Goal: Task Accomplishment & Management: Manage account settings

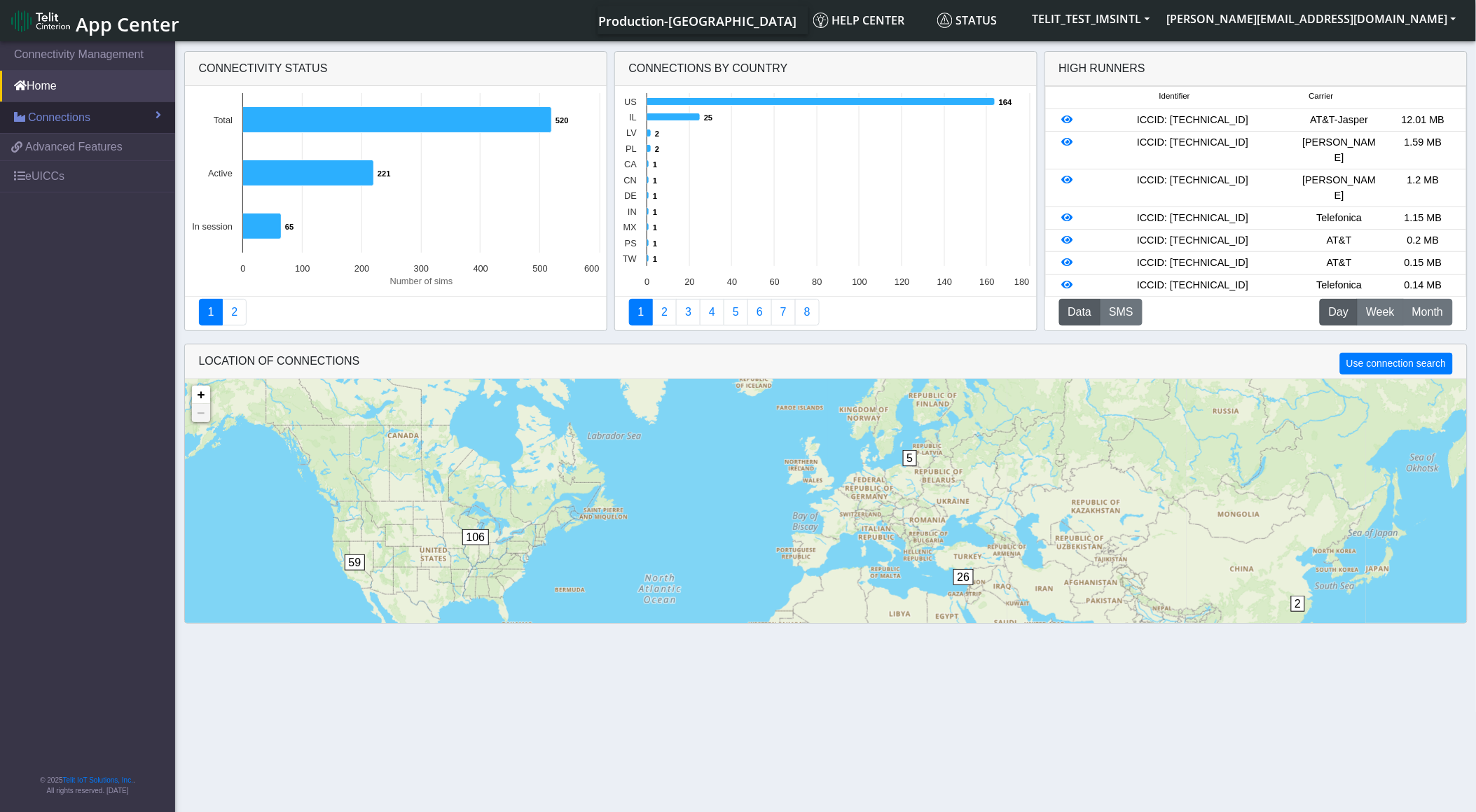
click at [117, 123] on link "Connections" at bounding box center [87, 117] width 175 height 31
click at [106, 141] on link "List" at bounding box center [87, 148] width 175 height 29
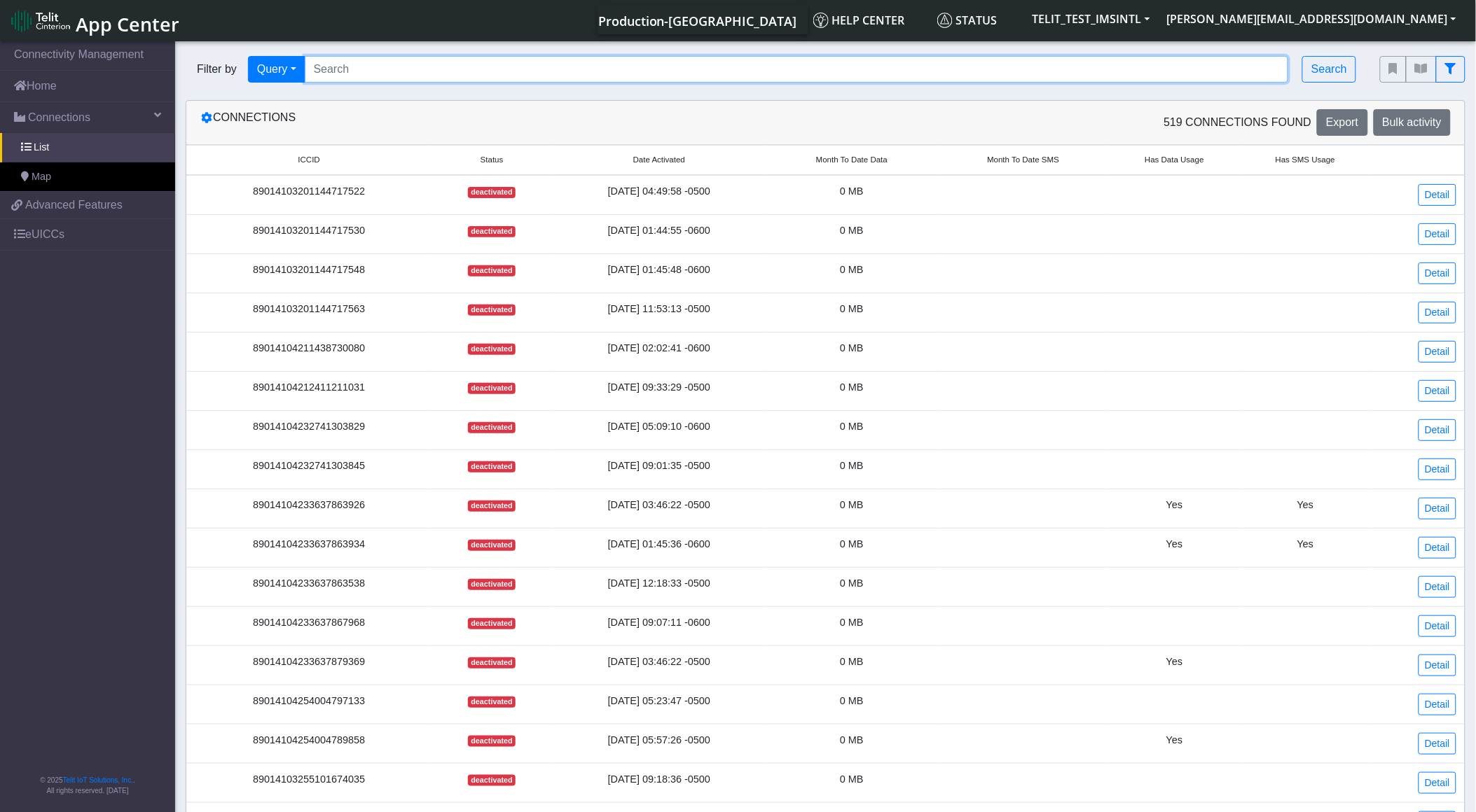
click at [345, 63] on input "Search..." at bounding box center [796, 69] width 984 height 27
paste input "89358152000000587420"
type input "89358152000000587420"
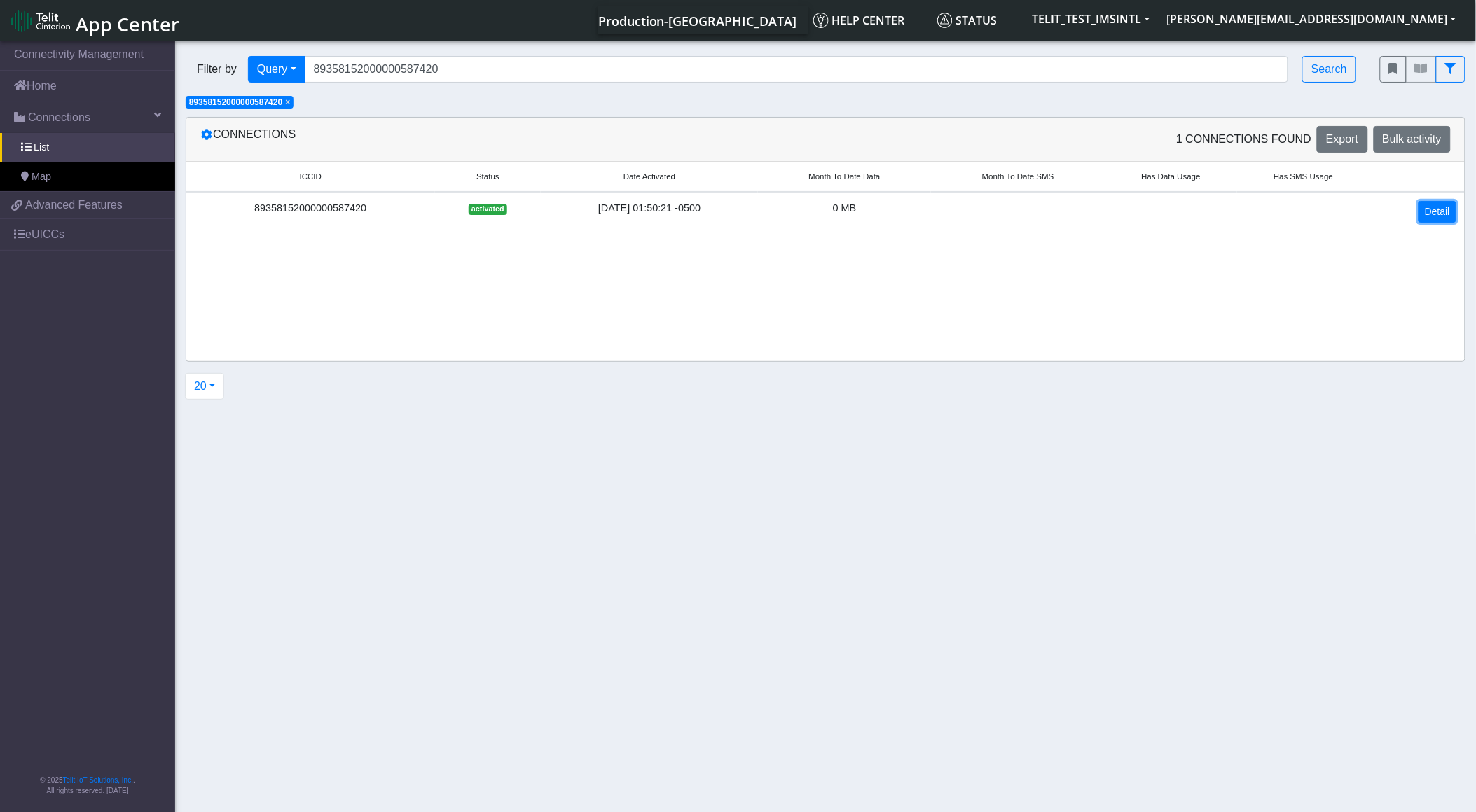
click at [1419, 209] on link "Detail" at bounding box center [1437, 212] width 38 height 22
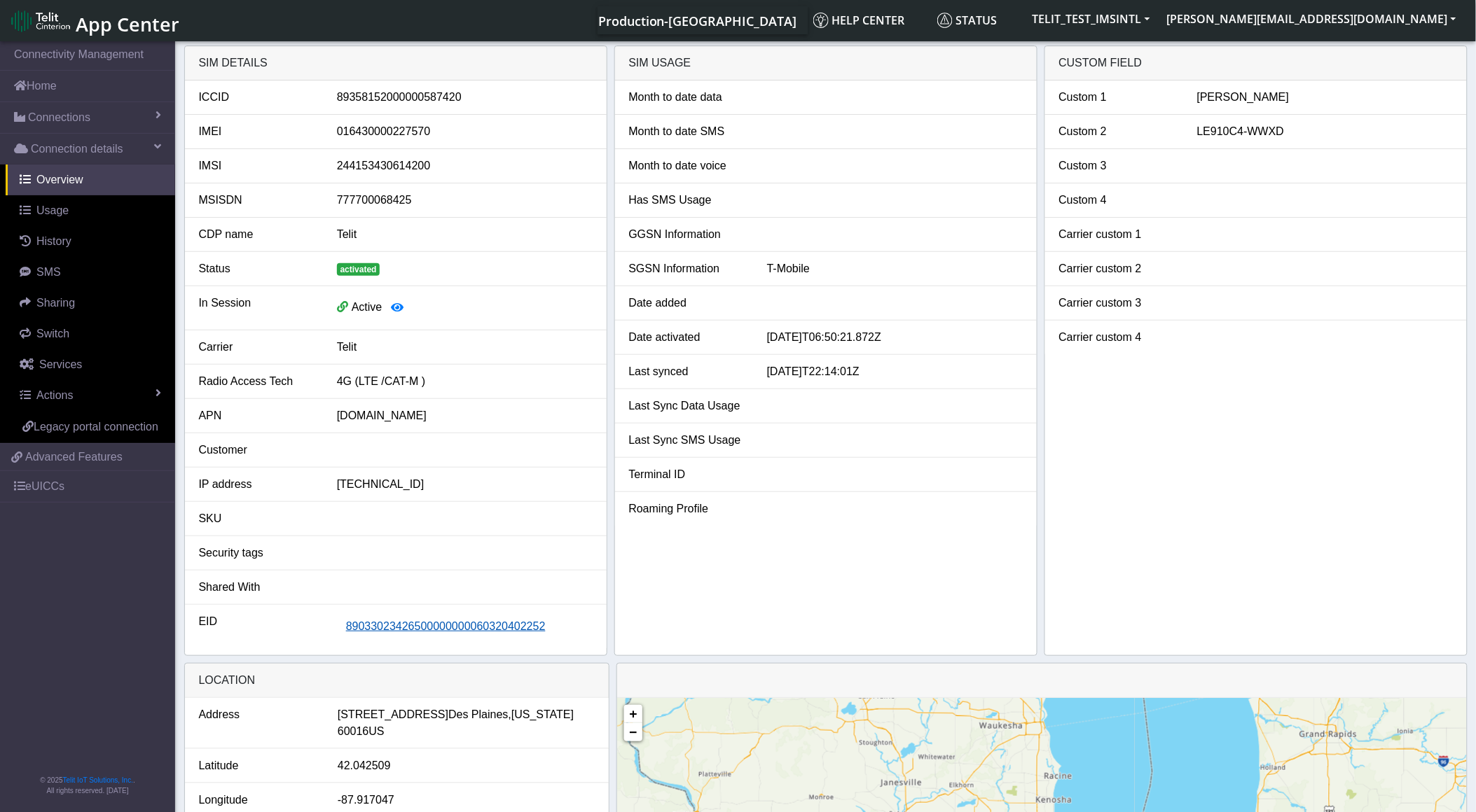
click at [405, 625] on span "89033023426500000000060320402252" at bounding box center [446, 627] width 200 height 12
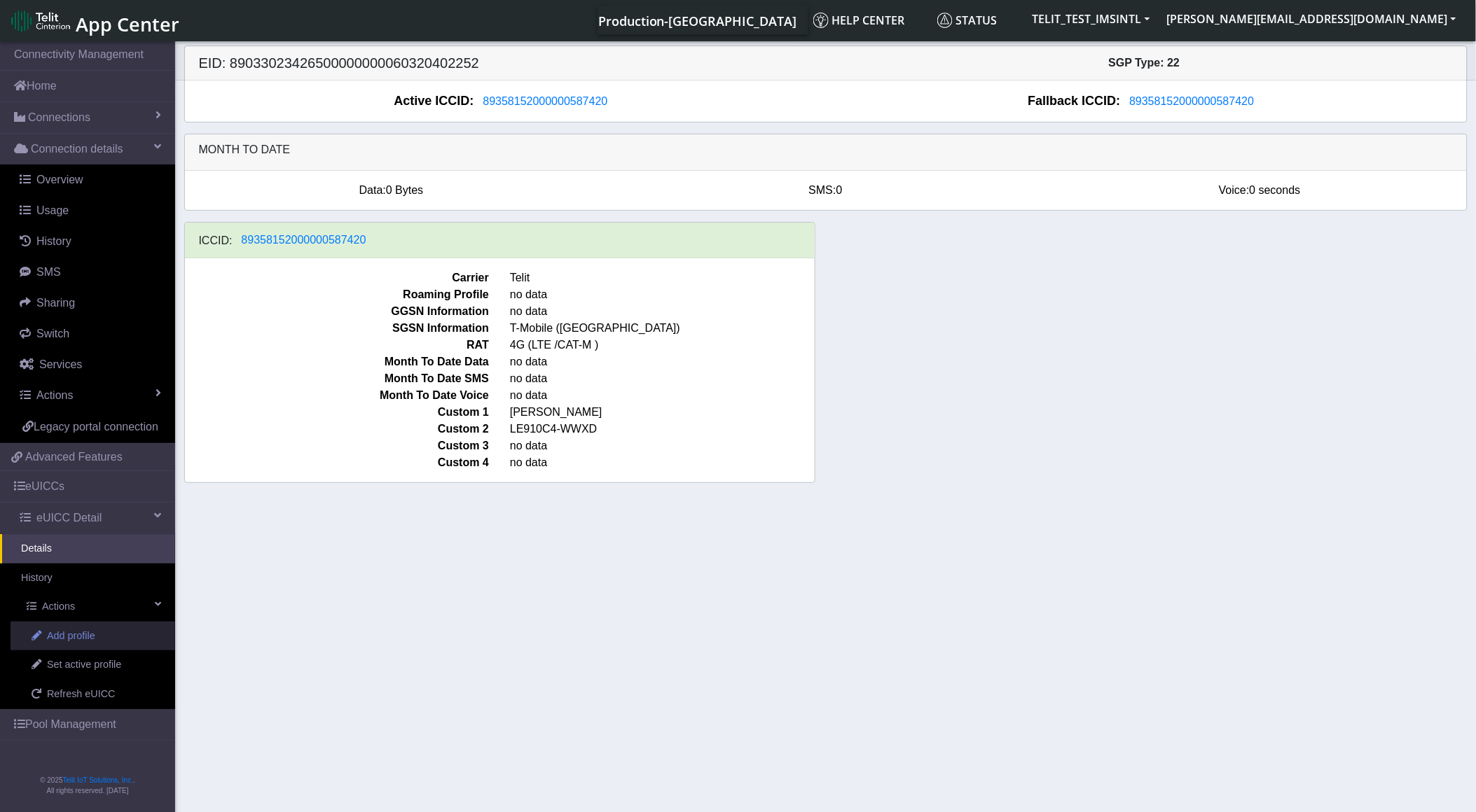
click at [108, 639] on link "Add profile" at bounding box center [92, 636] width 165 height 29
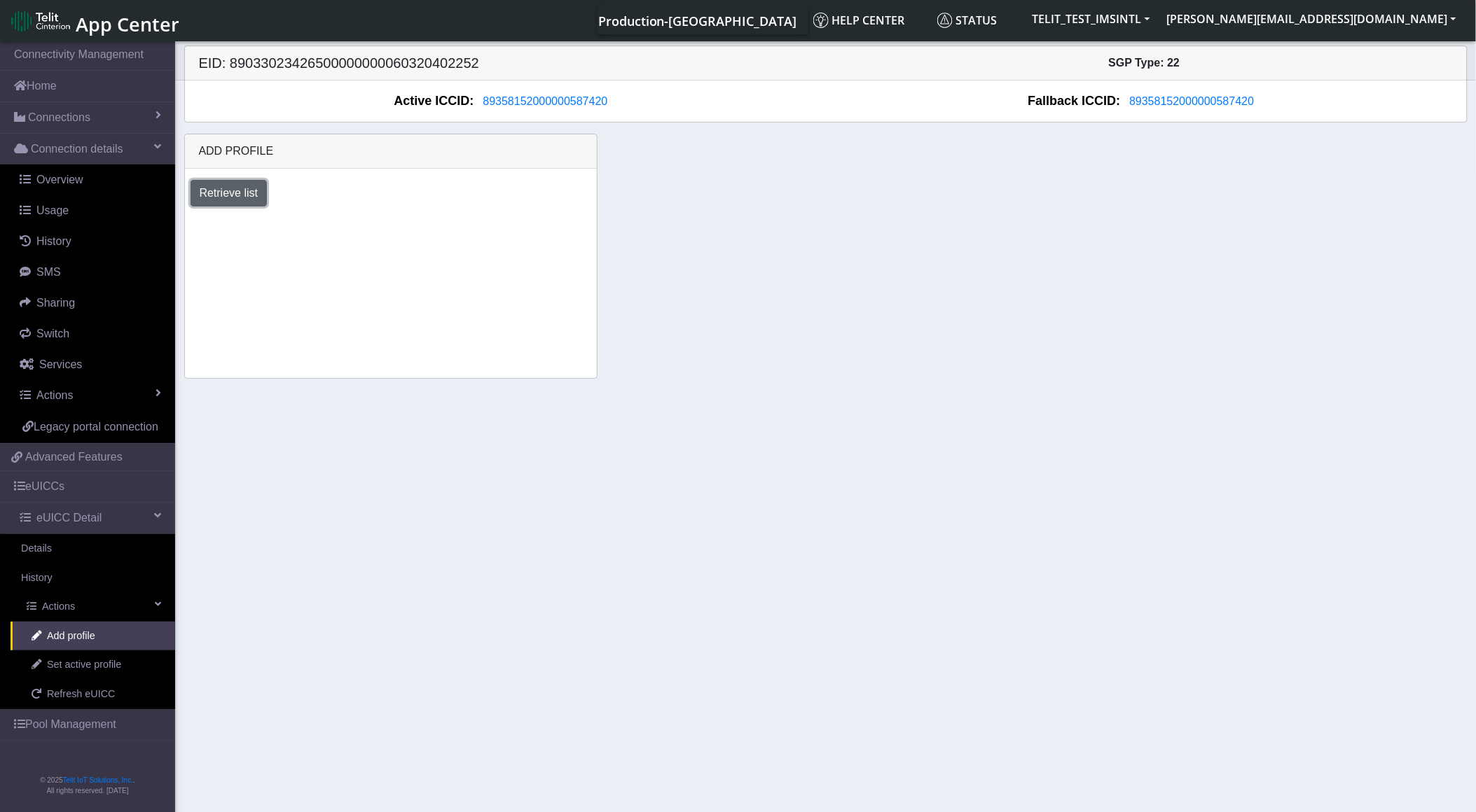
click at [236, 193] on button "Retrieve list" at bounding box center [229, 194] width 77 height 27
click at [380, 229] on select "Select profile to add OTHER-nxt23.net_ATT DNLD-nxt23.net-USC_test OTHER-Verizon…" at bounding box center [290, 231] width 199 height 27
select select "1fc7fafb-408b-426d-8eed-4ade4333d7a7"
click at [191, 218] on select "Select profile to add OTHER-nxt23.net_ATT DNLD-nxt23.net-USC_test OTHER-Verizon…" at bounding box center [290, 231] width 199 height 27
click at [419, 228] on button "Add" at bounding box center [426, 231] width 38 height 27
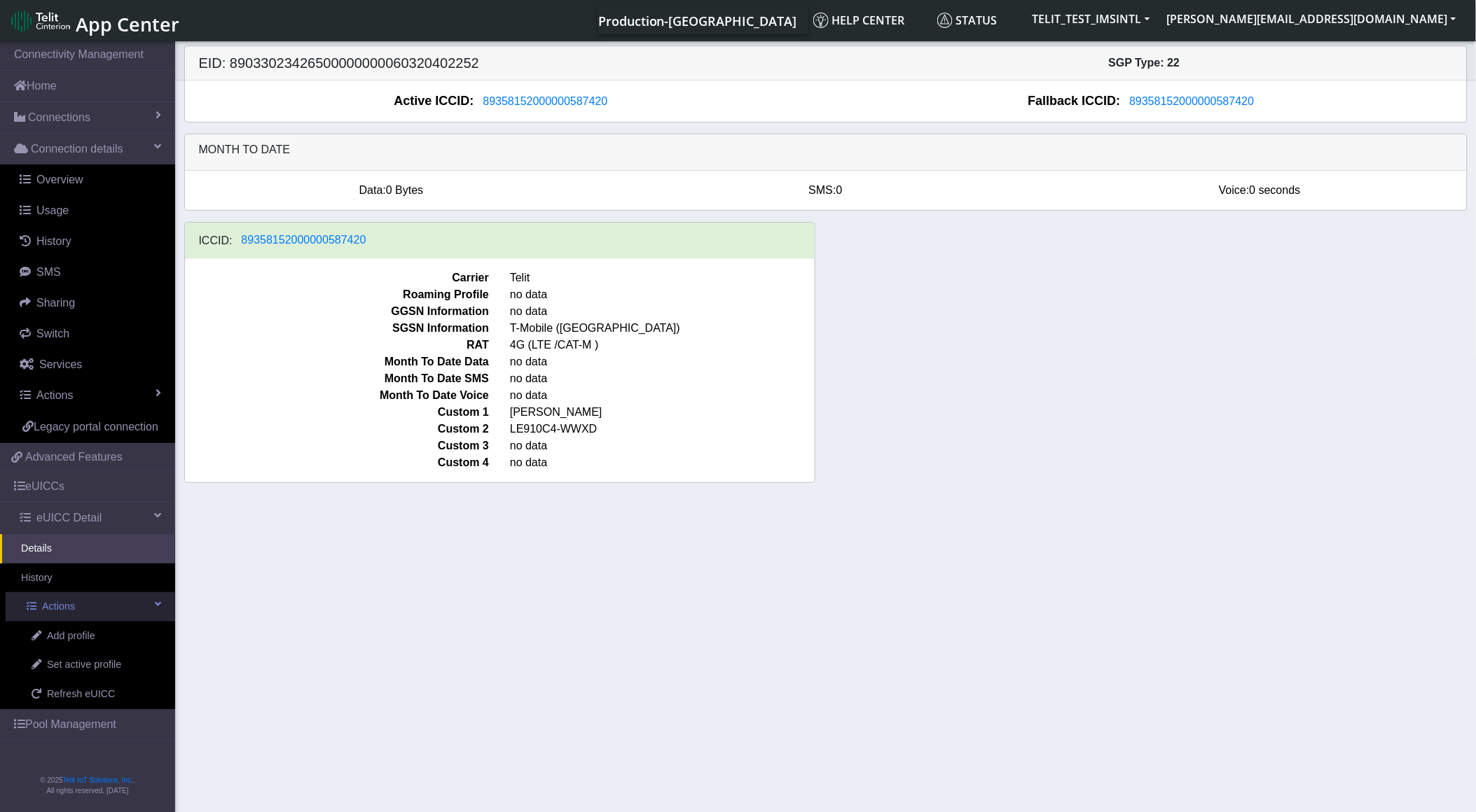
click at [57, 593] on link "Actions" at bounding box center [90, 606] width 169 height 29
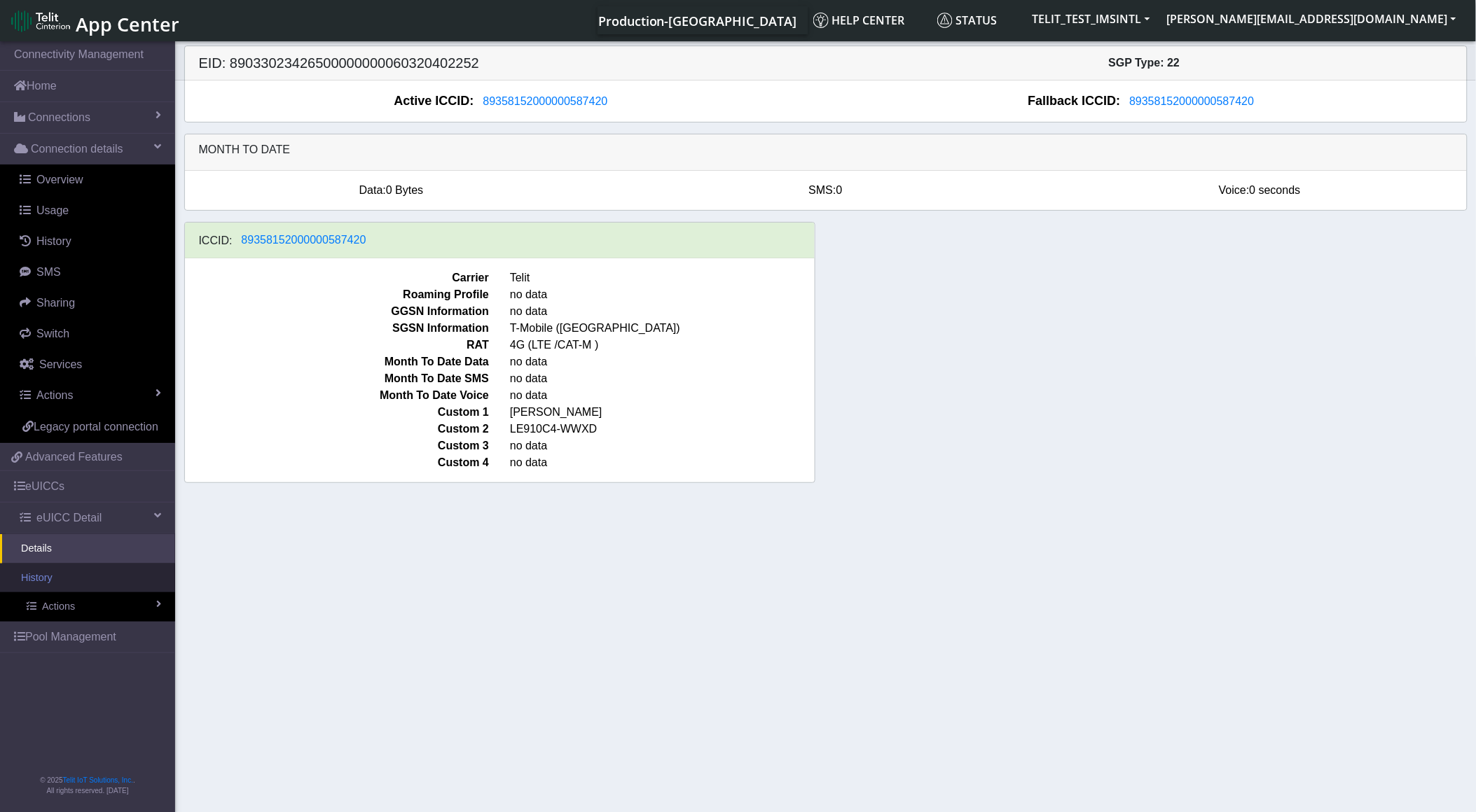
click at [57, 578] on link "History" at bounding box center [87, 578] width 175 height 29
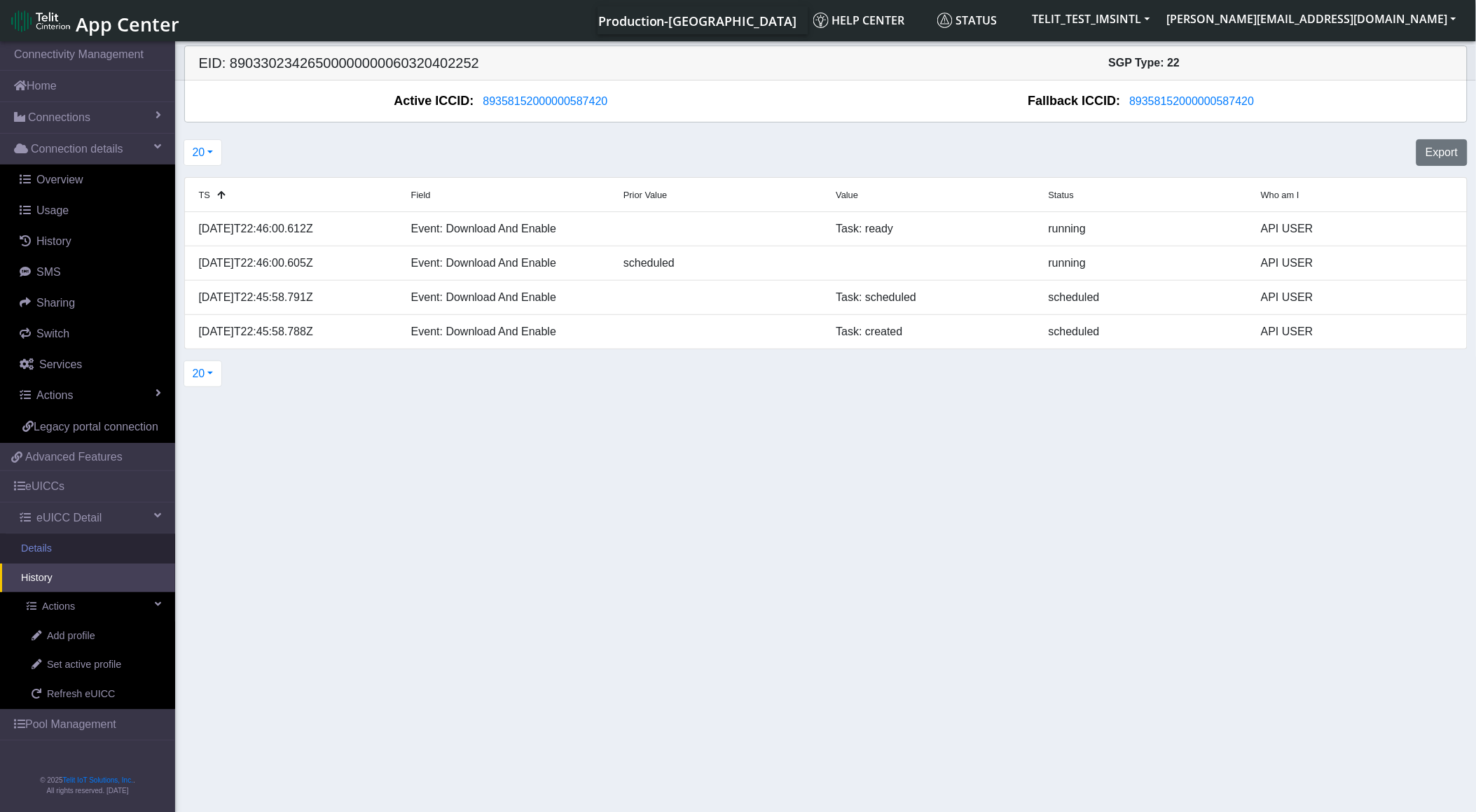
click at [48, 544] on link "Details" at bounding box center [87, 548] width 175 height 29
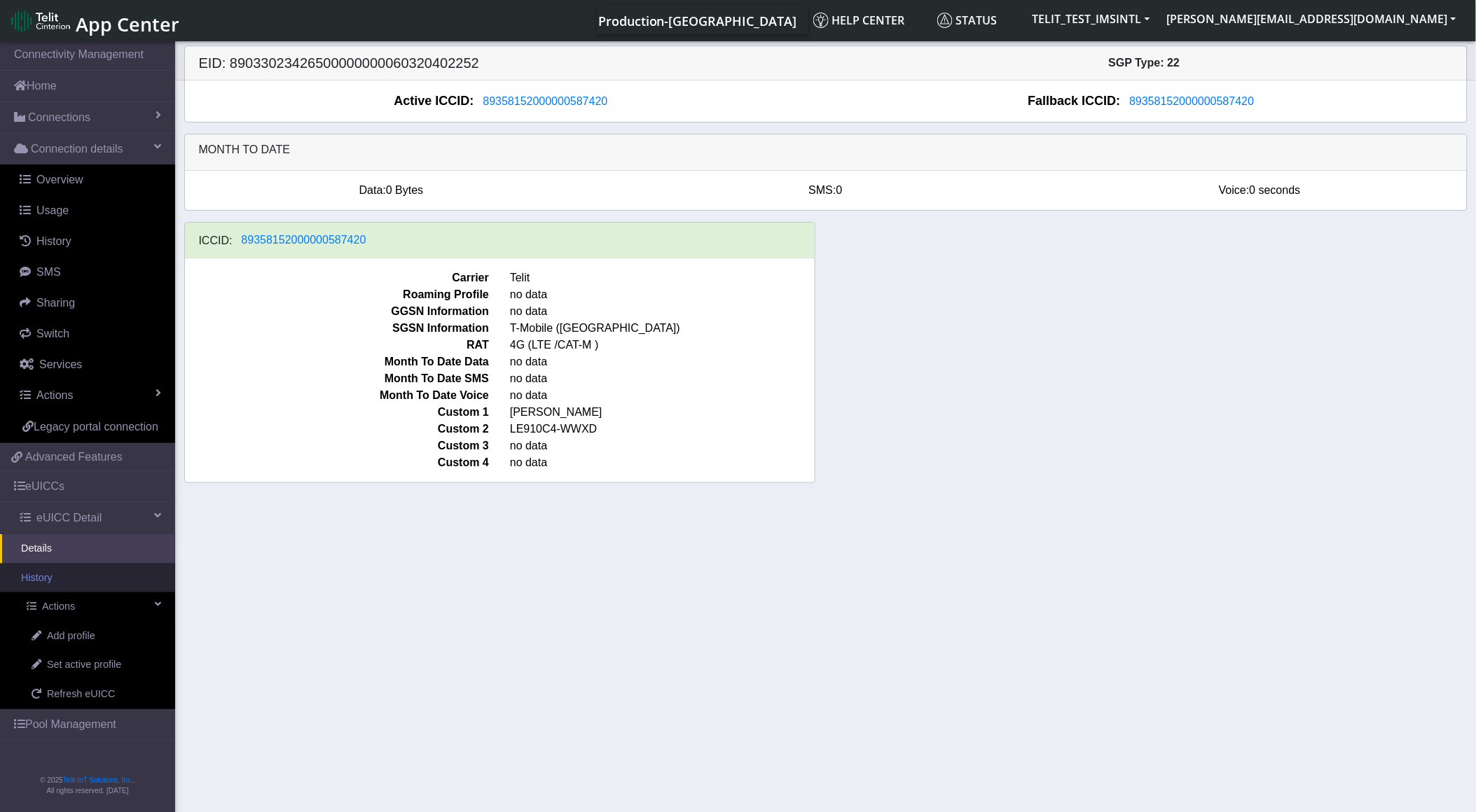
click at [47, 568] on link "History" at bounding box center [87, 578] width 175 height 29
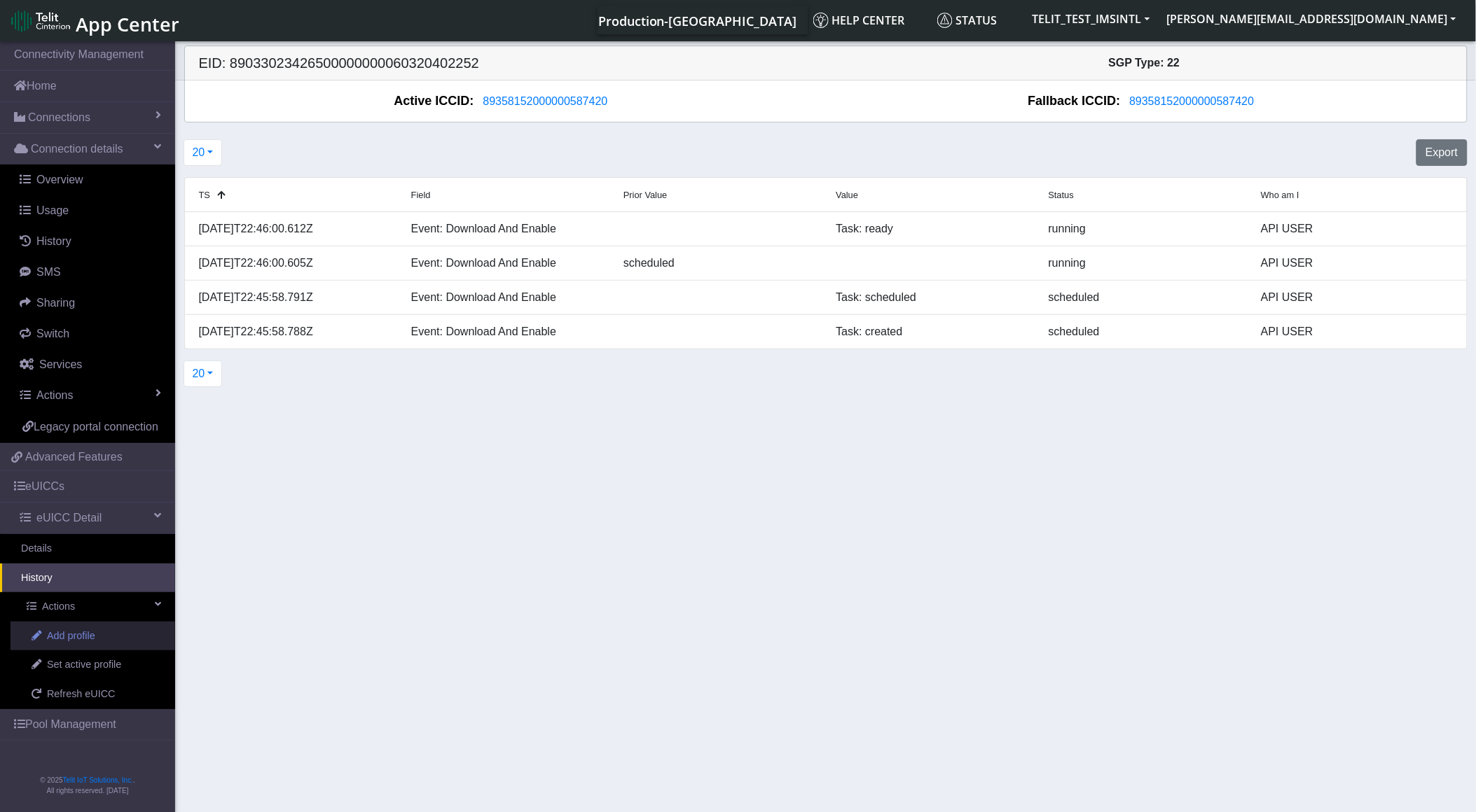
click at [71, 629] on span "Add profile" at bounding box center [71, 636] width 48 height 16
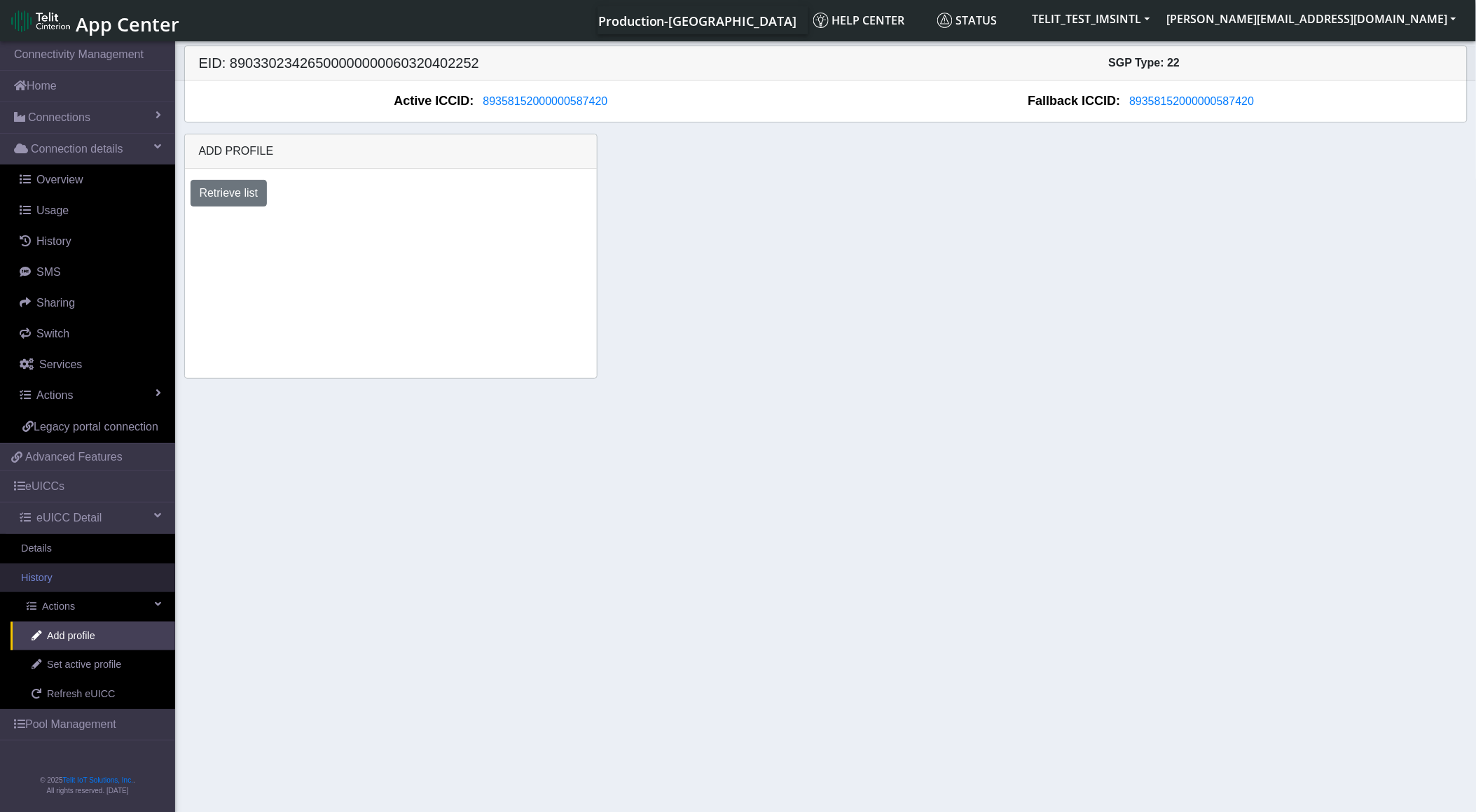
click at [83, 582] on link "History" at bounding box center [87, 578] width 175 height 29
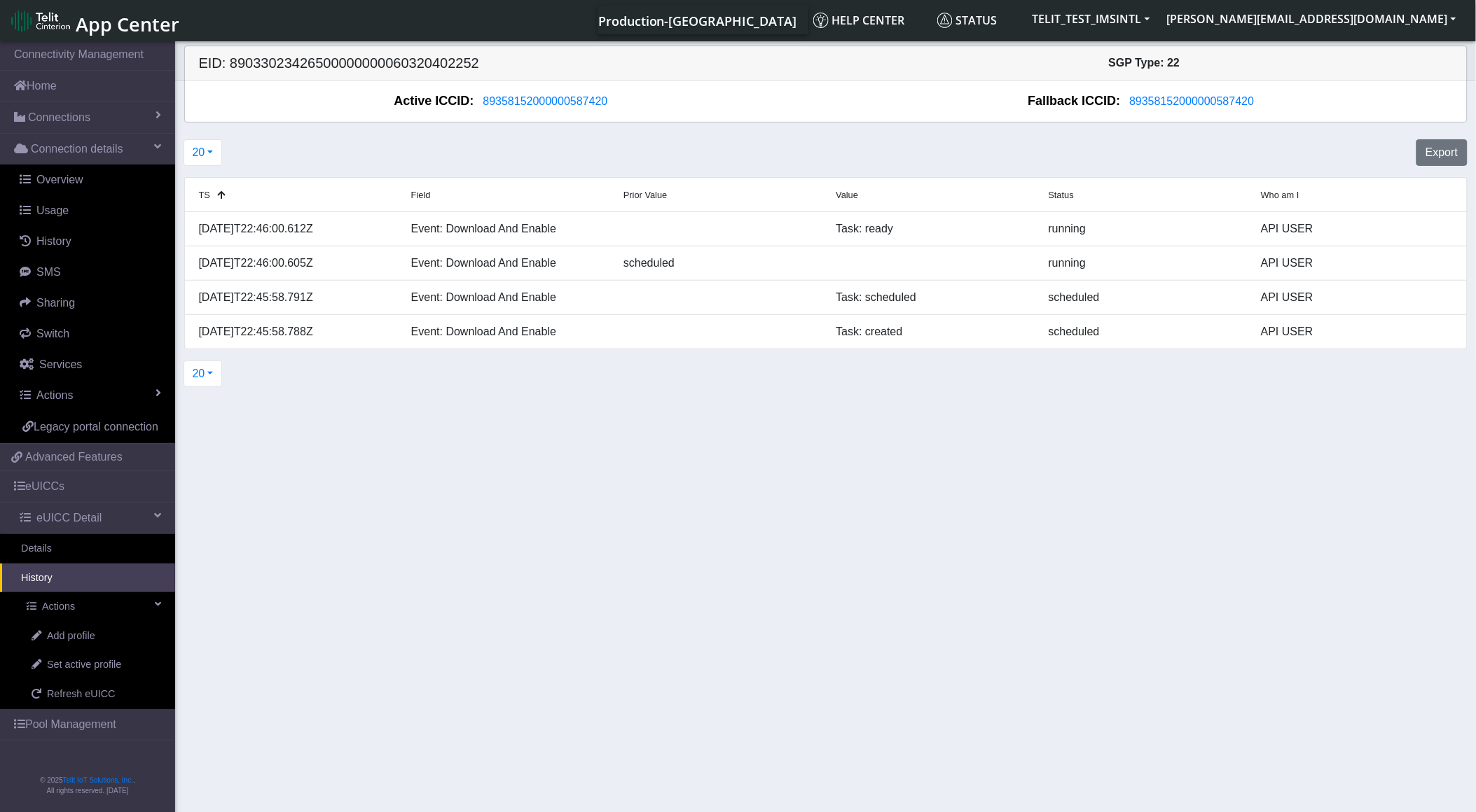
click at [799, 486] on section "Connectivity Management Home Connections List Map Connection details Overview U…" at bounding box center [738, 428] width 1476 height 778
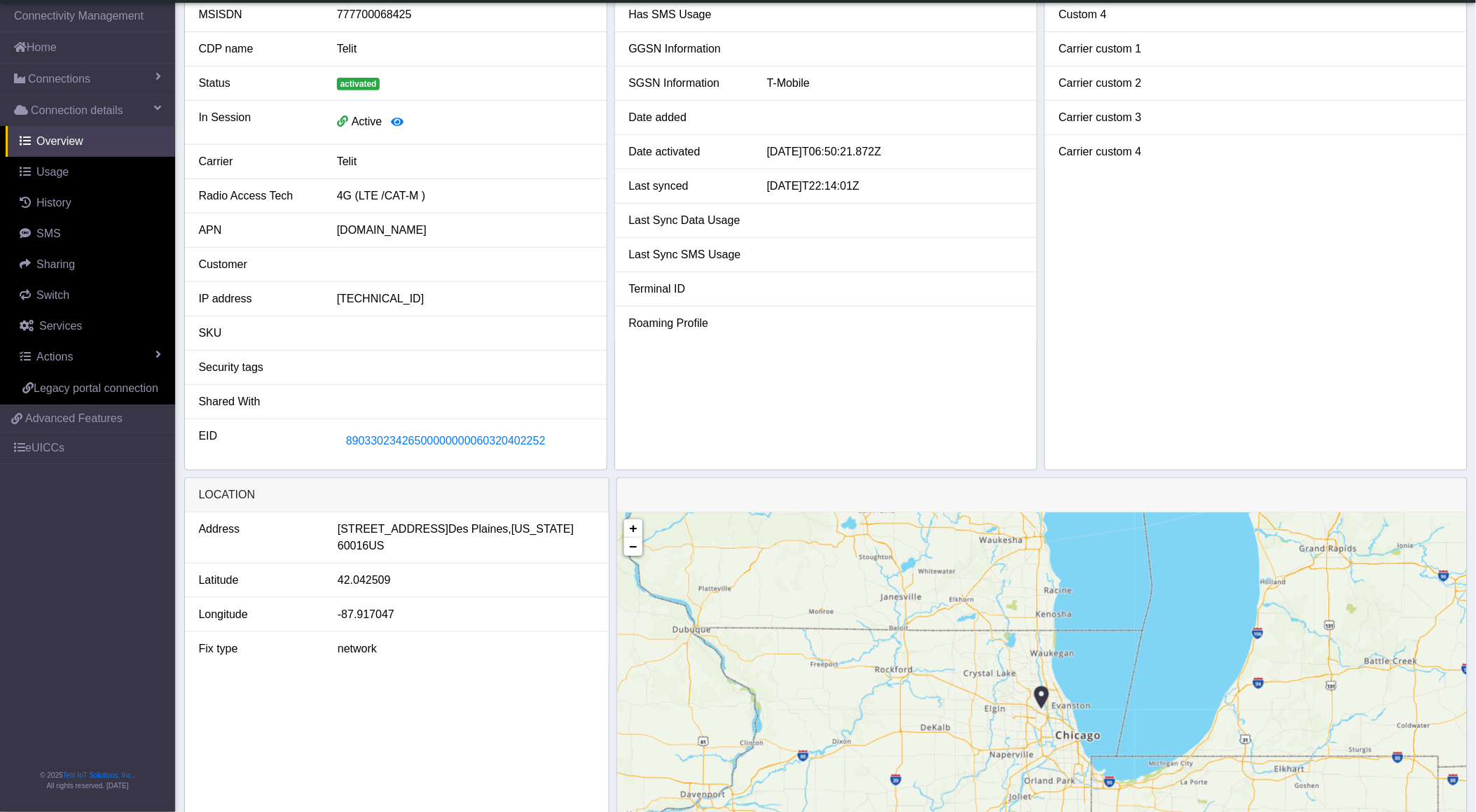
scroll to position [36, 0]
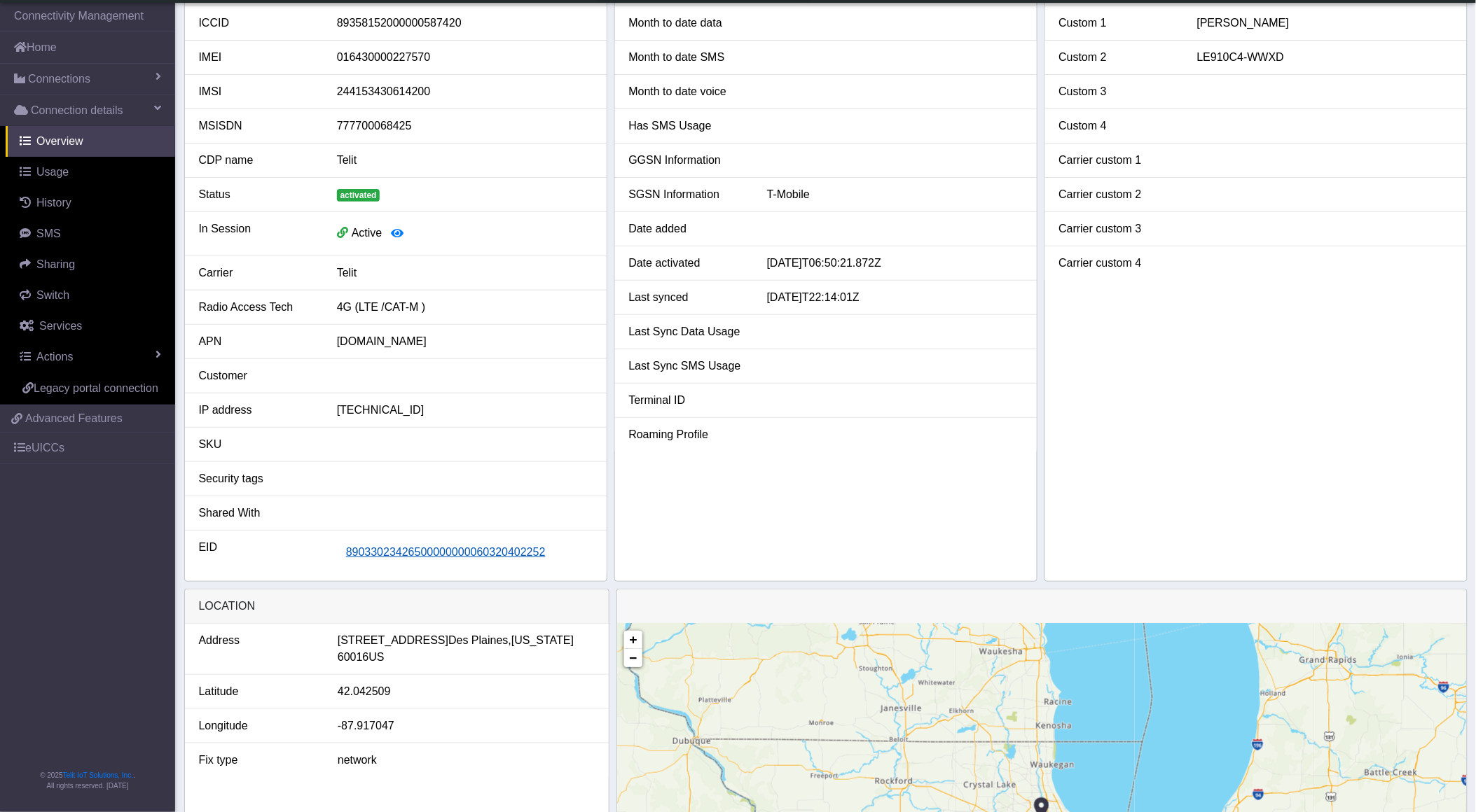
click at [368, 542] on button "89033023426500000000060320402252" at bounding box center [446, 553] width 218 height 27
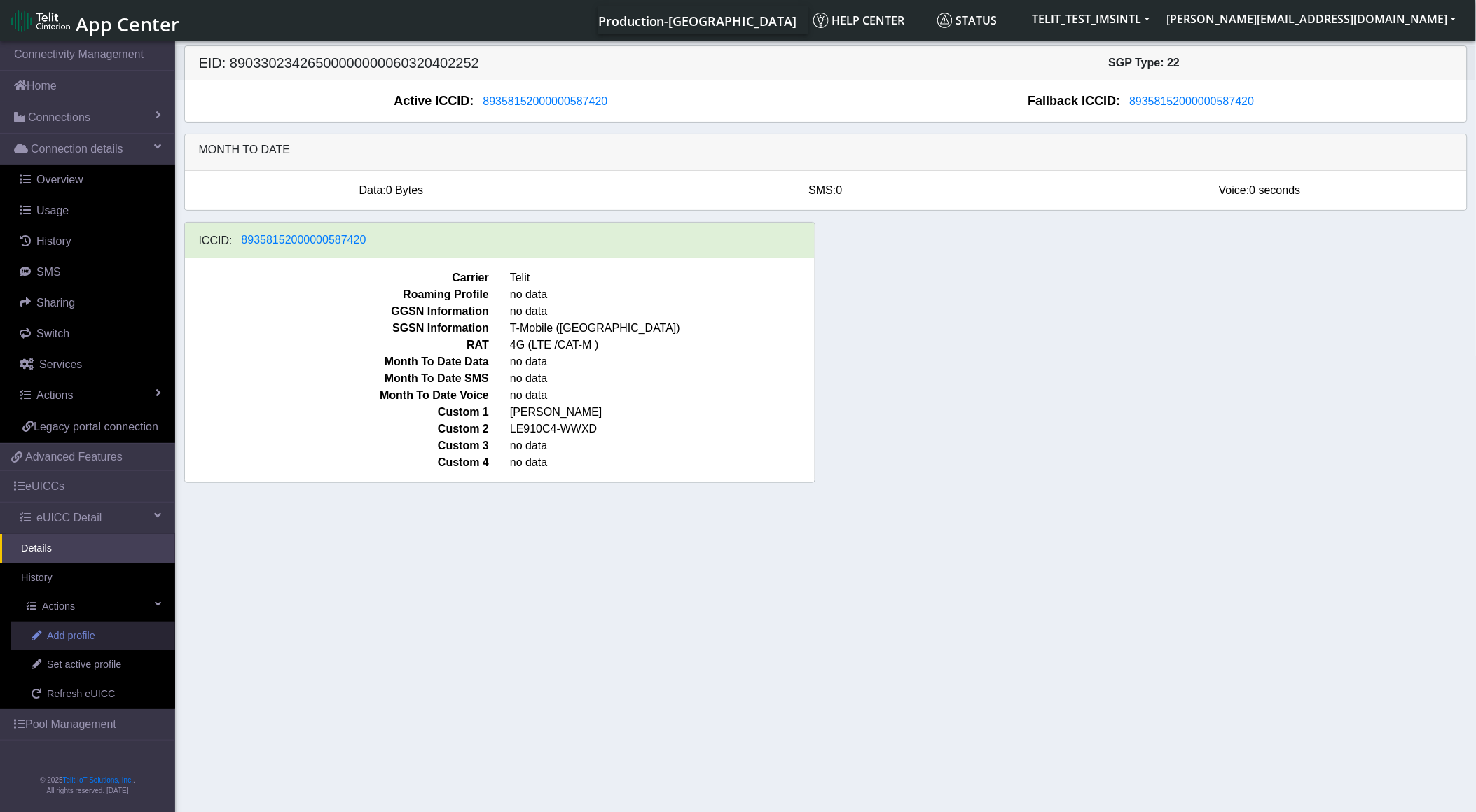
click at [75, 634] on span "Add profile" at bounding box center [71, 636] width 48 height 16
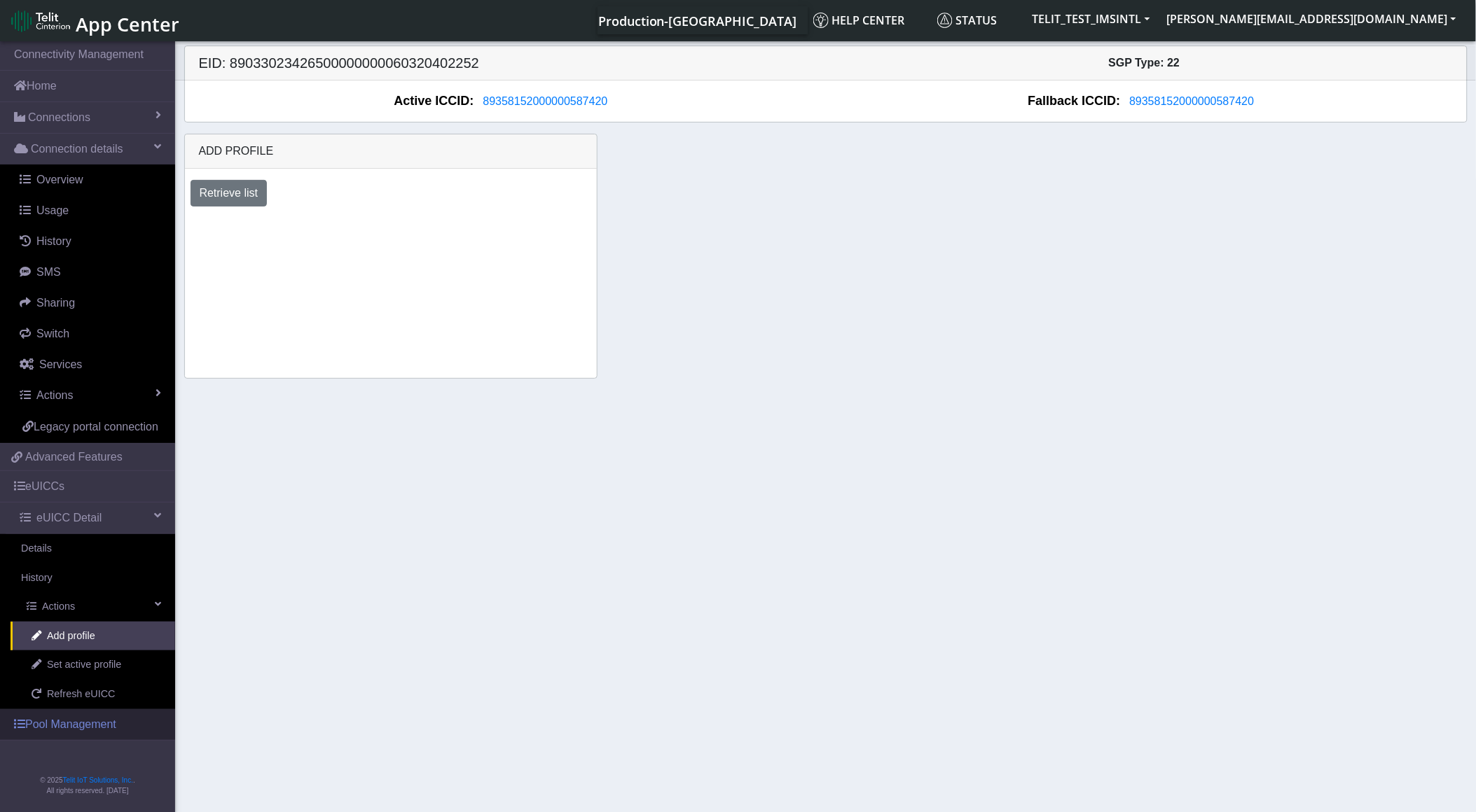
click at [92, 726] on link "Pool Management" at bounding box center [87, 724] width 175 height 31
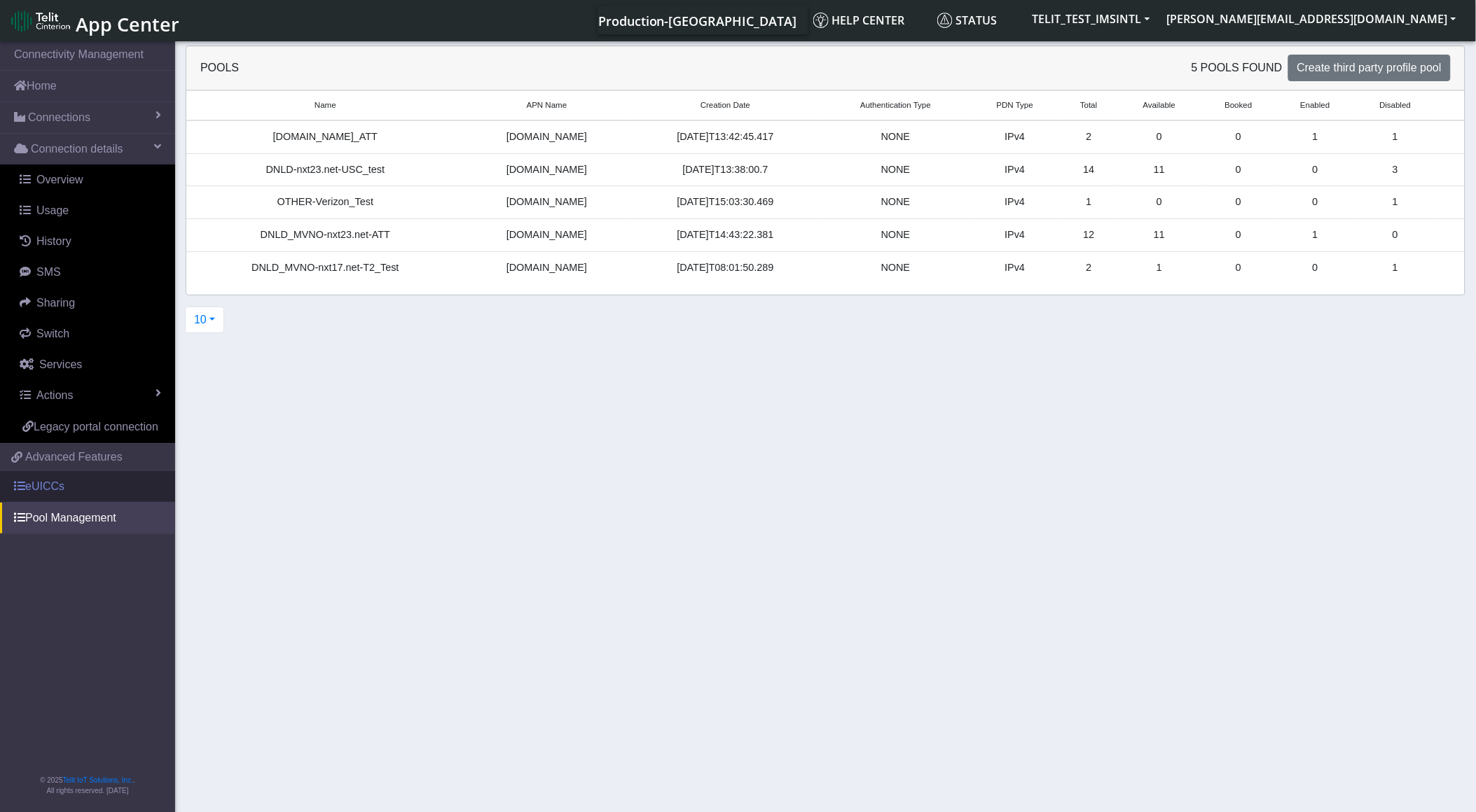
click at [96, 497] on link "eUICCs" at bounding box center [87, 486] width 175 height 31
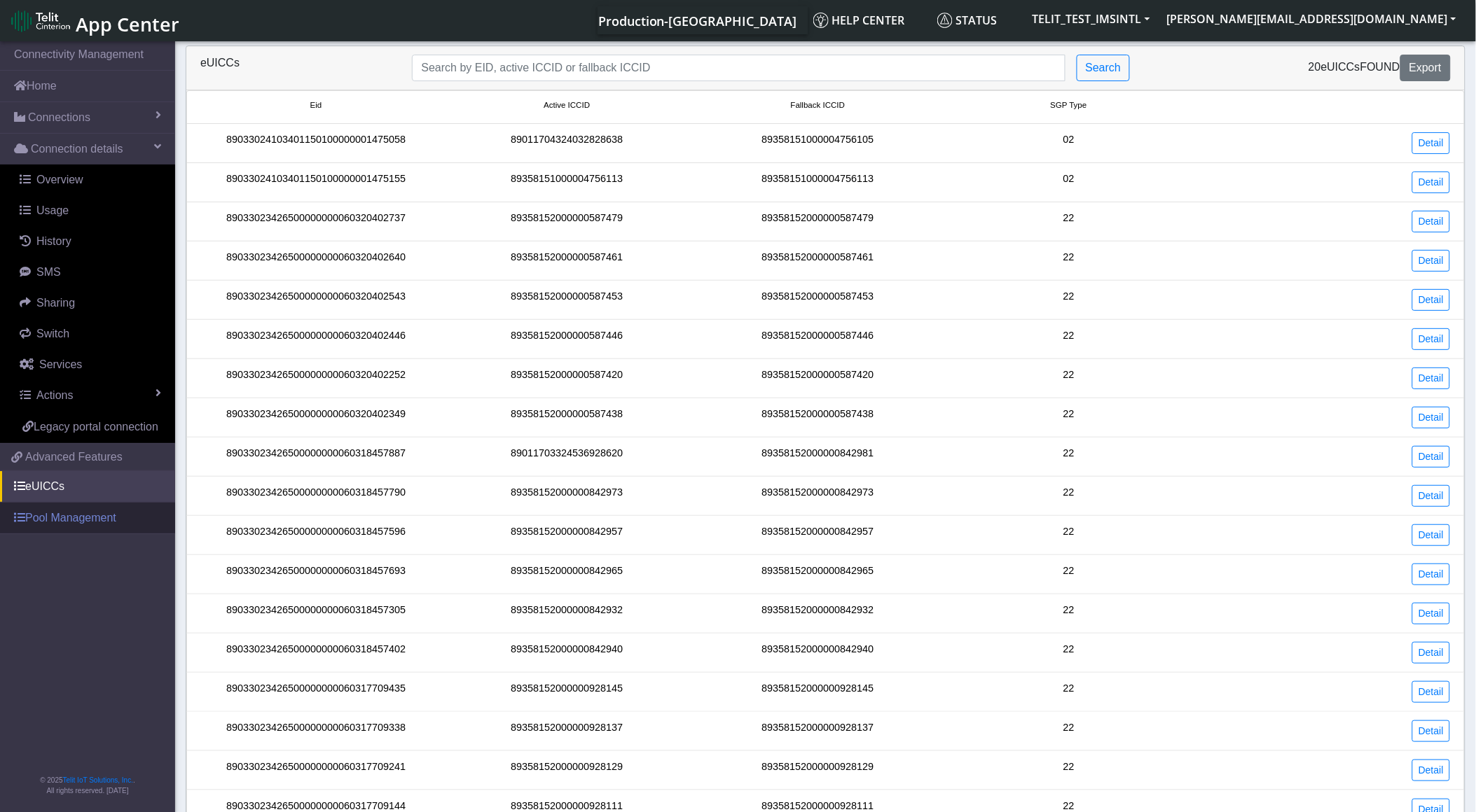
click at [109, 518] on link "Pool Management" at bounding box center [87, 518] width 175 height 31
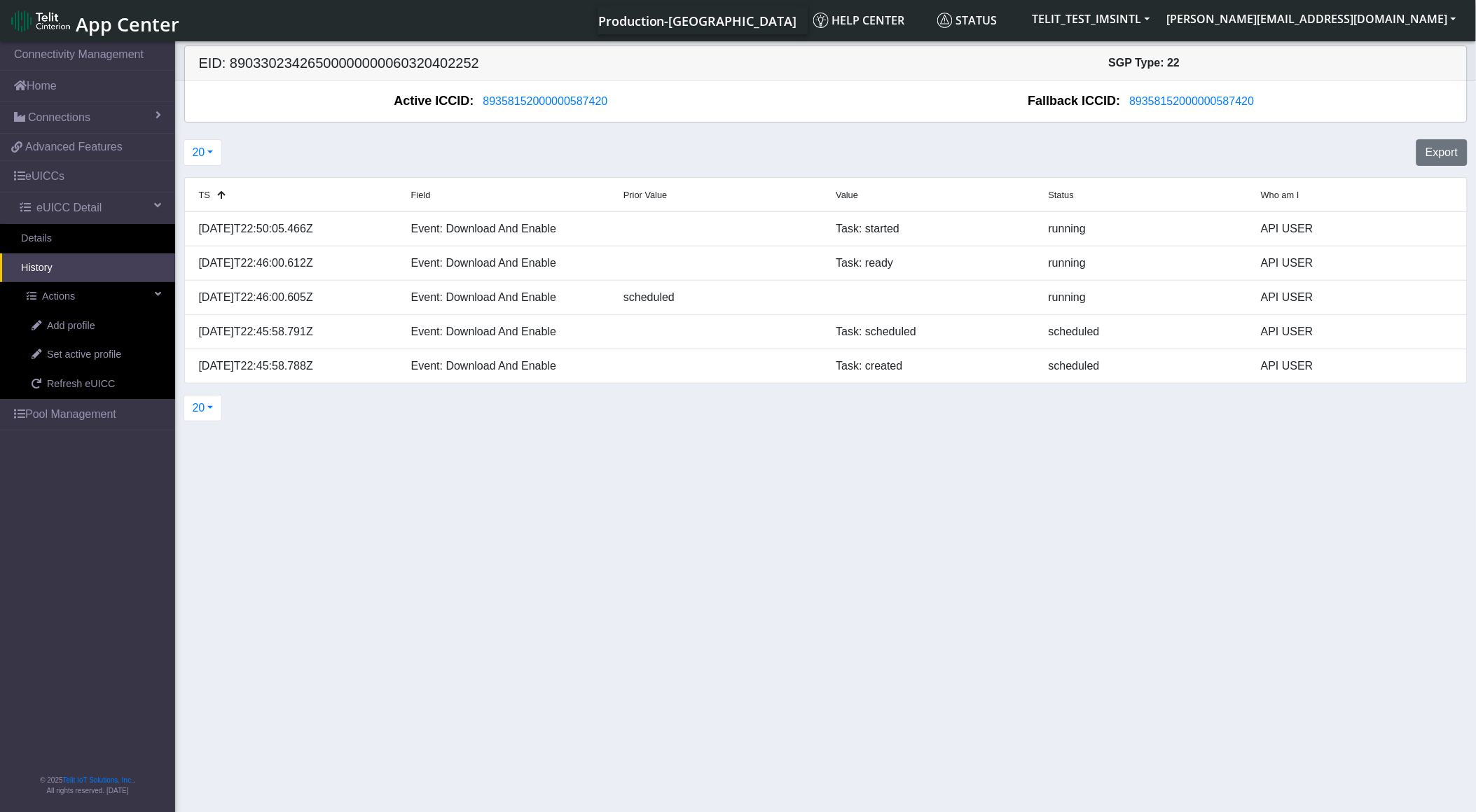
click at [615, 465] on section "Connectivity Management Home Connections List Map 36d25f9ebf23f8909c257c9f257e2…" at bounding box center [738, 428] width 1476 height 778
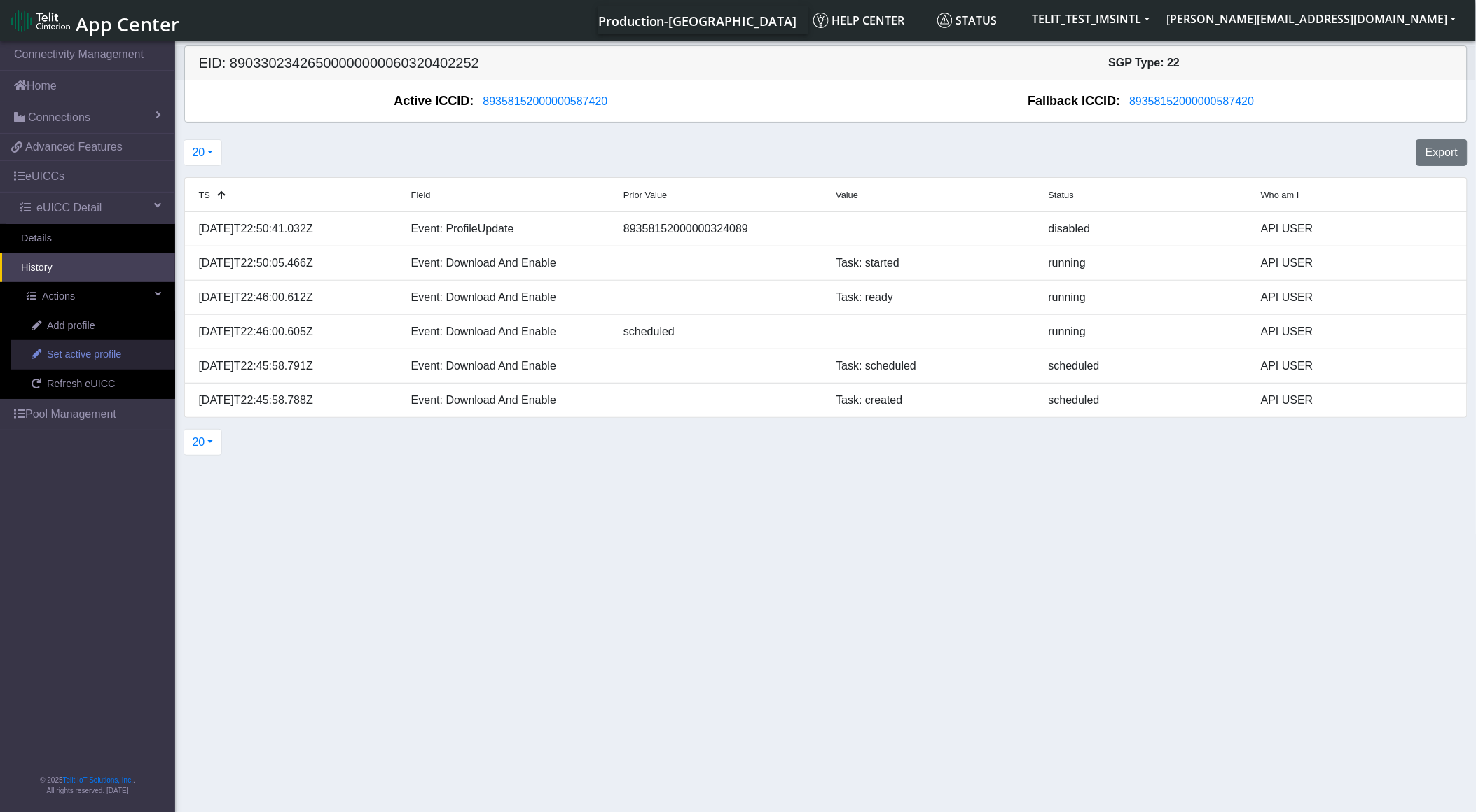
click at [89, 361] on span "Set active profile" at bounding box center [84, 355] width 75 height 16
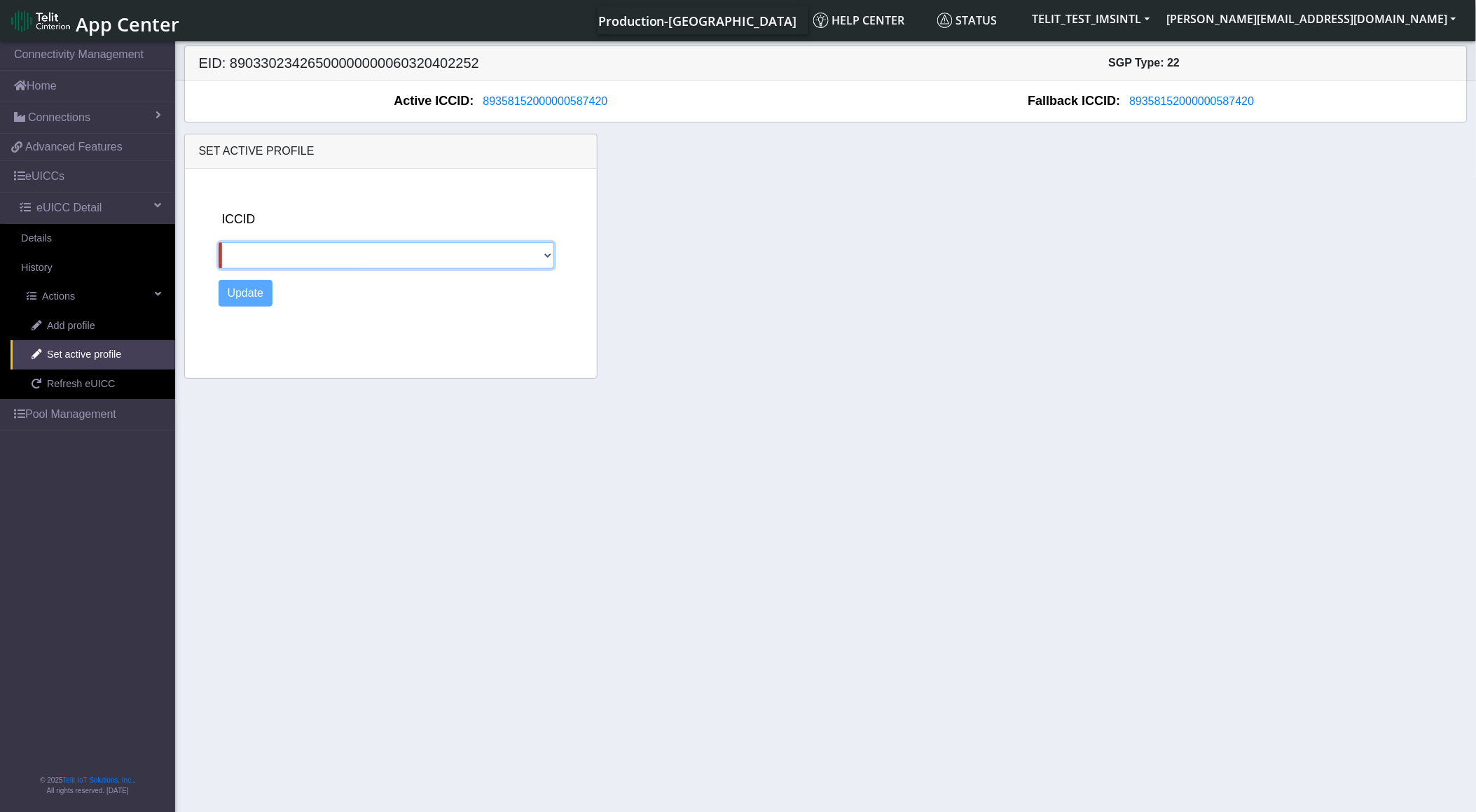
click at [403, 253] on select at bounding box center [386, 256] width 335 height 27
click at [542, 253] on select at bounding box center [386, 256] width 335 height 27
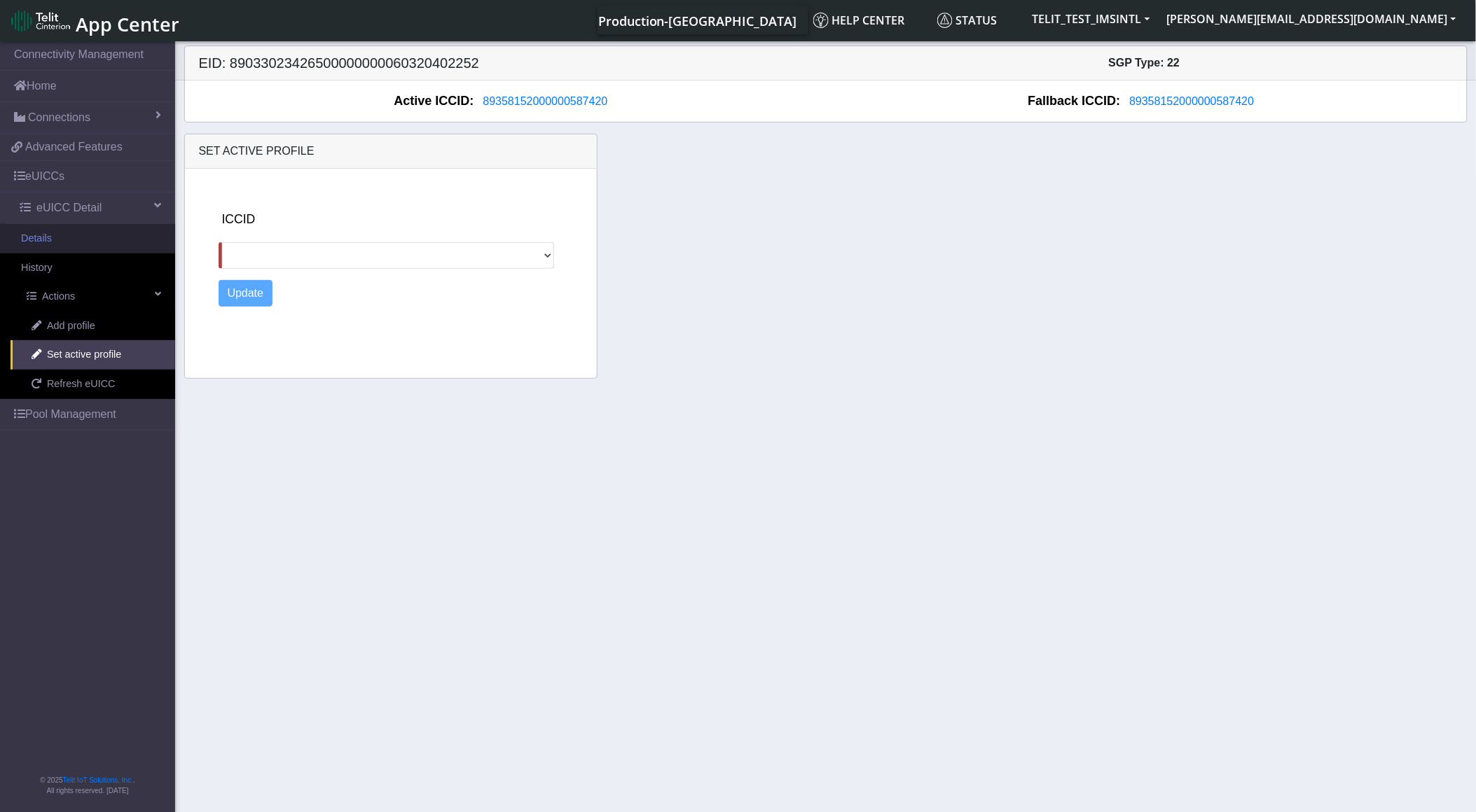
click at [98, 244] on link "Details" at bounding box center [87, 238] width 175 height 29
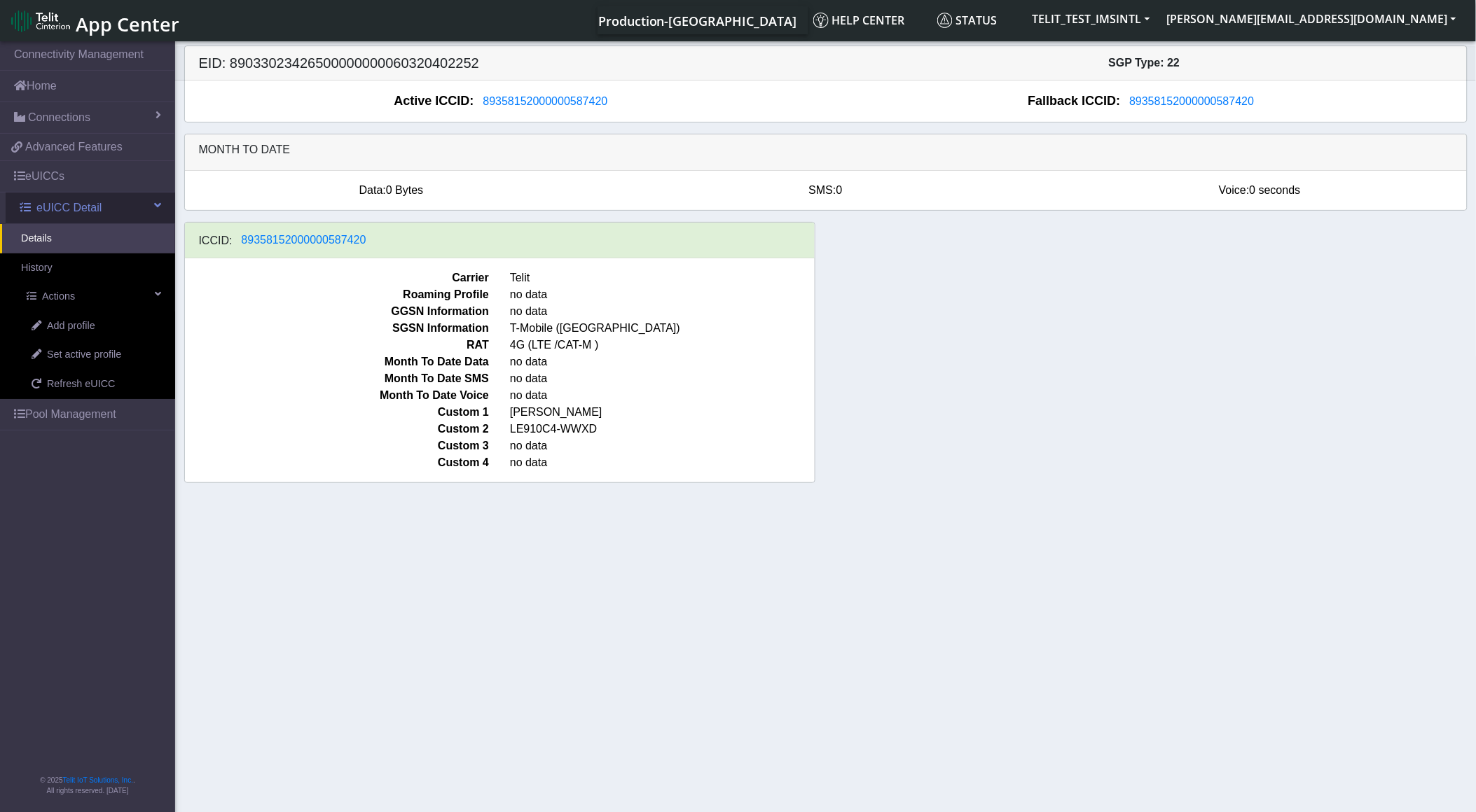
click at [54, 208] on span "eUICC Detail" at bounding box center [69, 208] width 65 height 17
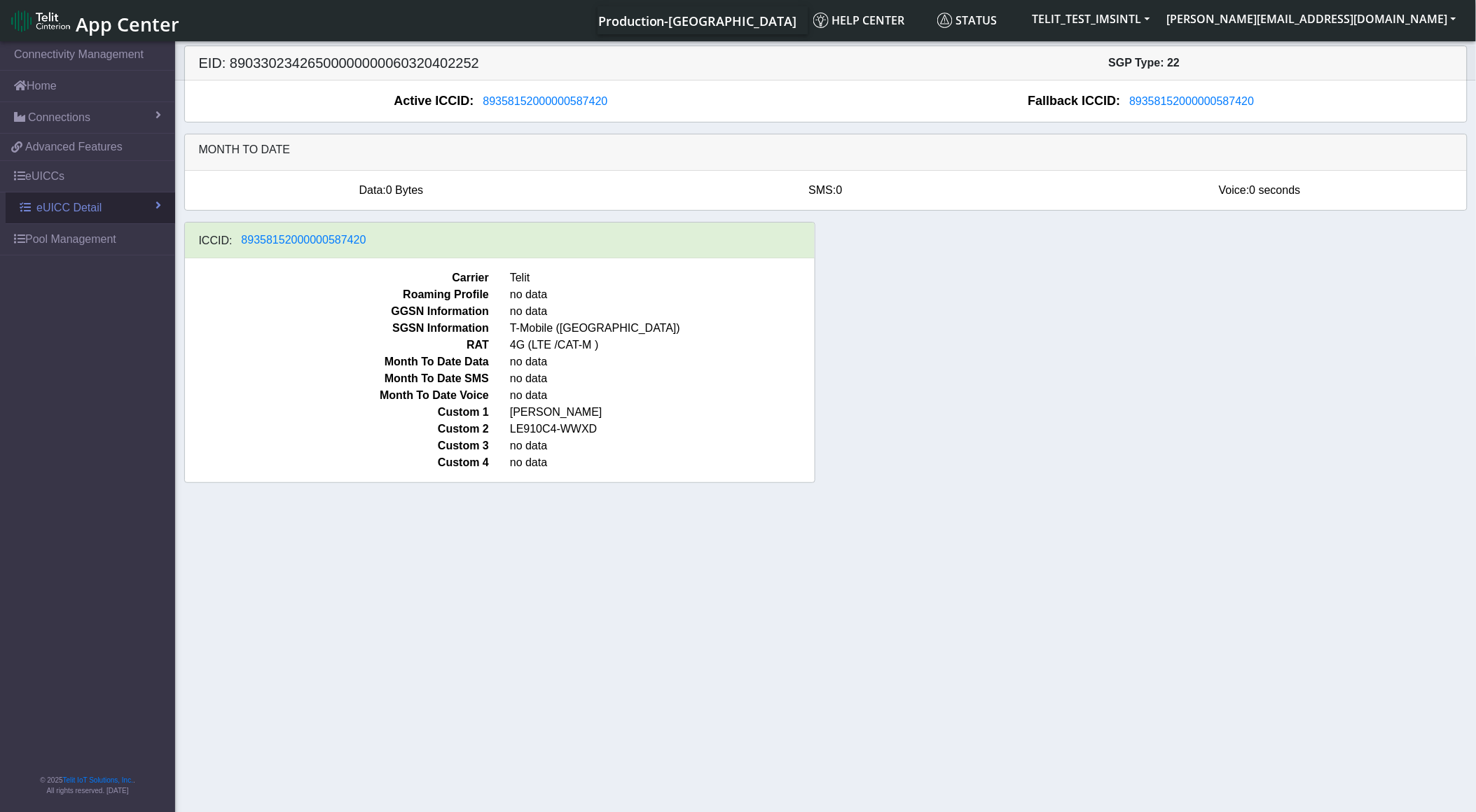
click at [54, 208] on span "eUICC Detail" at bounding box center [69, 208] width 65 height 17
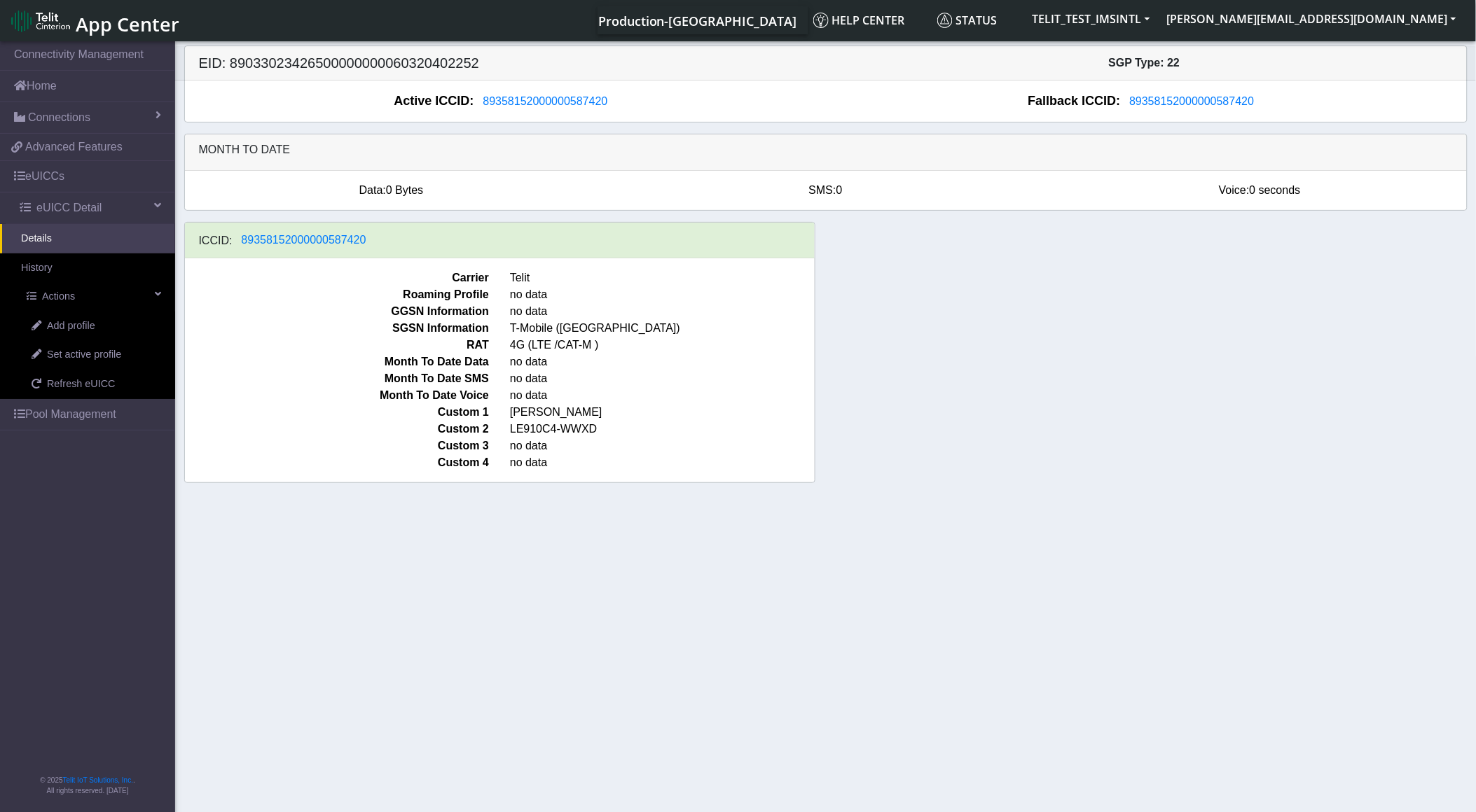
click at [57, 242] on link "Details" at bounding box center [87, 238] width 175 height 29
click at [70, 267] on link "History" at bounding box center [87, 267] width 175 height 29
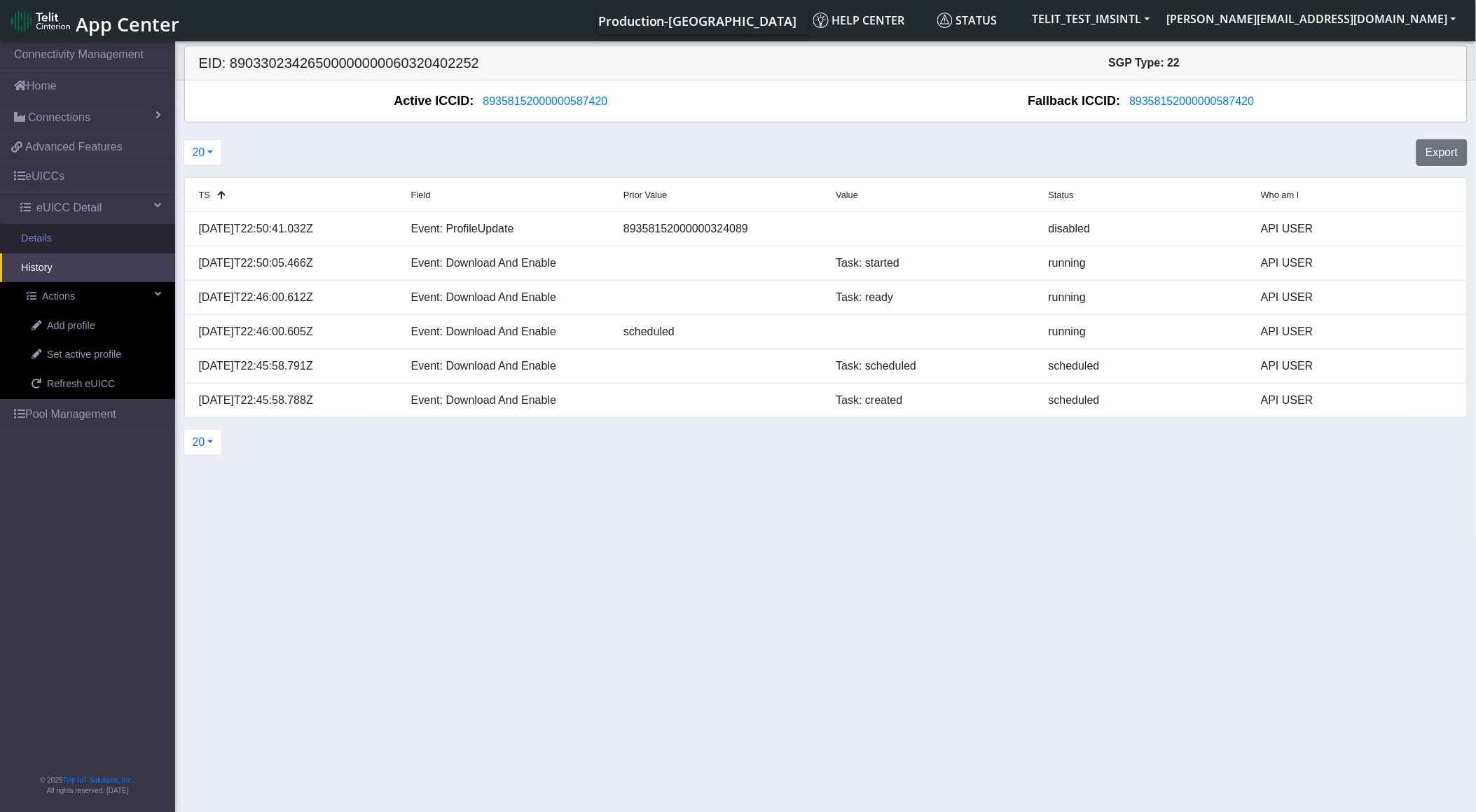
click at [72, 239] on link "Details" at bounding box center [87, 238] width 175 height 29
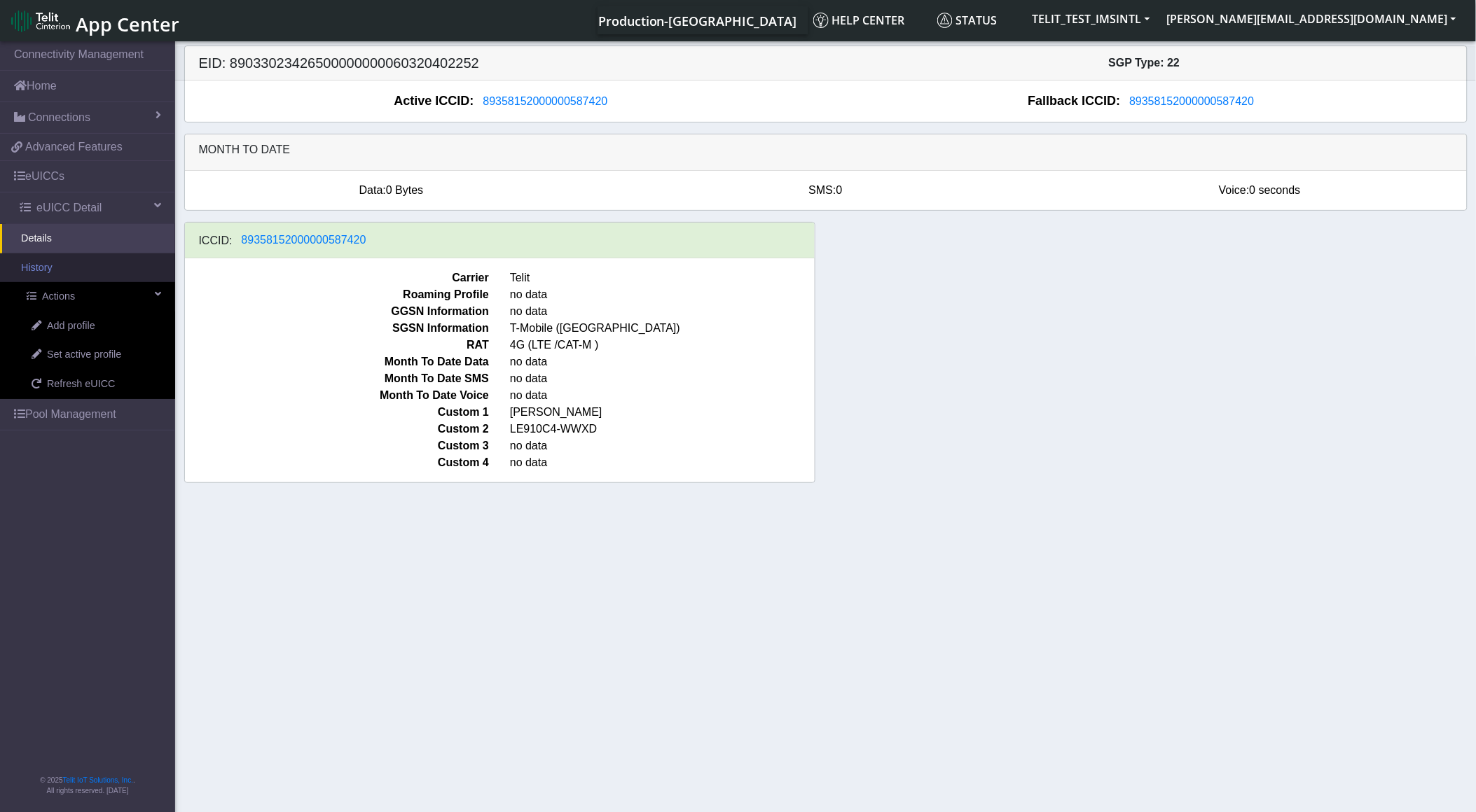
click at [96, 273] on link "History" at bounding box center [87, 267] width 175 height 29
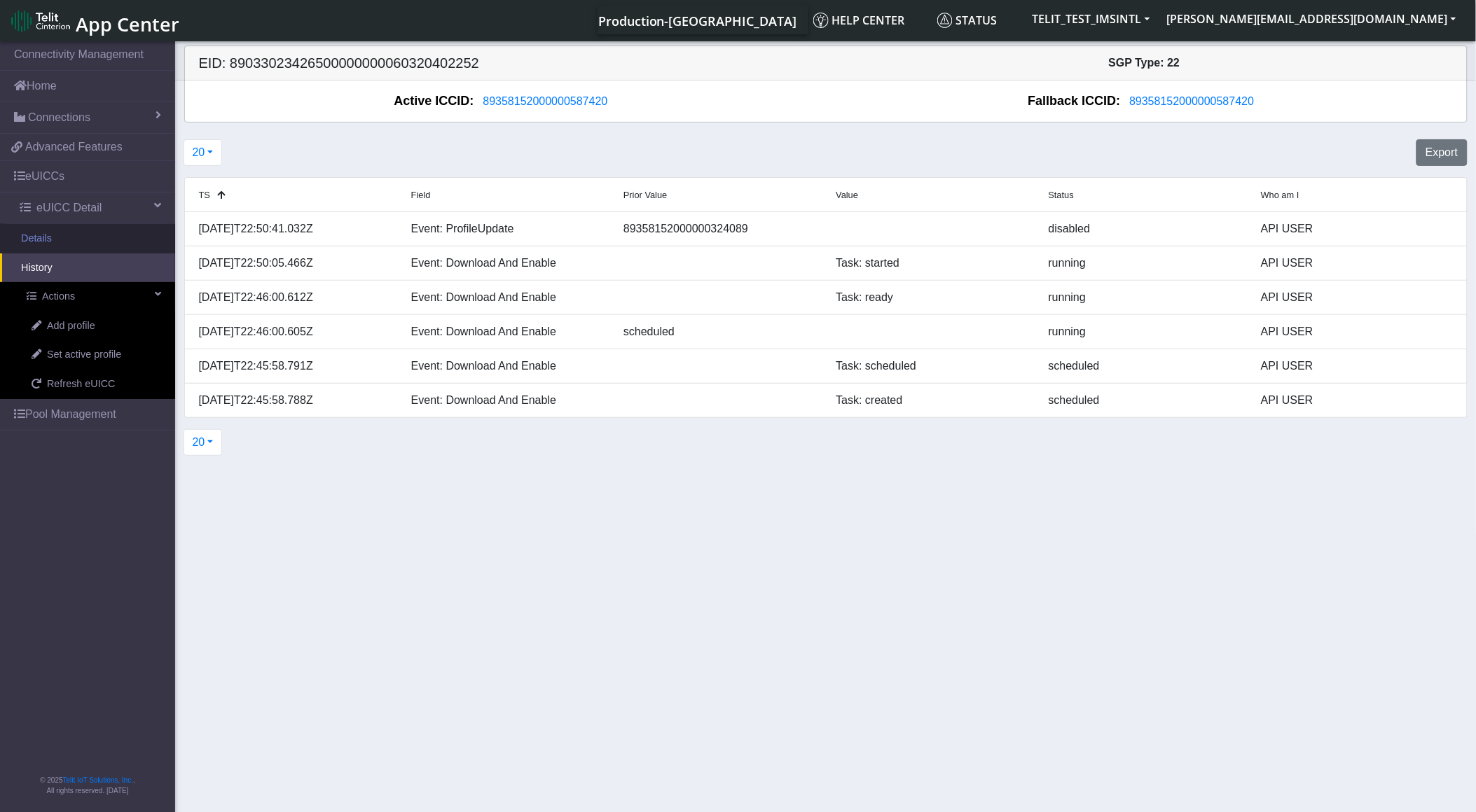
click at [75, 241] on link "Details" at bounding box center [87, 238] width 175 height 29
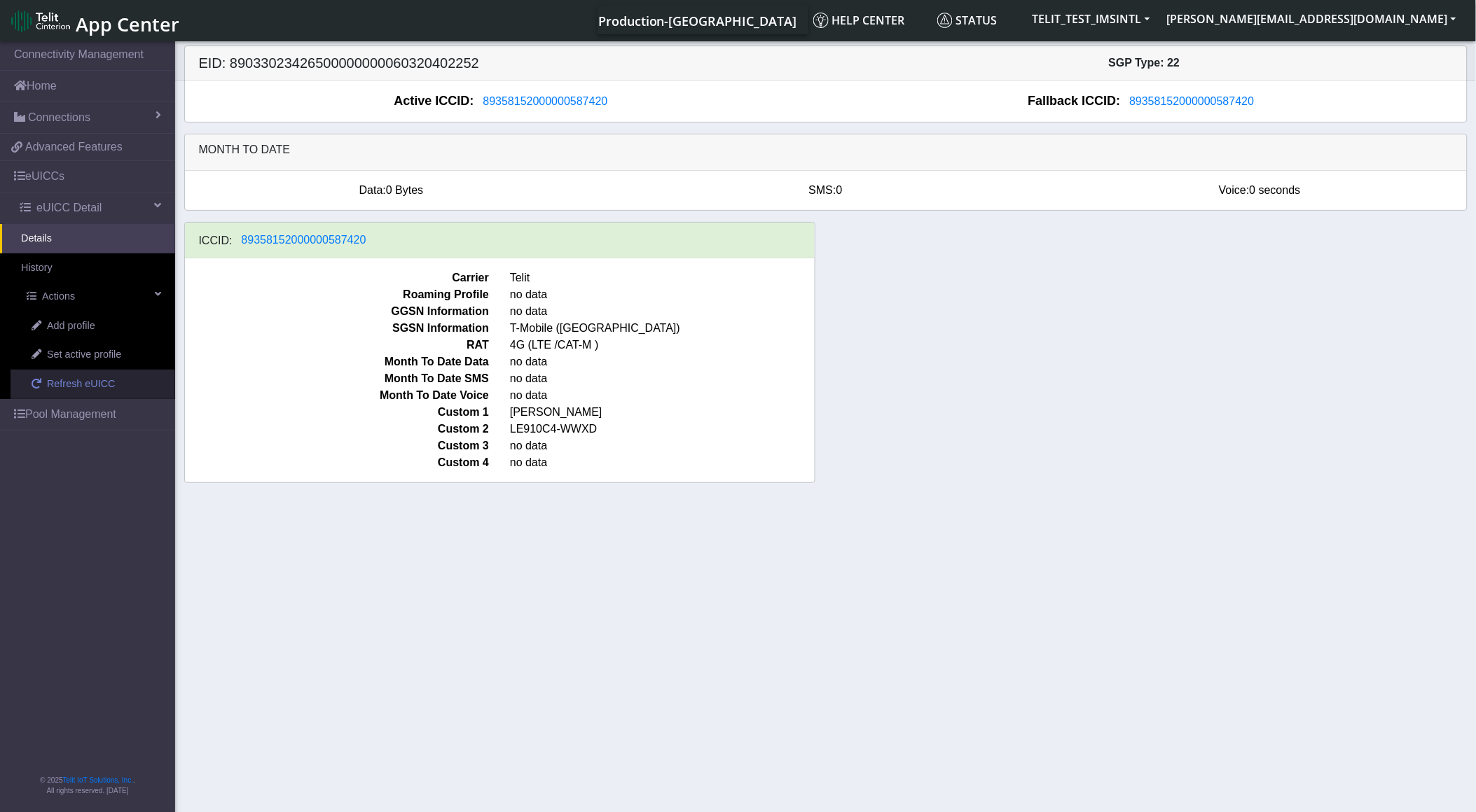
click at [113, 388] on link "Refresh eUICC" at bounding box center [92, 384] width 165 height 29
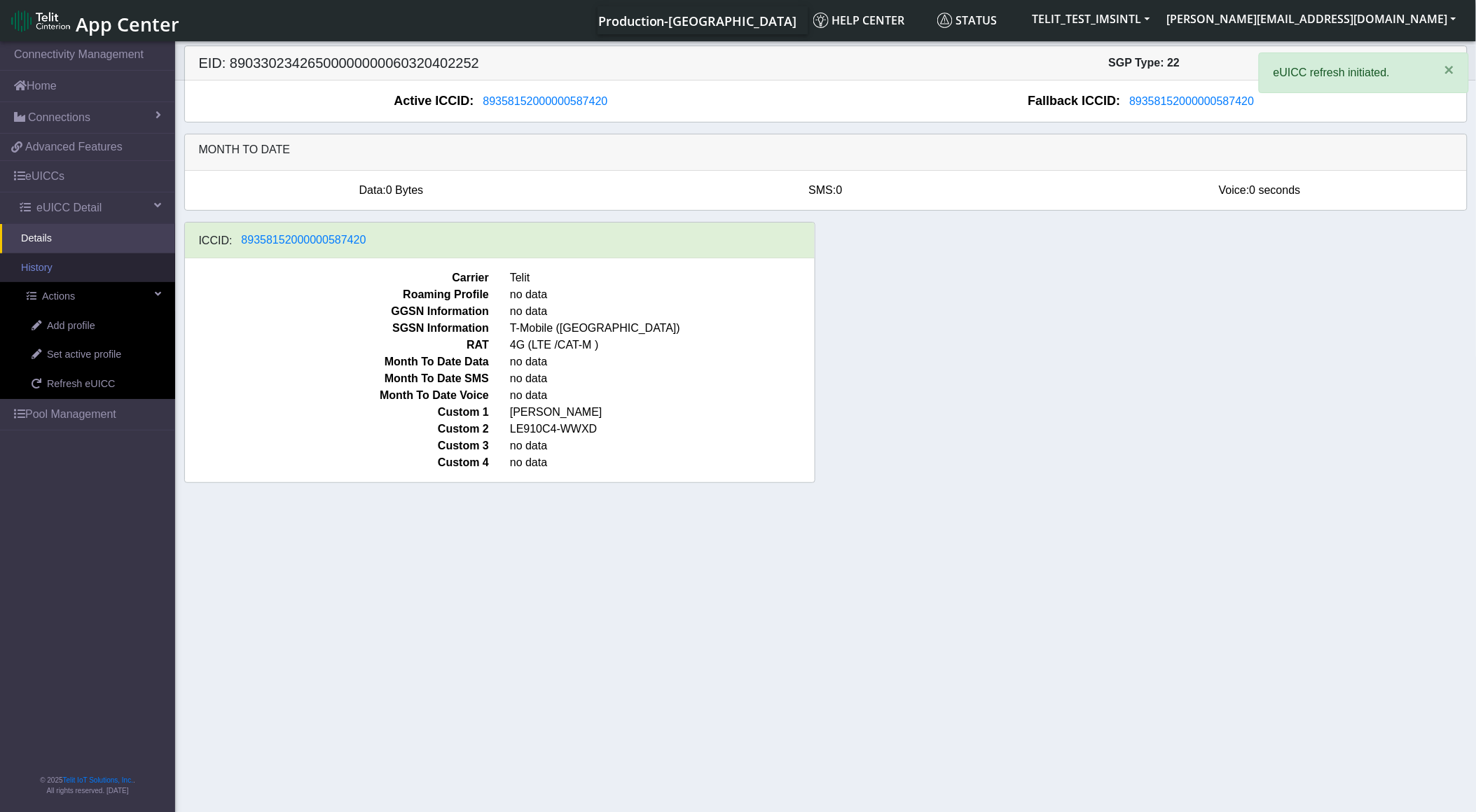
click at [47, 274] on link "History" at bounding box center [87, 267] width 175 height 29
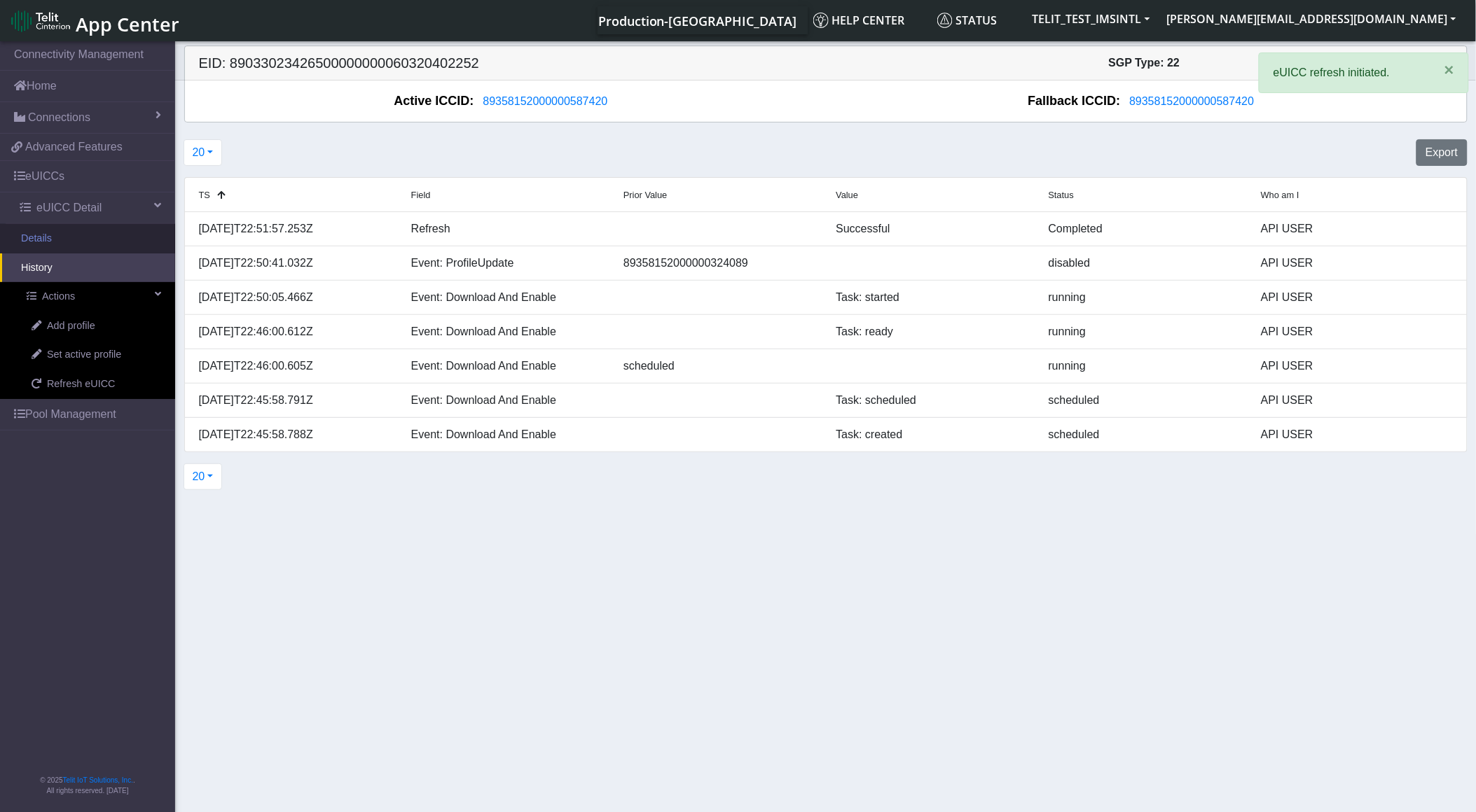
click at [61, 245] on link "Details" at bounding box center [87, 238] width 175 height 29
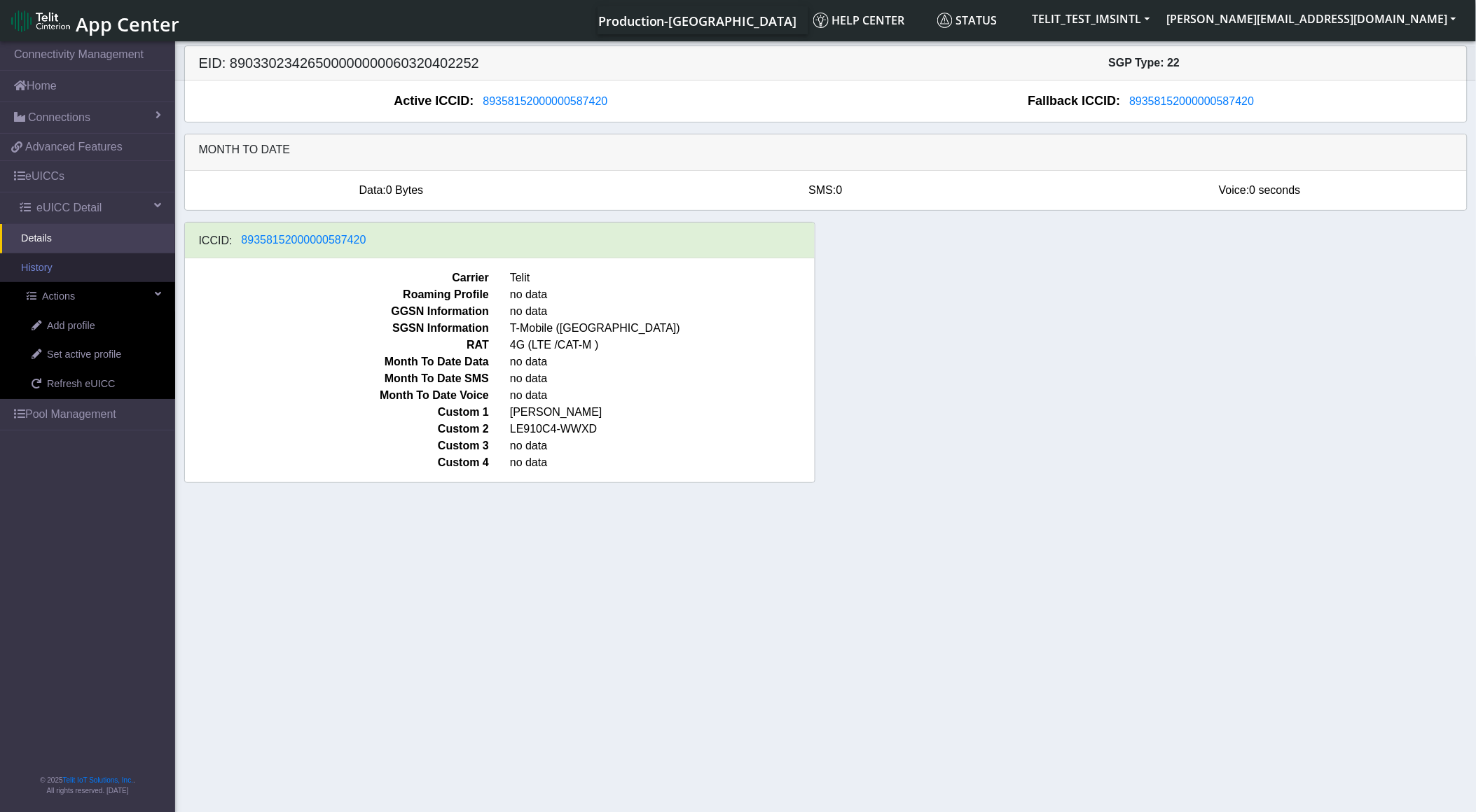
click at [100, 270] on link "History" at bounding box center [87, 267] width 175 height 29
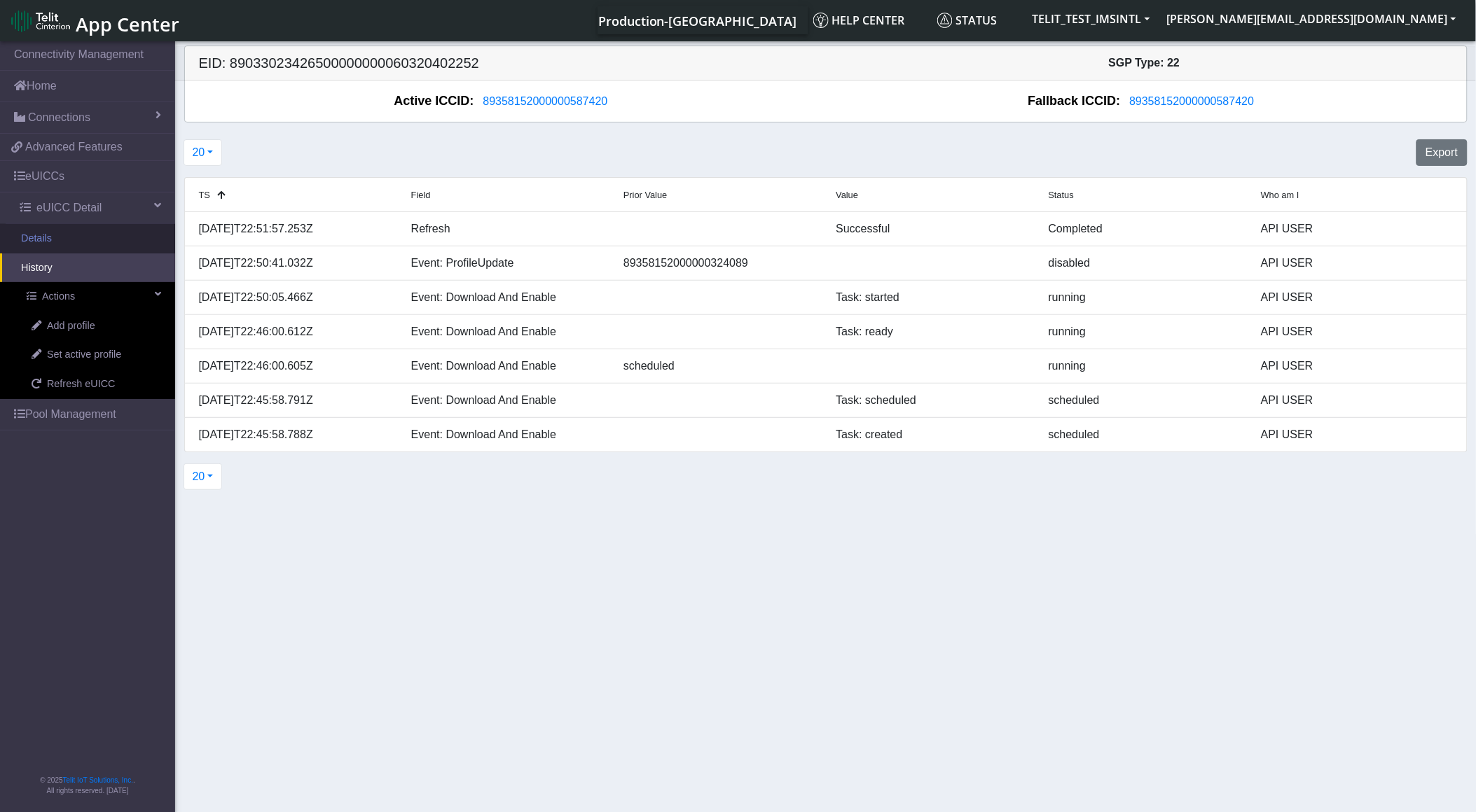
click at [88, 250] on link "Details" at bounding box center [87, 238] width 175 height 29
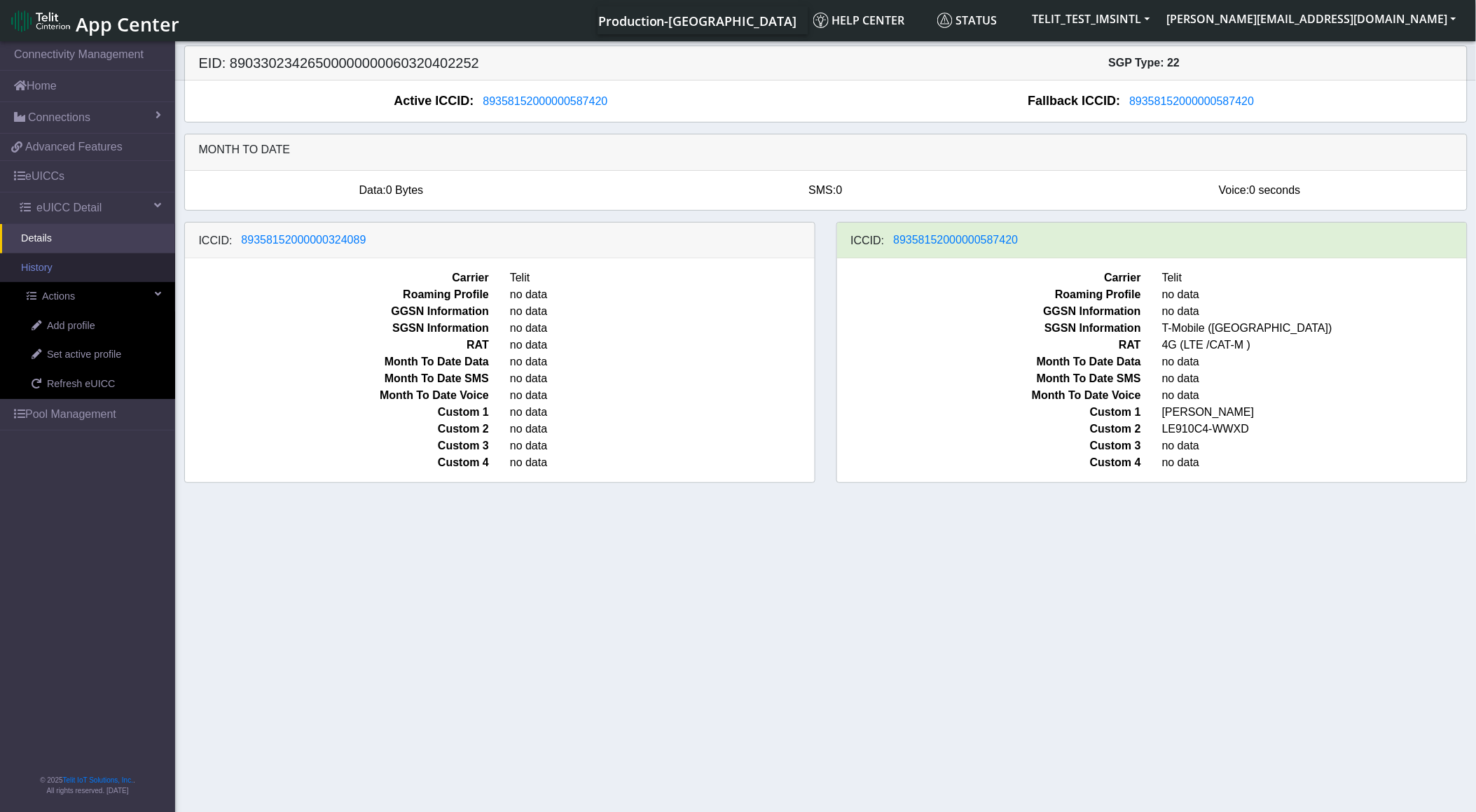
click at [120, 276] on link "History" at bounding box center [87, 267] width 175 height 29
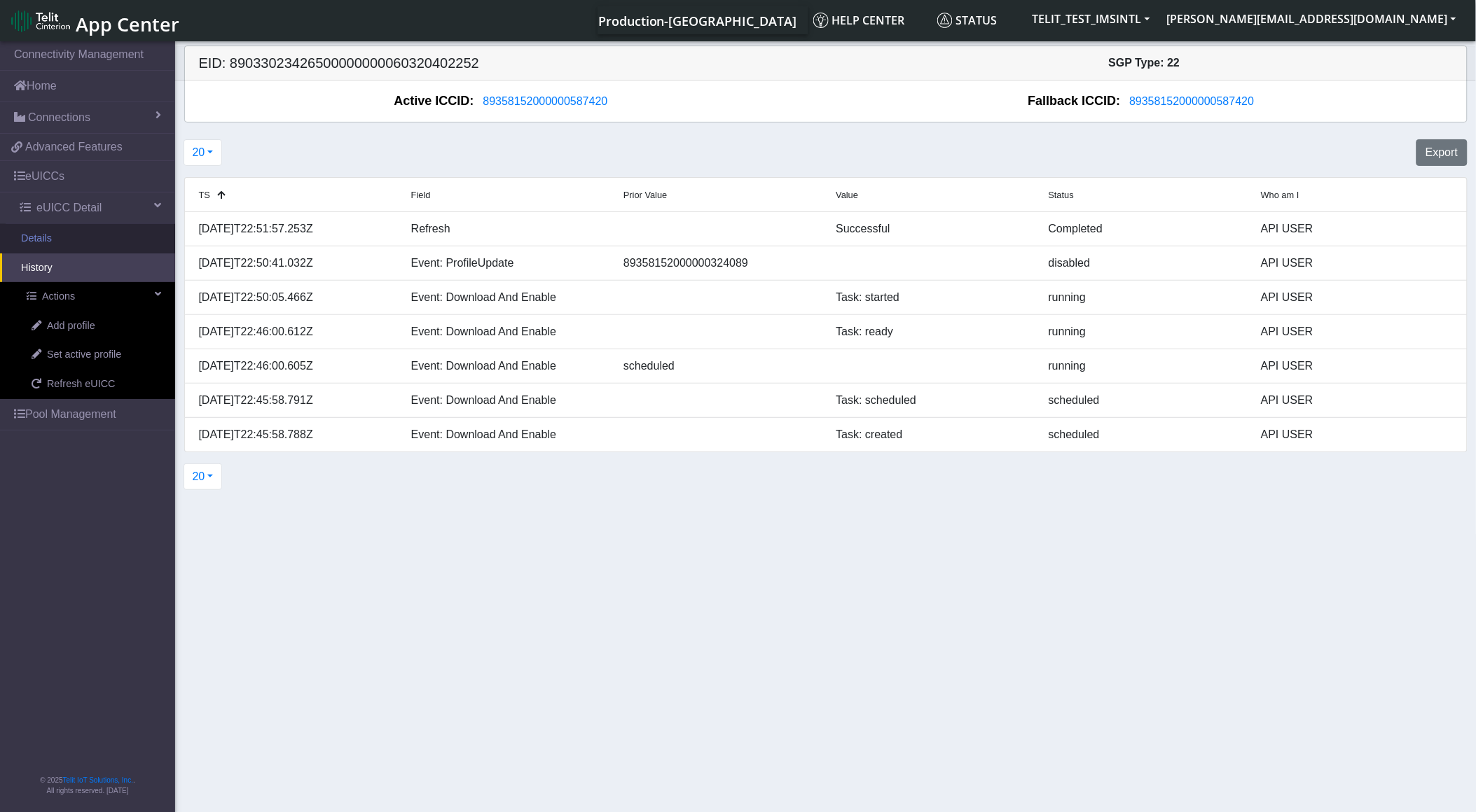
click at [97, 250] on link "Details" at bounding box center [87, 238] width 175 height 29
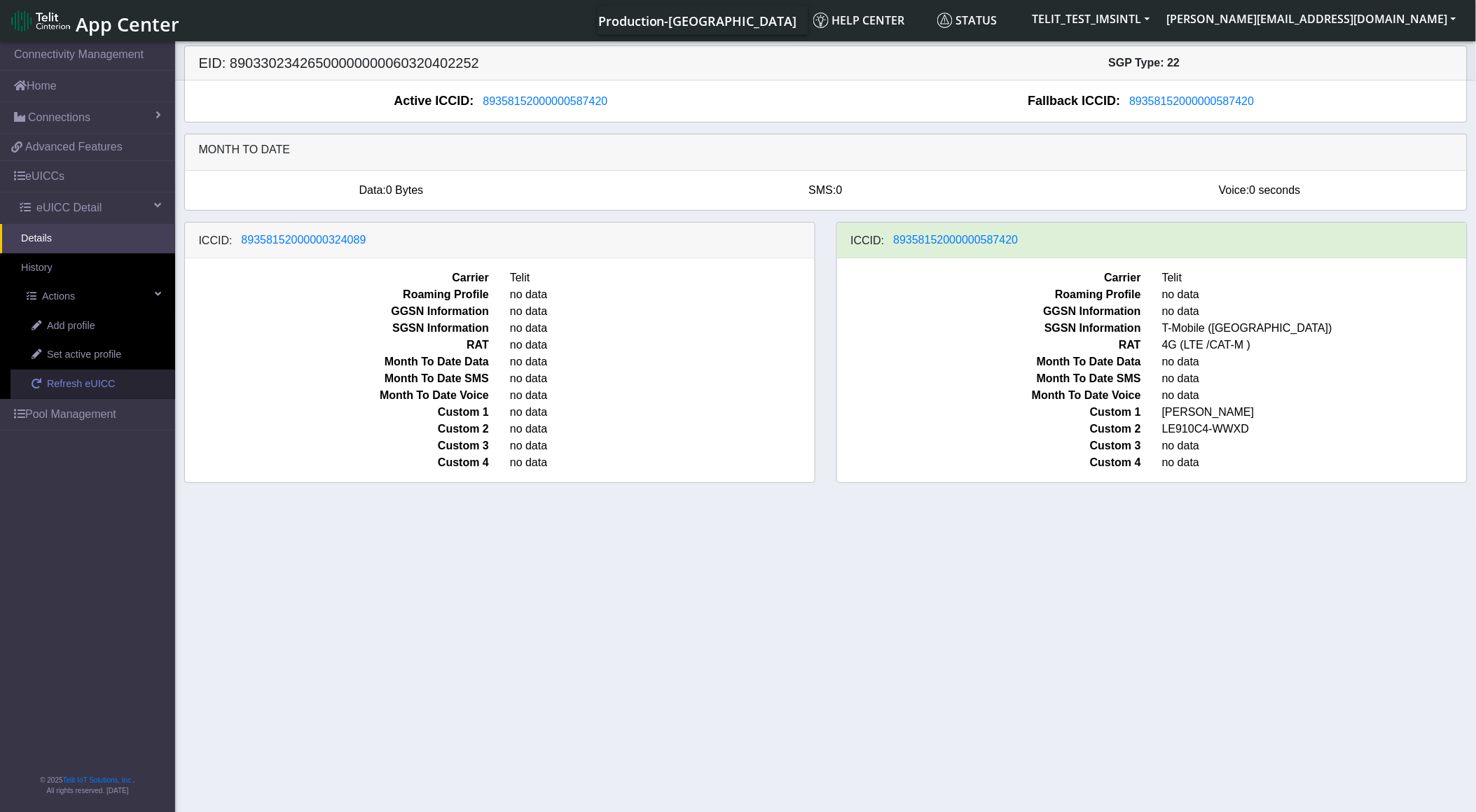
click at [76, 386] on span "Refresh eUICC" at bounding box center [81, 384] width 69 height 16
click at [528, 679] on section "Connectivity Management Home Connections List Map 36d25f9ebf23f8909c257c9f257e2…" at bounding box center [738, 428] width 1476 height 778
click at [74, 380] on span "Refresh eUICC" at bounding box center [81, 384] width 69 height 16
click at [472, 585] on section "Connectivity Management Home Connections List Map 36d25f9ebf23f8909c257c9f257e2…" at bounding box center [738, 428] width 1476 height 778
click at [500, 607] on section "Connectivity Management Home Connections List Map 36d25f9ebf23f8909c257c9f257e2…" at bounding box center [738, 428] width 1476 height 778
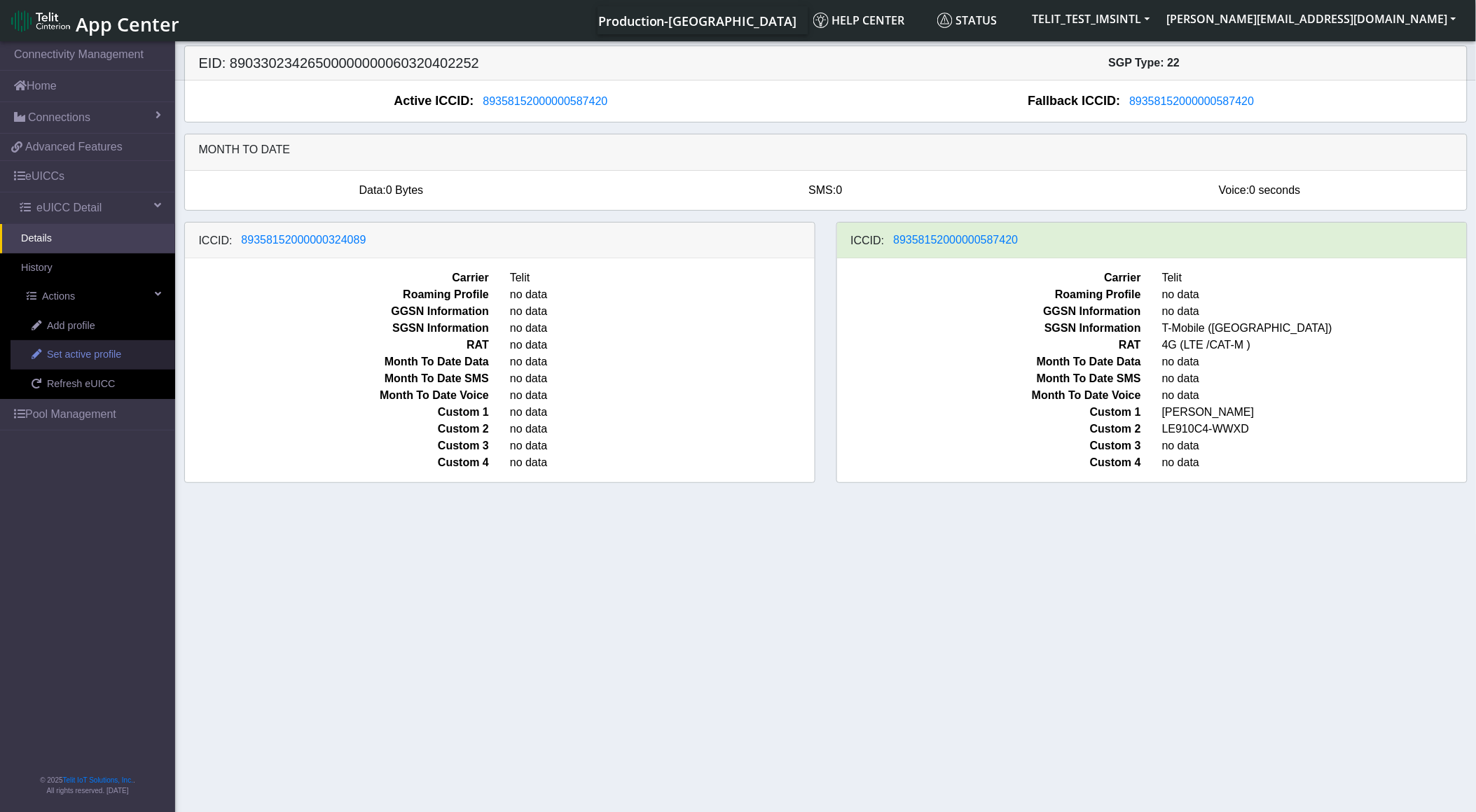
click at [99, 350] on span "Set active profile" at bounding box center [84, 355] width 75 height 16
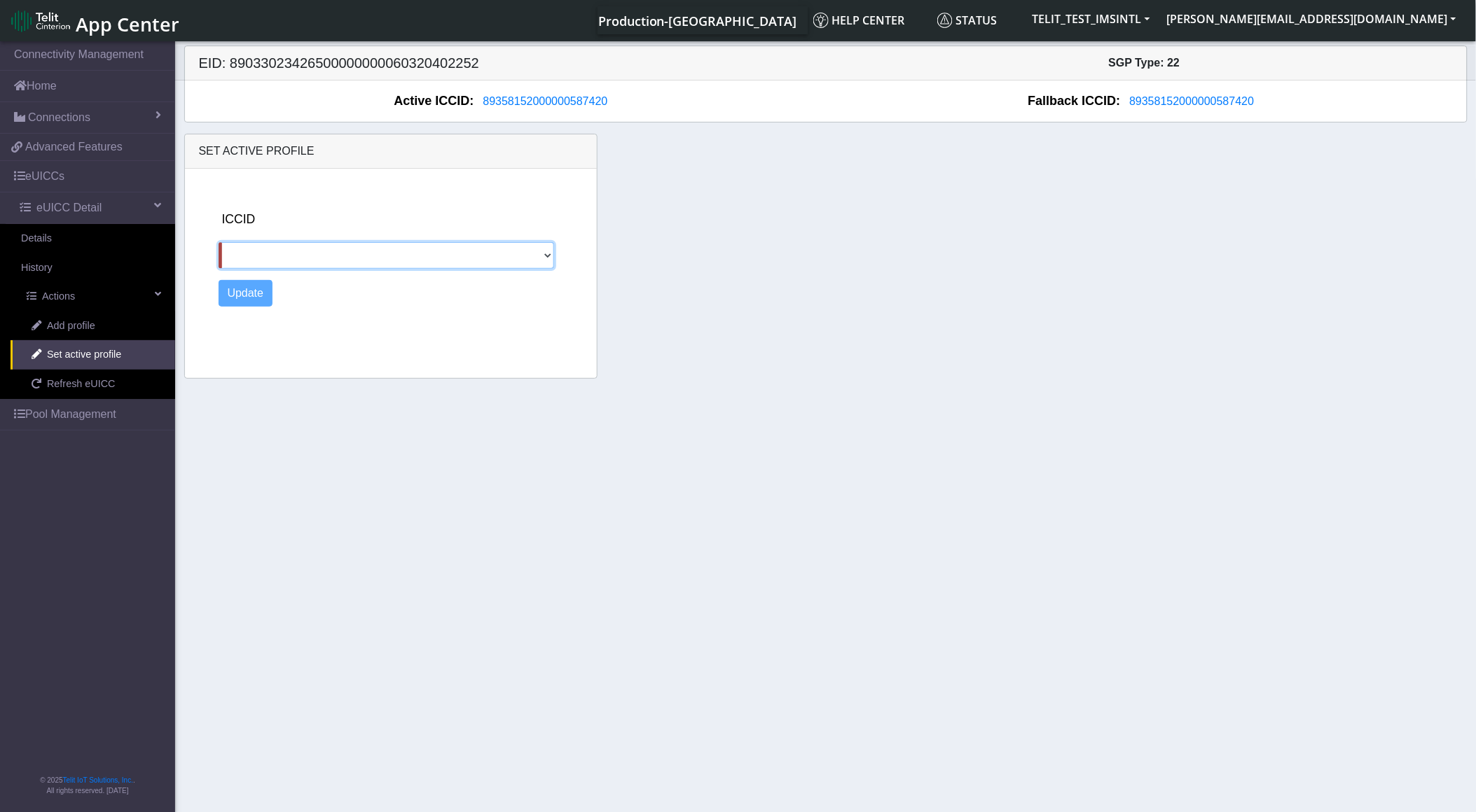
click at [545, 248] on select "89358152000000324089" at bounding box center [386, 256] width 335 height 27
select select "89358152000000324089"
click at [218, 242] on select "89358152000000324089" at bounding box center [386, 256] width 335 height 27
click at [253, 292] on button "Update" at bounding box center [245, 294] width 54 height 27
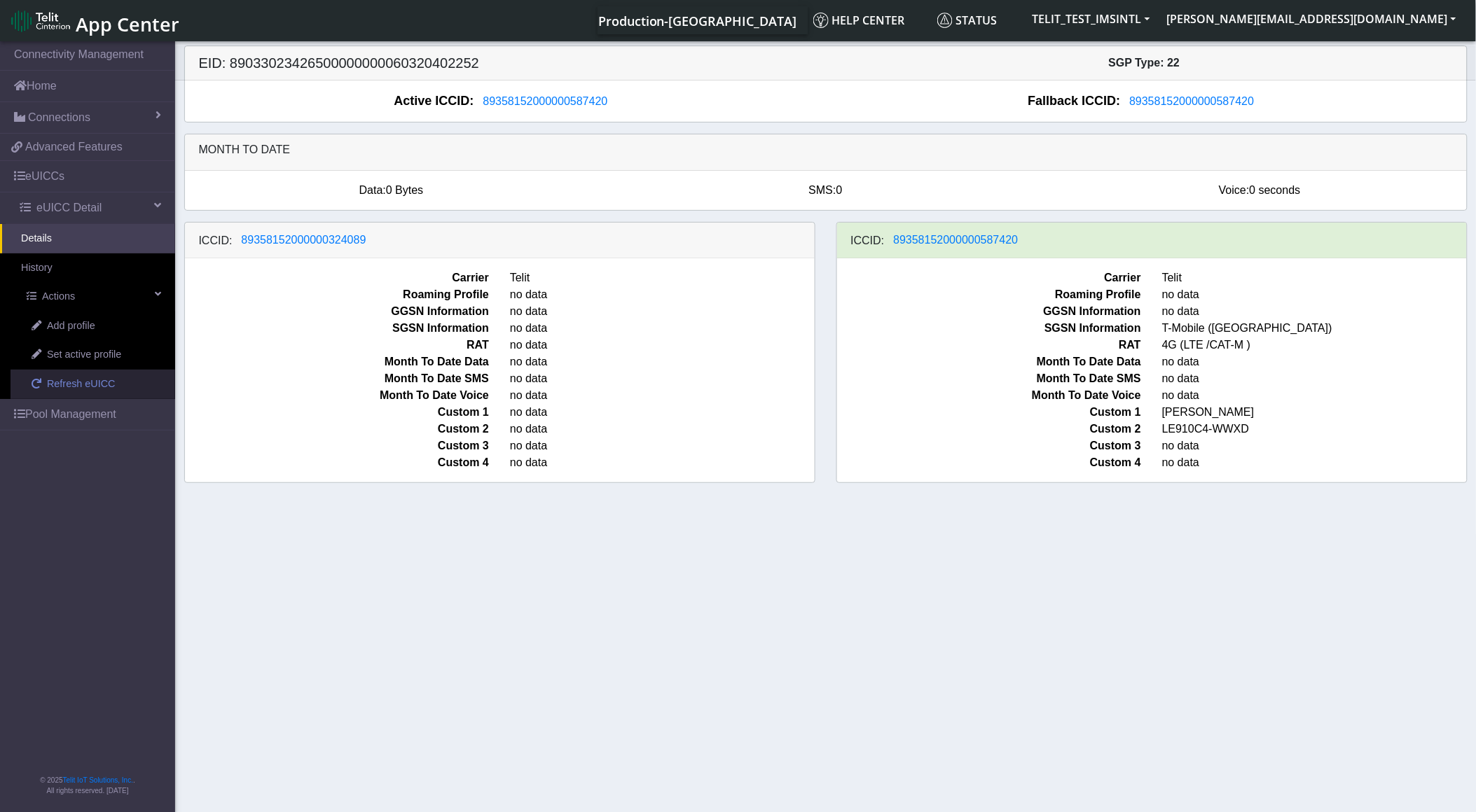
click at [94, 374] on link "Refresh eUICC" at bounding box center [92, 384] width 165 height 29
click at [542, 209] on div "Data: 0 Bytes SMS: 0 Voice: 0 seconds" at bounding box center [826, 190] width 1302 height 39
click at [935, 618] on section "Connectivity Management Home Connections List Map 36d25f9ebf23f8909c257c9f257e2…" at bounding box center [738, 428] width 1476 height 778
click at [330, 234] on span "89358152000000324089" at bounding box center [303, 240] width 124 height 12
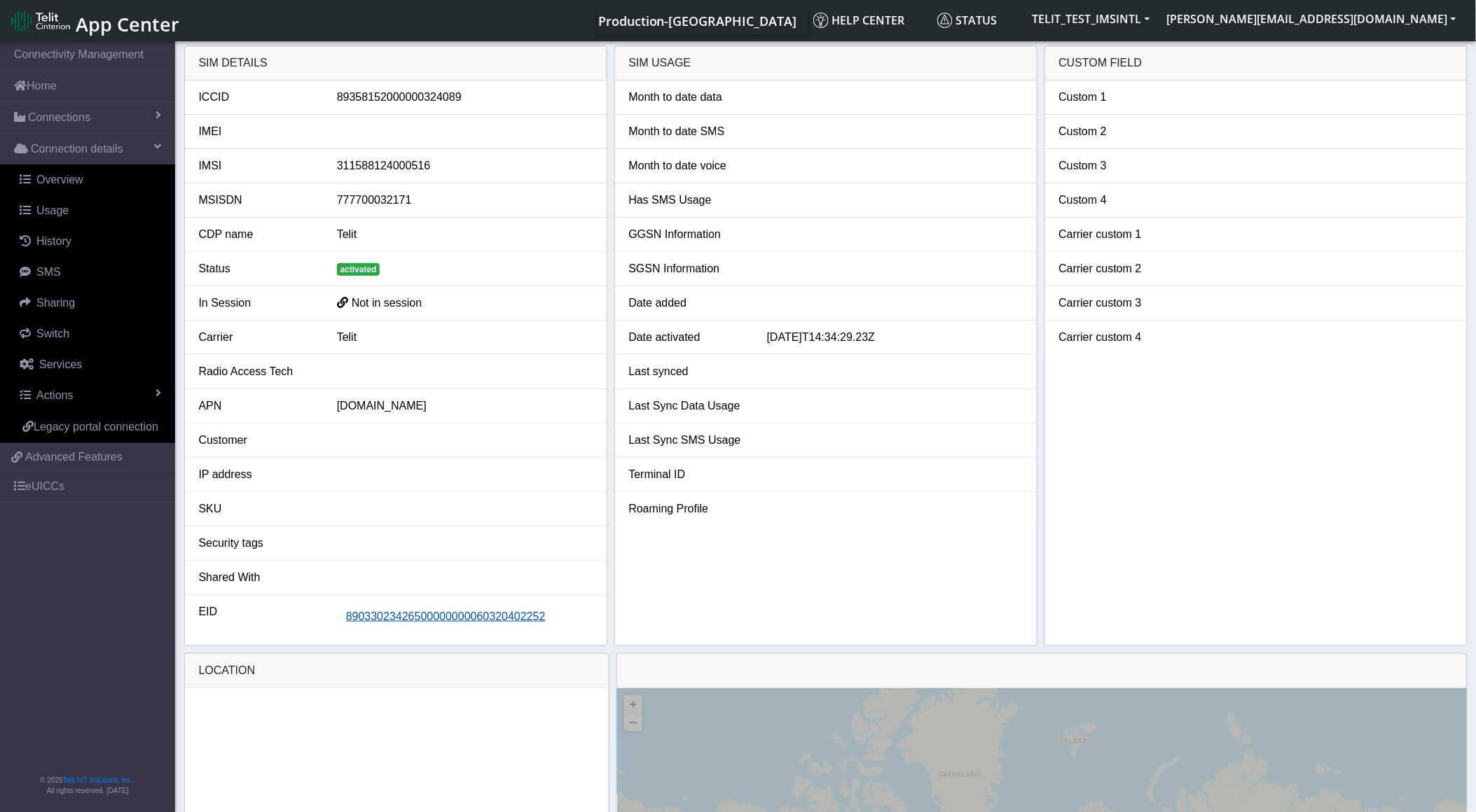
click at [442, 630] on li "EID 89033023426500000000060320402252" at bounding box center [396, 617] width 422 height 43
click at [445, 623] on span "89033023426500000000060320402252" at bounding box center [446, 617] width 200 height 12
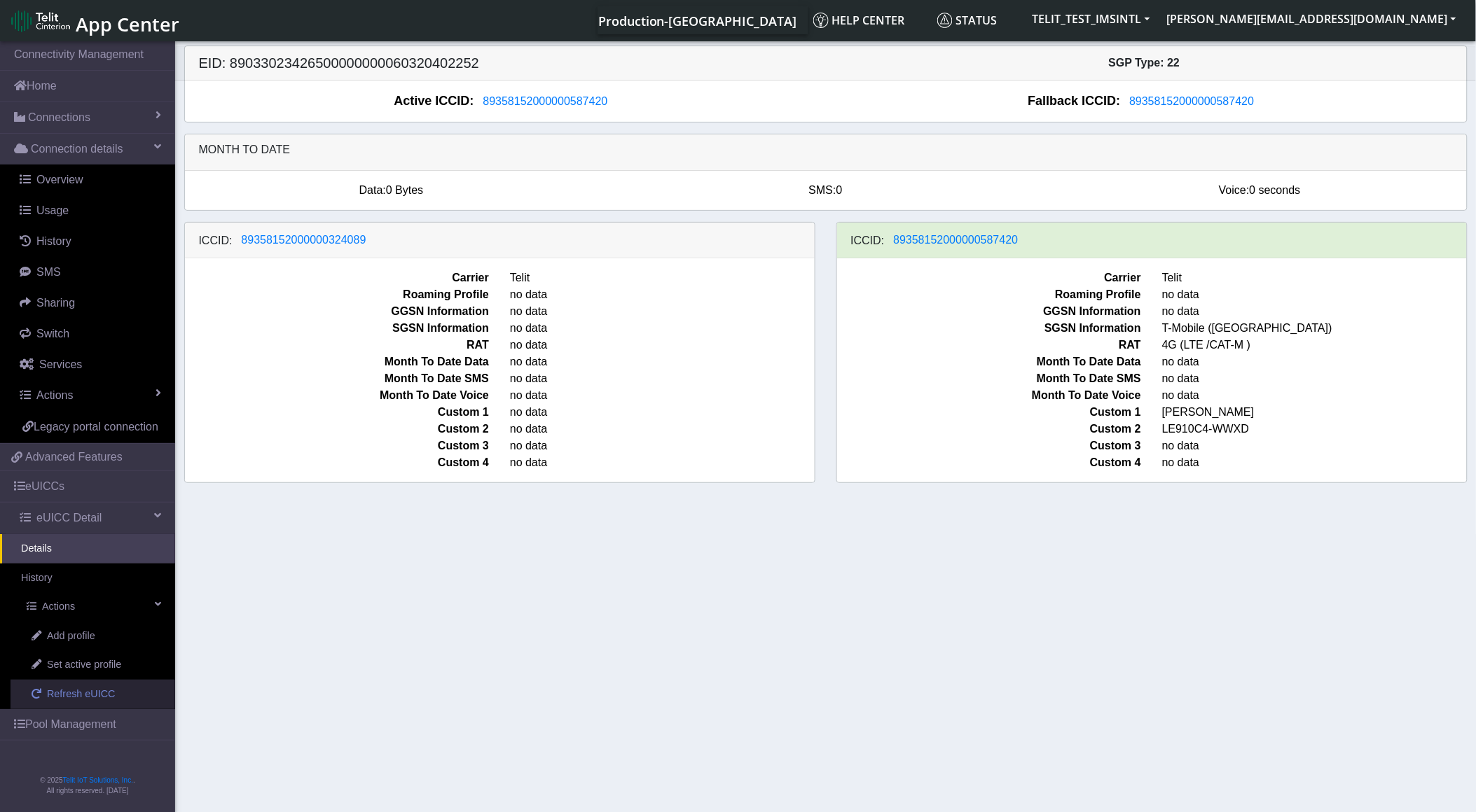
click at [106, 688] on span "Refresh eUICC" at bounding box center [81, 694] width 69 height 16
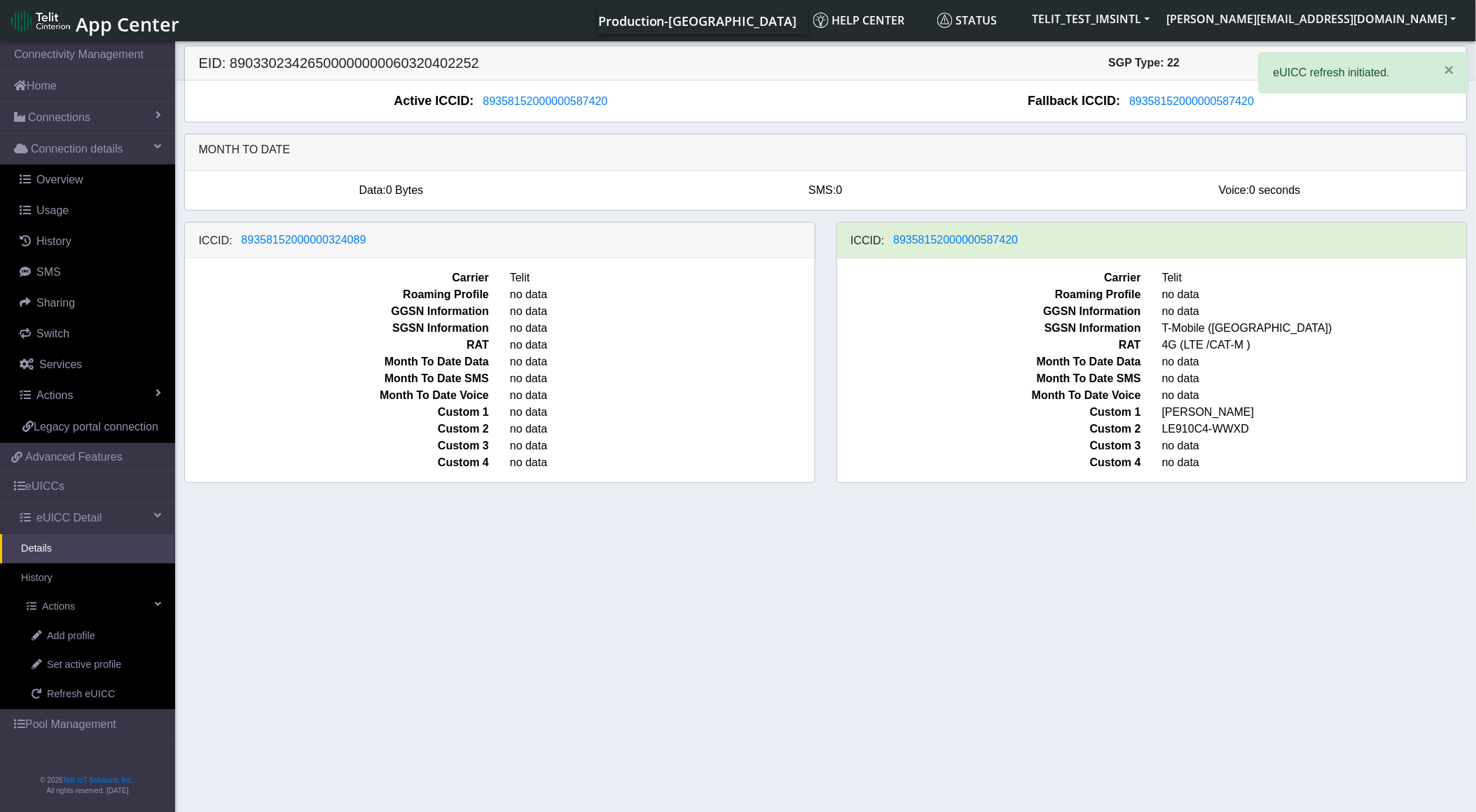
click at [513, 656] on section "Connectivity Management Home Connections List Map Connection details Overview U…" at bounding box center [738, 428] width 1476 height 778
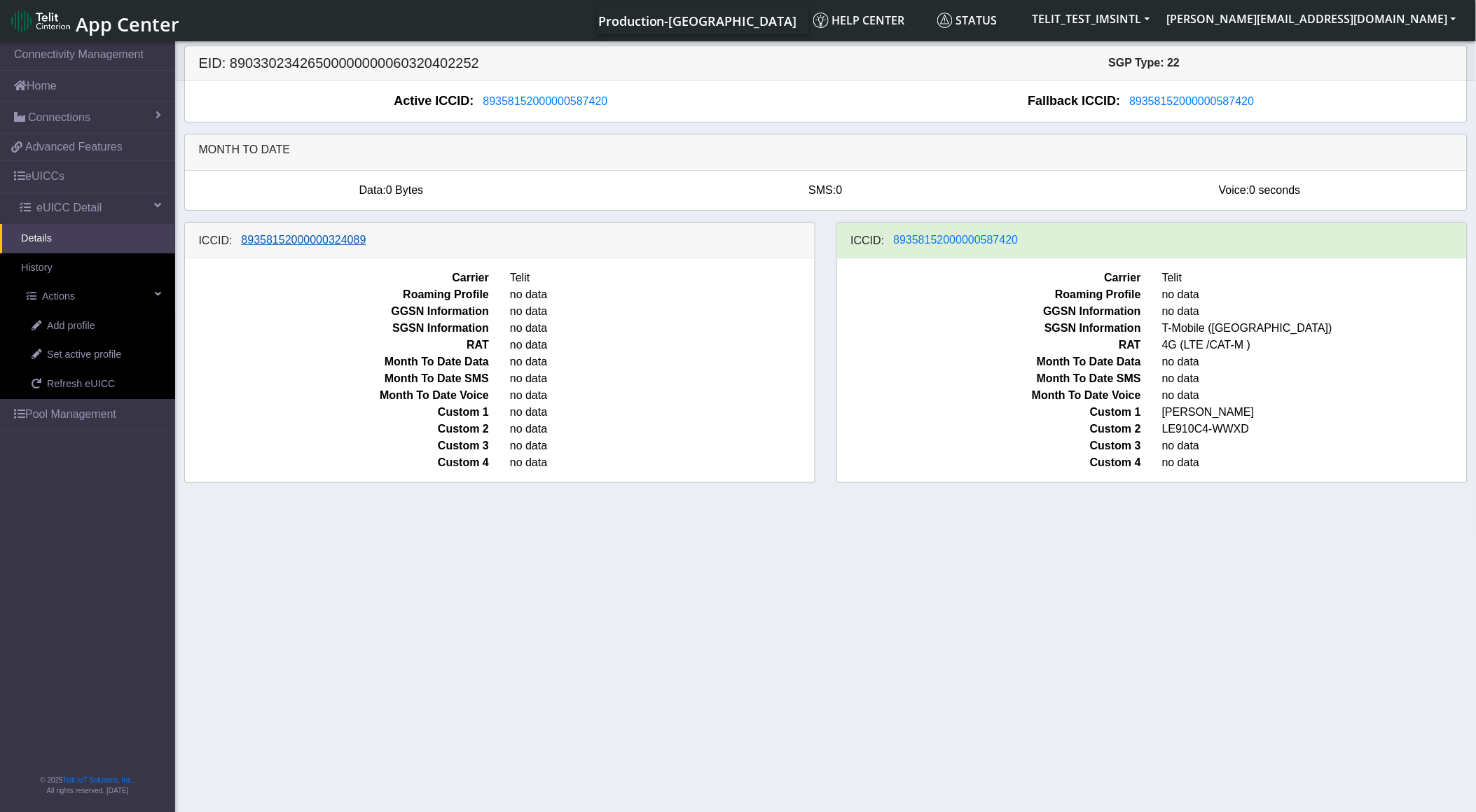
drag, startPoint x: 381, startPoint y: 237, endPoint x: 311, endPoint y: 237, distance: 70.0
click at [279, 241] on div "ICCID: 89358152000000324089" at bounding box center [499, 241] width 630 height 36
drag, startPoint x: 409, startPoint y: 242, endPoint x: 426, endPoint y: 244, distance: 17.1
click at [333, 244] on div "ICCID: 89358152000000324089" at bounding box center [499, 241] width 630 height 36
drag, startPoint x: 1458, startPoint y: 565, endPoint x: 1434, endPoint y: 531, distance: 41.6
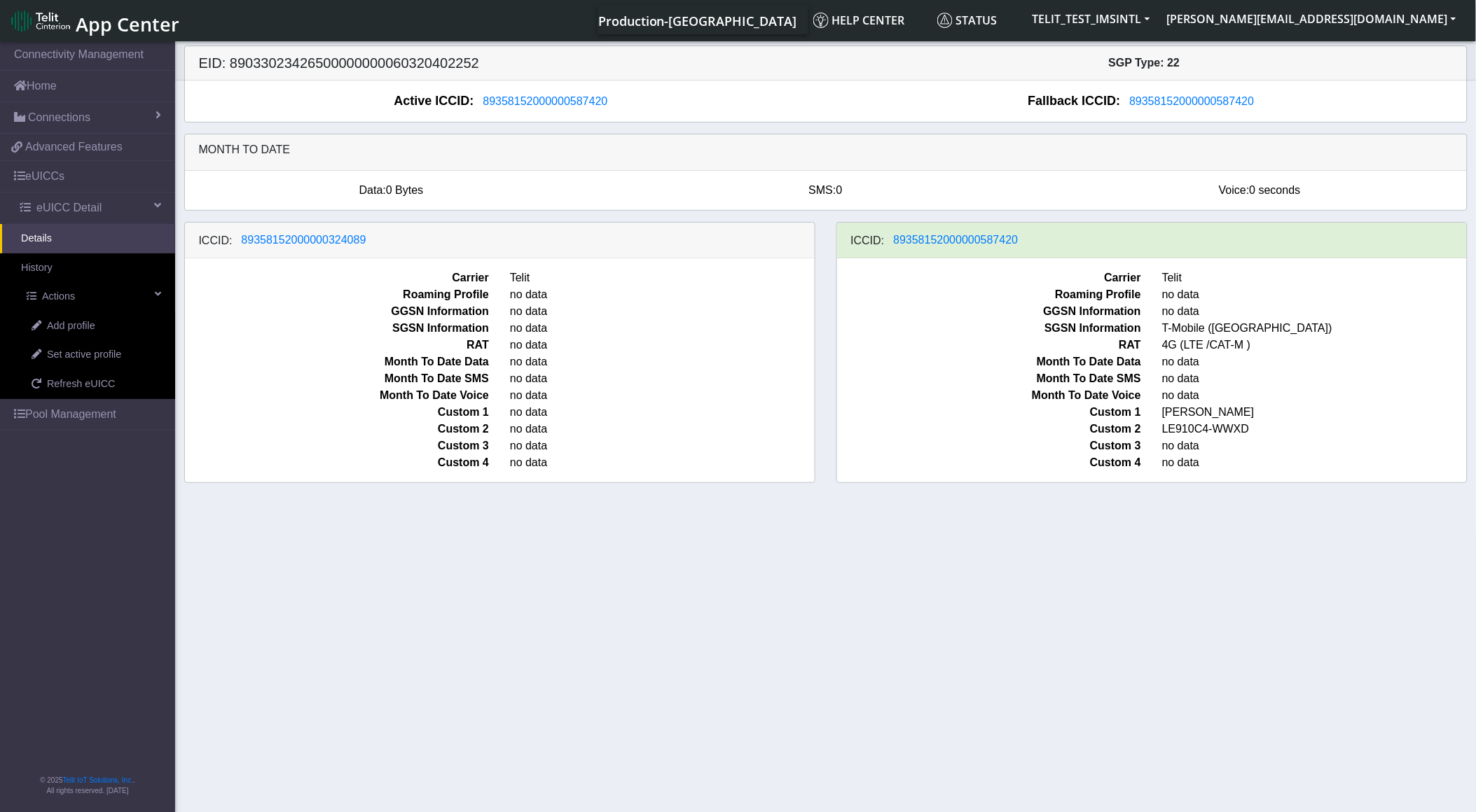
click at [1457, 565] on section "Connectivity Management Home Connections List Map 36d25f9ebf23f8909c257c9f257e2…" at bounding box center [738, 428] width 1476 height 778
click at [85, 388] on span "Refresh eUICC" at bounding box center [81, 384] width 69 height 16
click at [88, 390] on span "Refresh eUICC" at bounding box center [81, 384] width 69 height 16
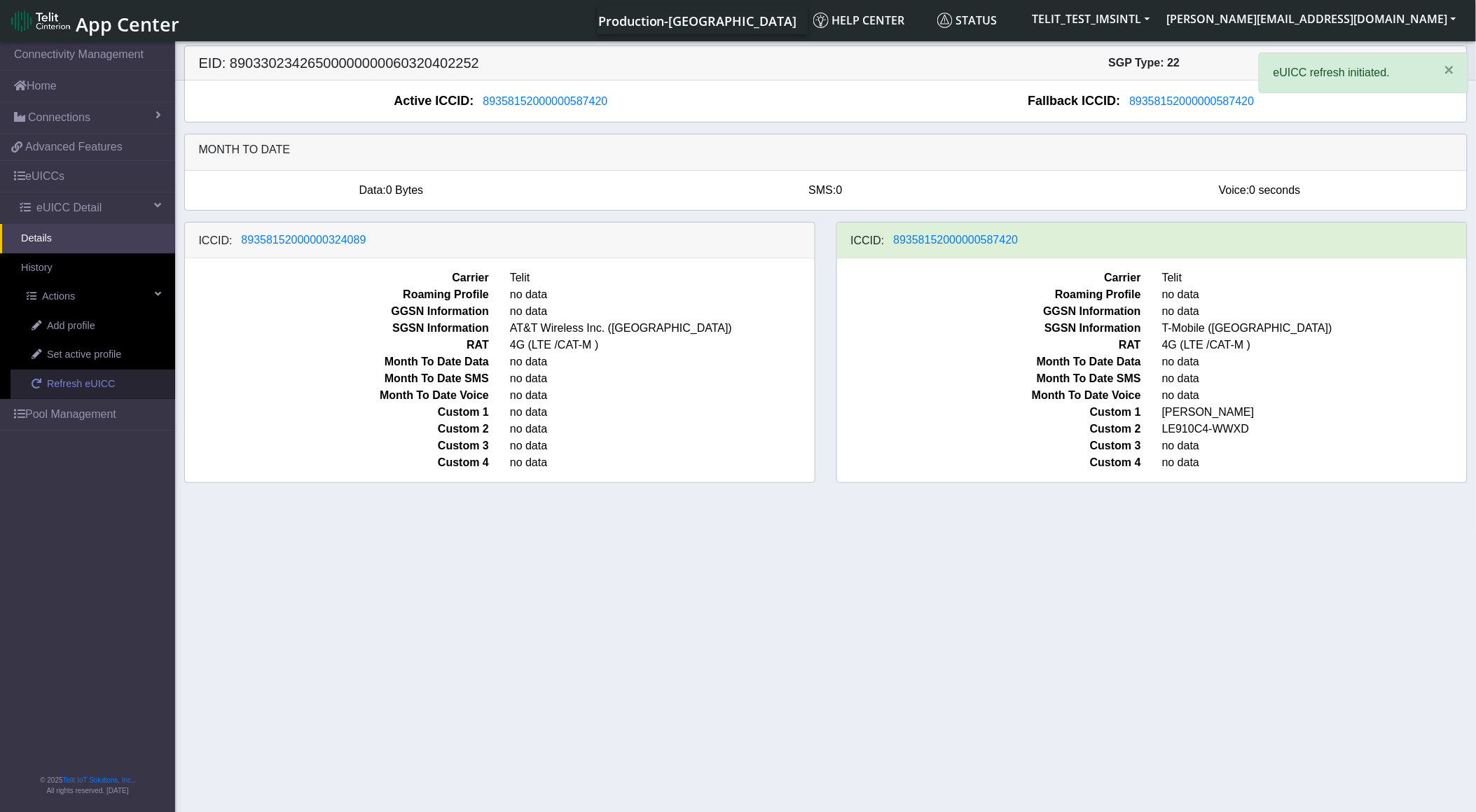
click at [88, 390] on span "Refresh eUICC" at bounding box center [81, 384] width 69 height 16
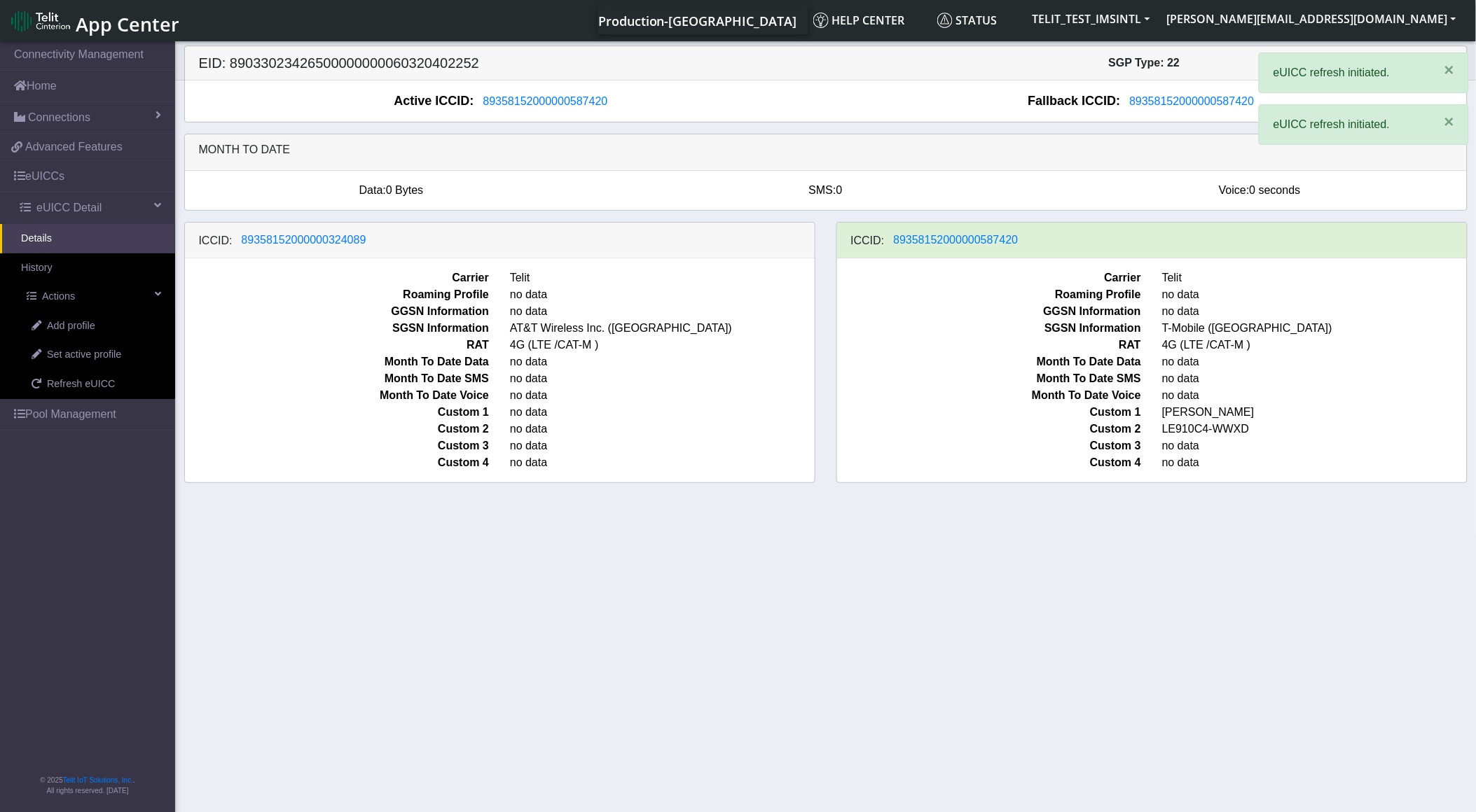
click at [489, 531] on section "Connectivity Management Home Connections List Map 36d25f9ebf23f8909c257c9f257e2…" at bounding box center [738, 428] width 1476 height 778
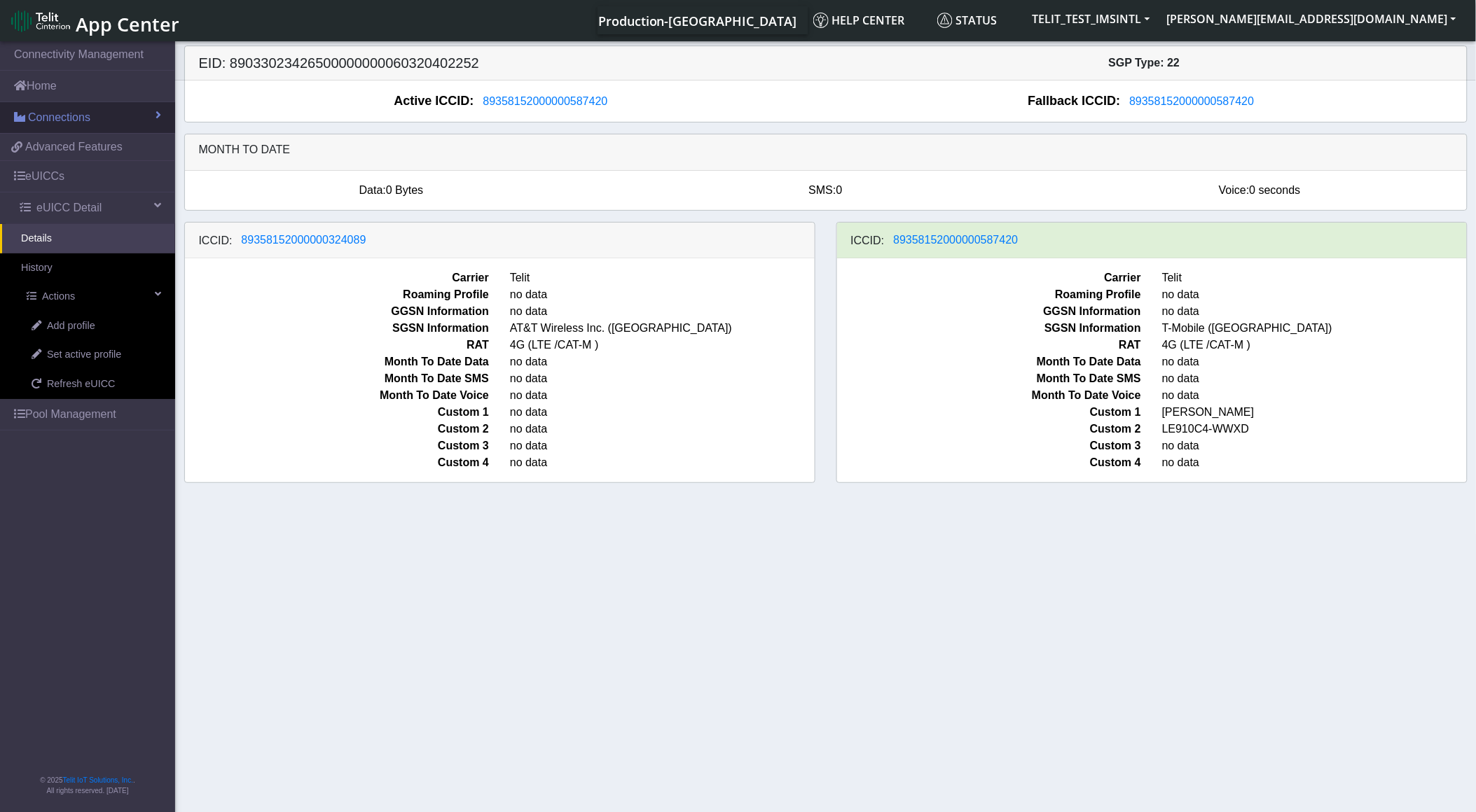
click at [89, 122] on link "Connections" at bounding box center [87, 117] width 175 height 31
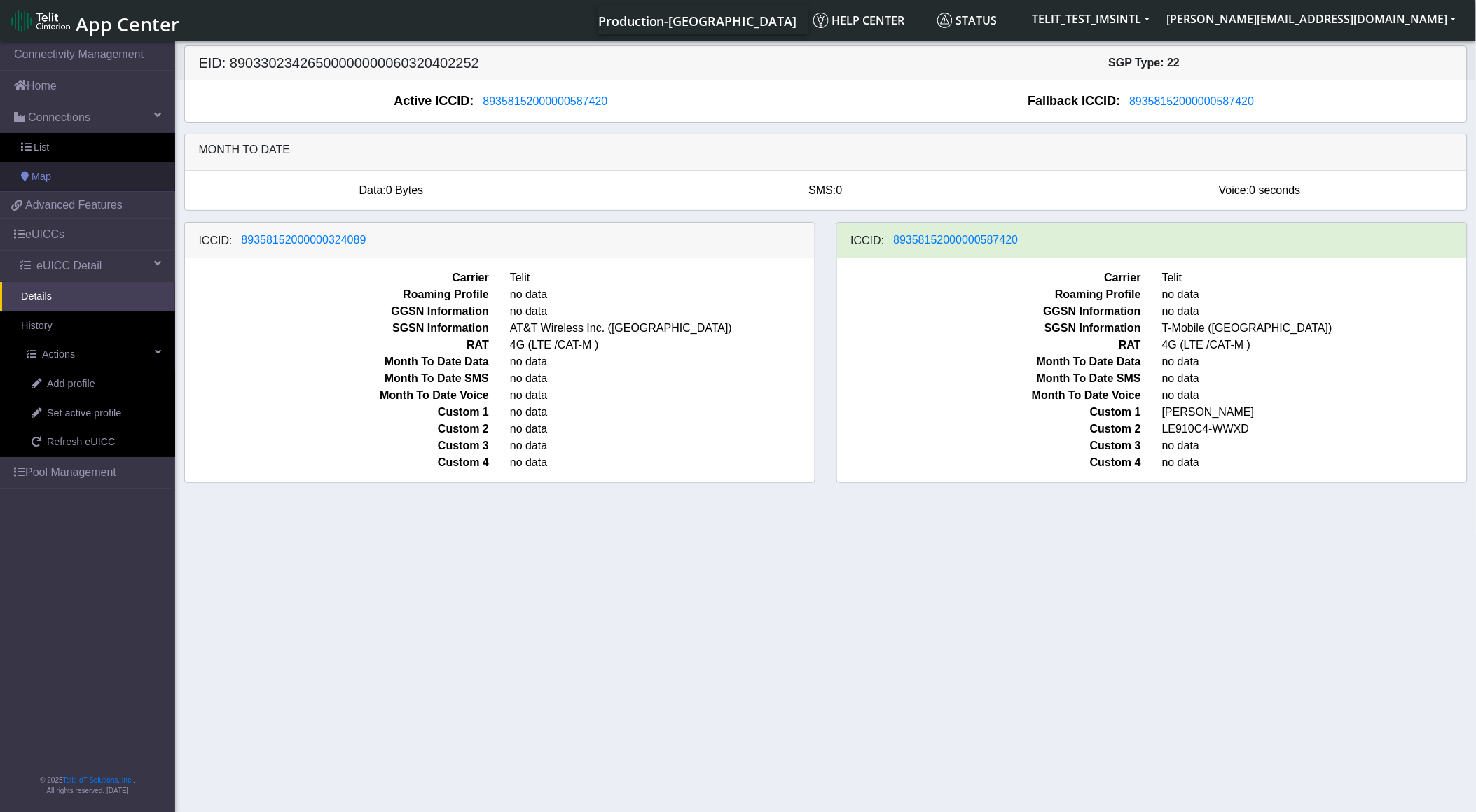
click at [75, 171] on link "Map" at bounding box center [87, 177] width 175 height 29
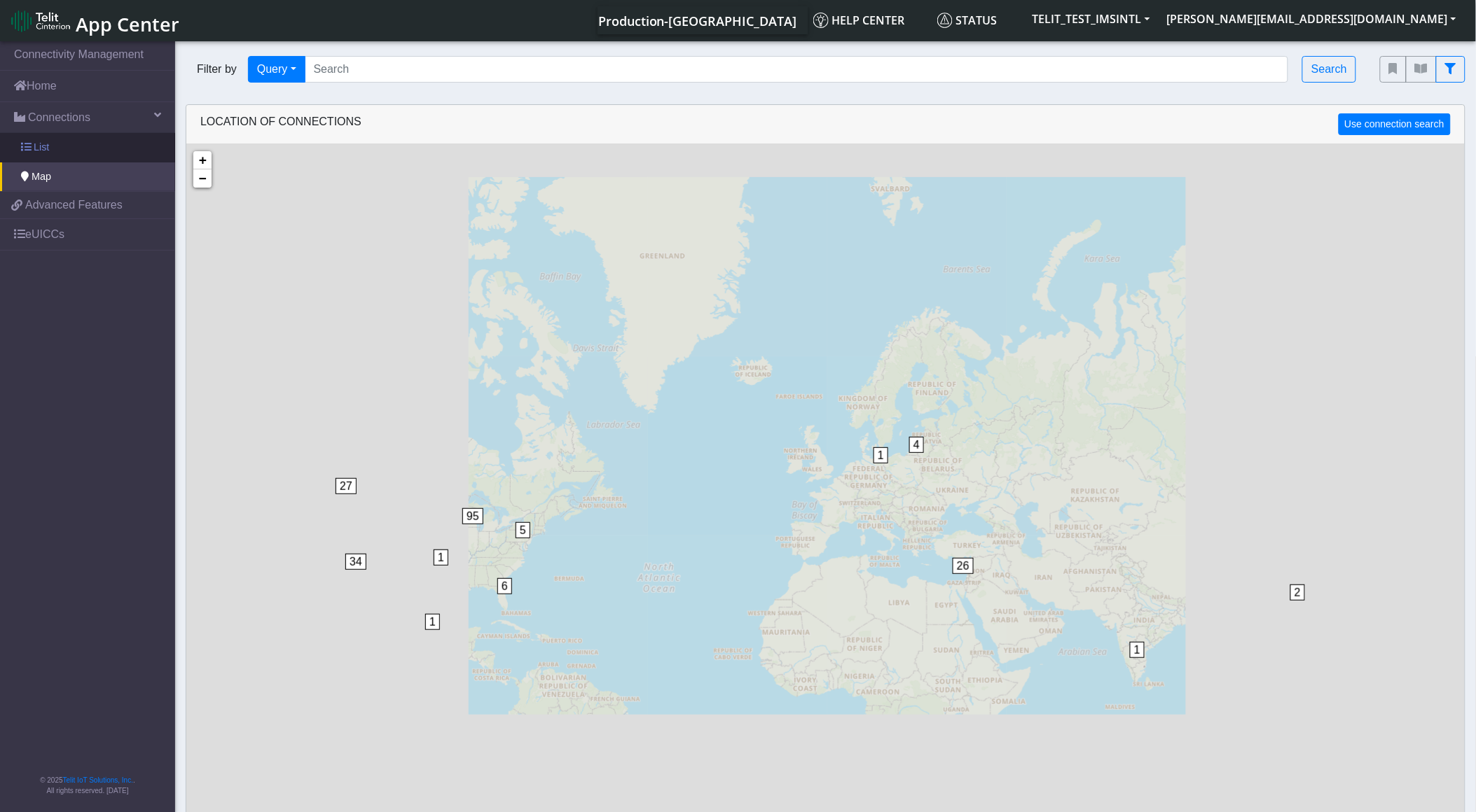
click at [73, 153] on link "List" at bounding box center [87, 148] width 175 height 29
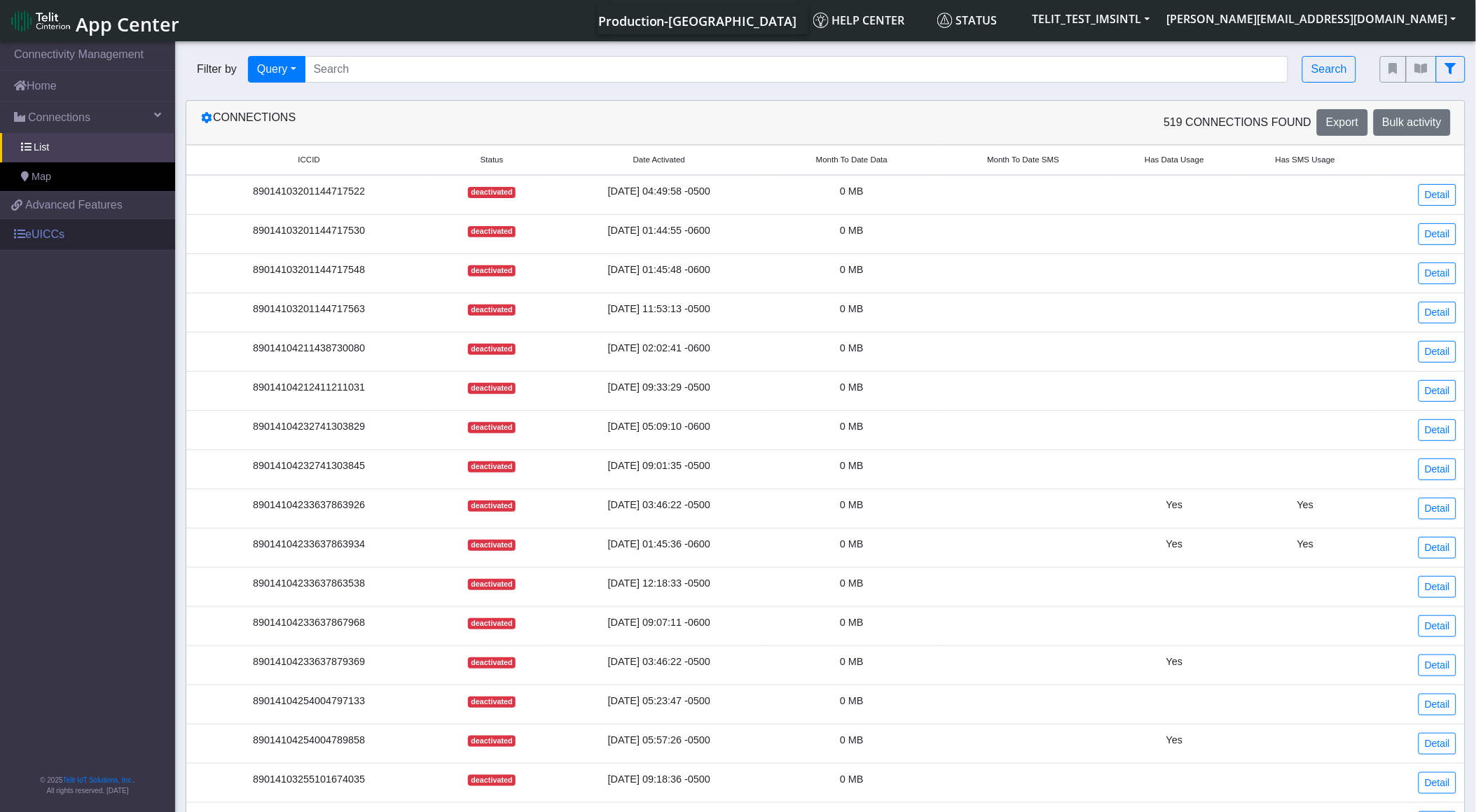
click at [80, 223] on link "eUICCs" at bounding box center [87, 234] width 175 height 31
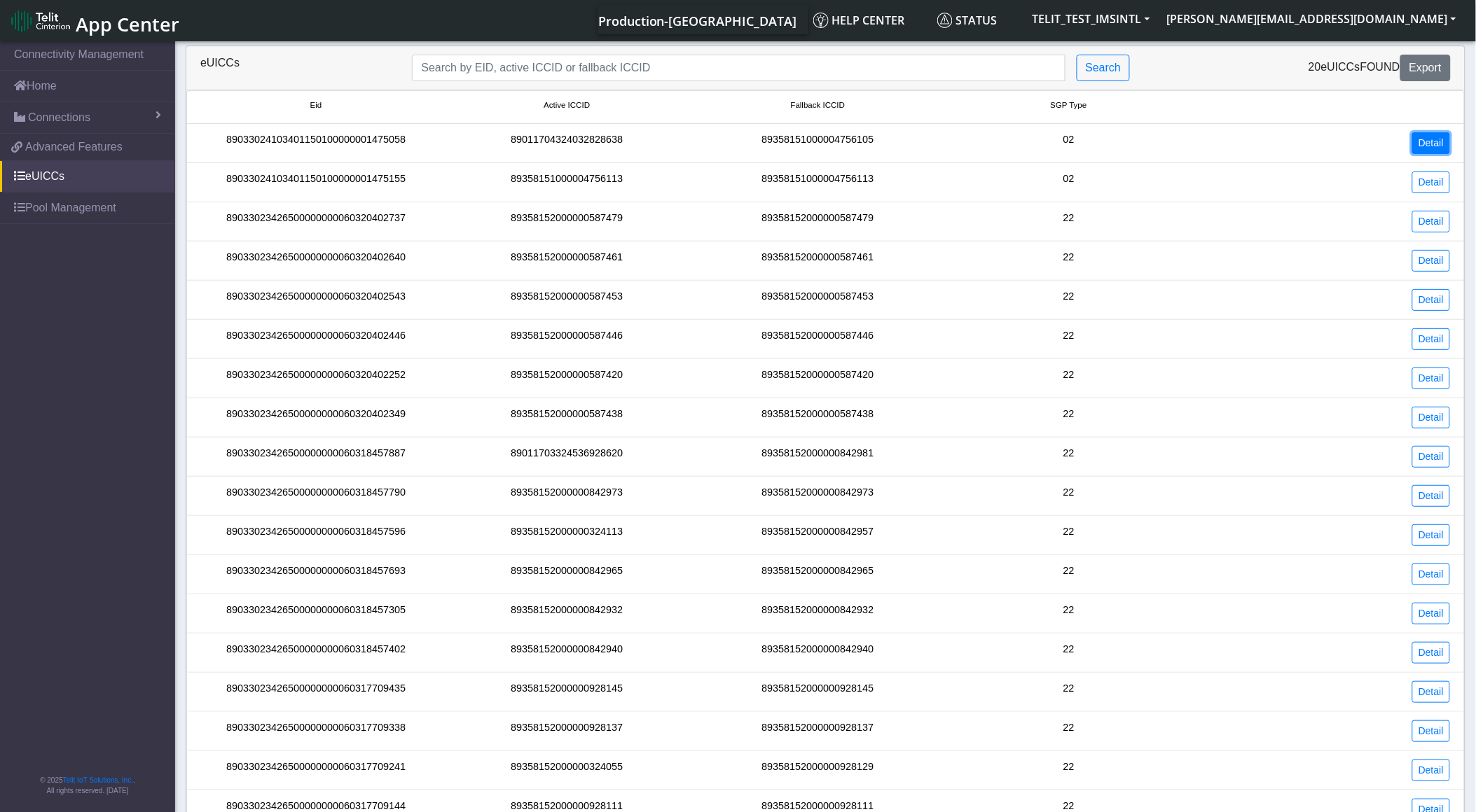
click at [1425, 142] on link "Detail" at bounding box center [1431, 143] width 38 height 22
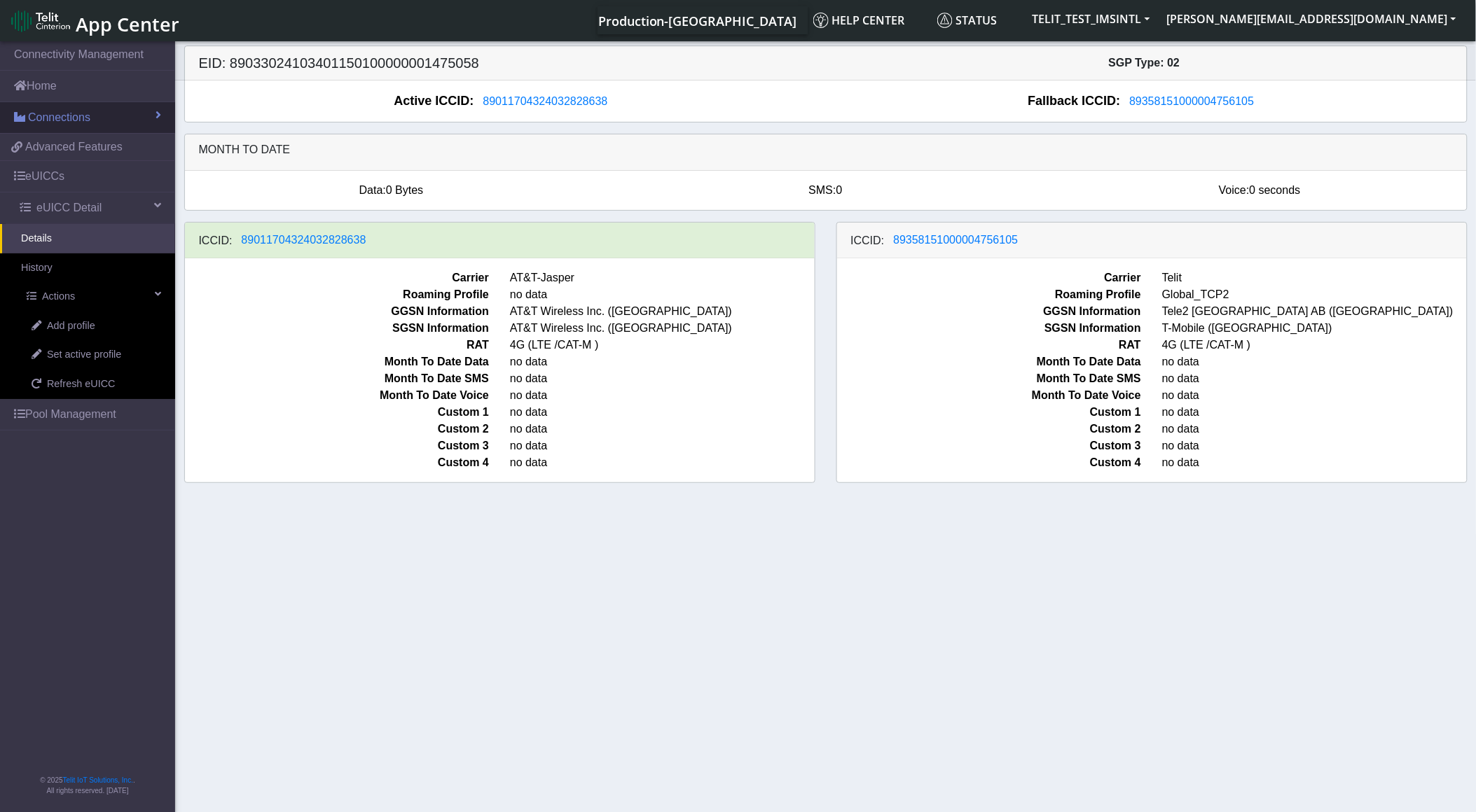
click at [95, 115] on link "Connections" at bounding box center [87, 117] width 175 height 31
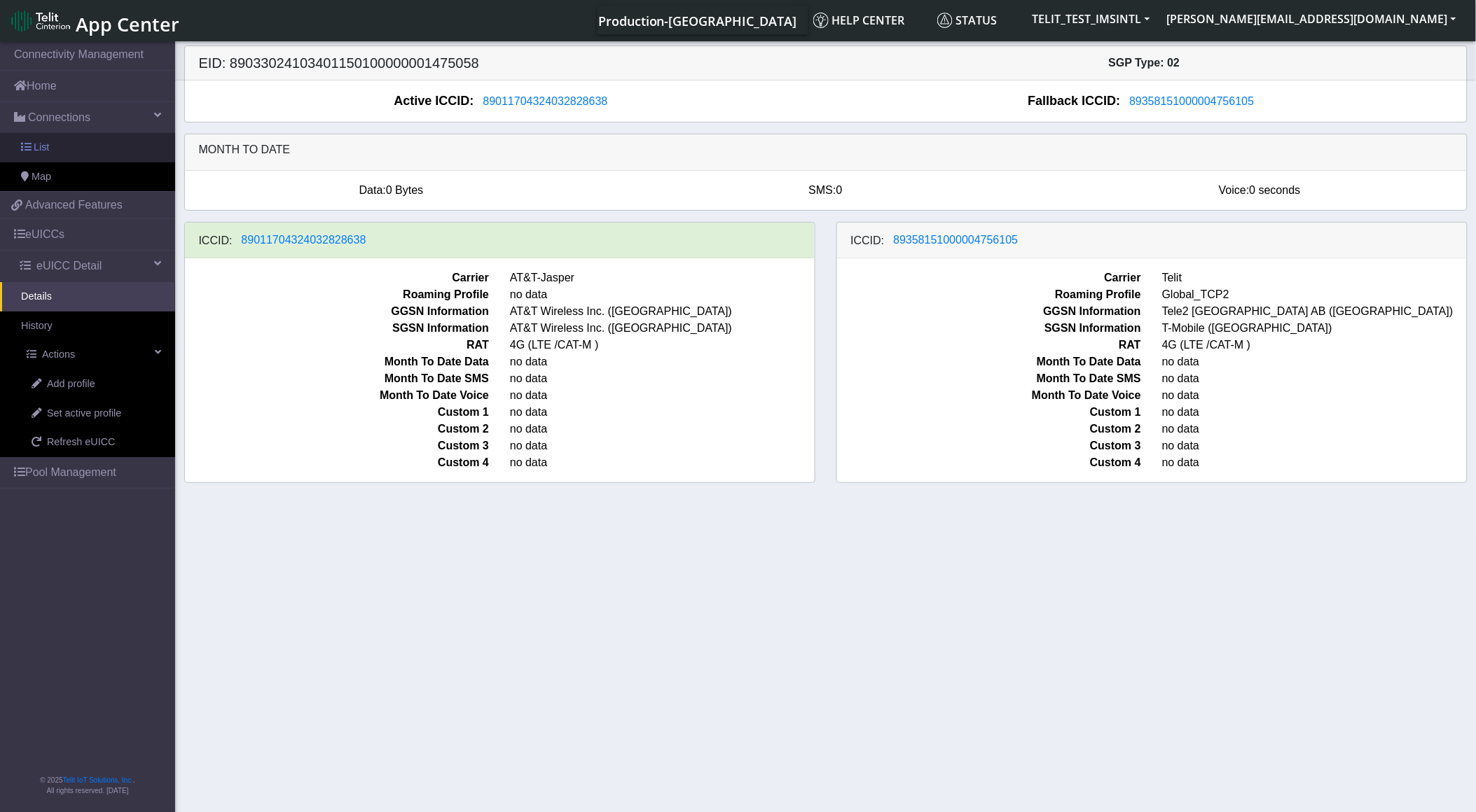
click at [92, 150] on link "List" at bounding box center [87, 148] width 175 height 29
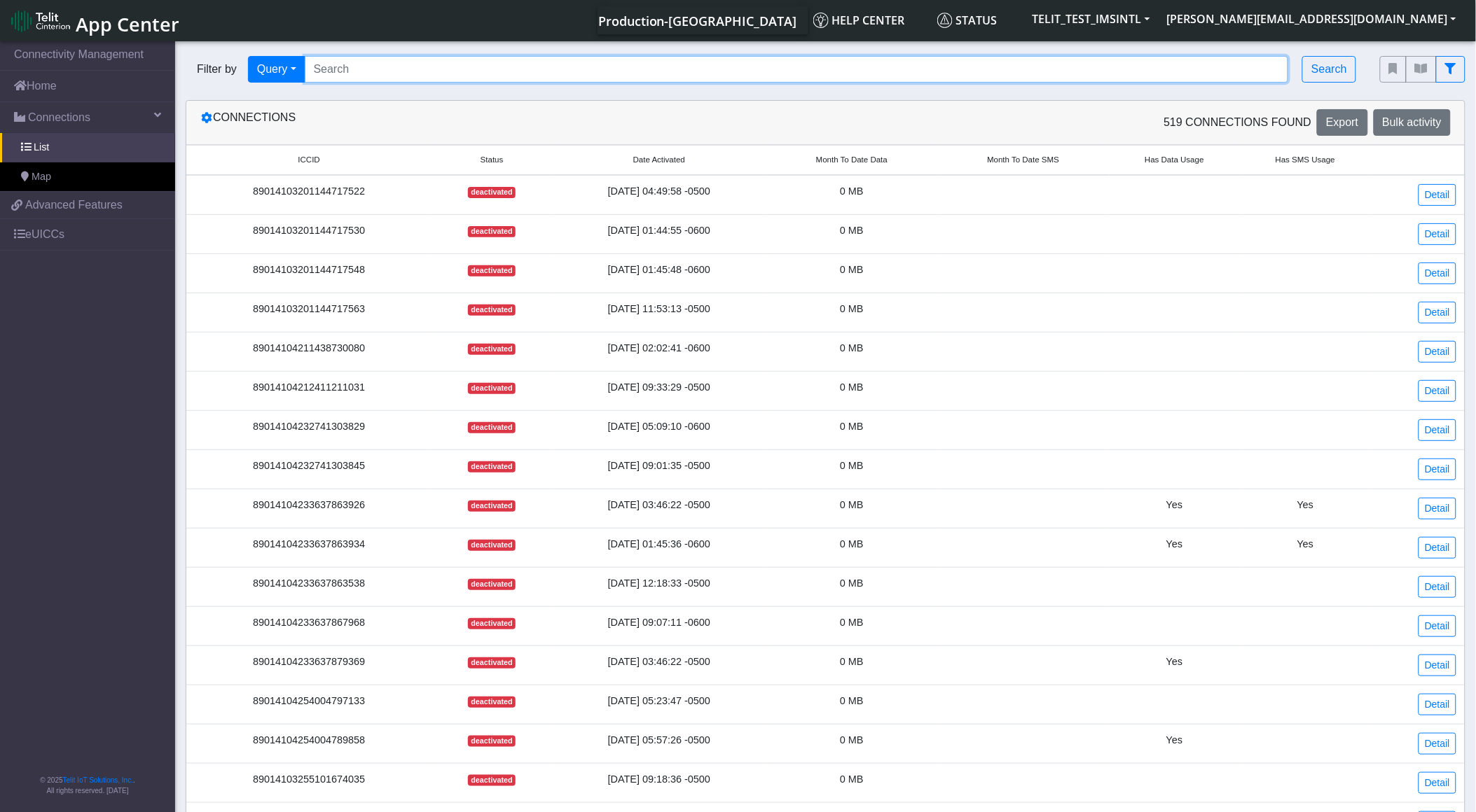
click at [435, 70] on input "Search..." at bounding box center [796, 69] width 984 height 27
paste input "89358152000000587420"
type input "89358152000000587420"
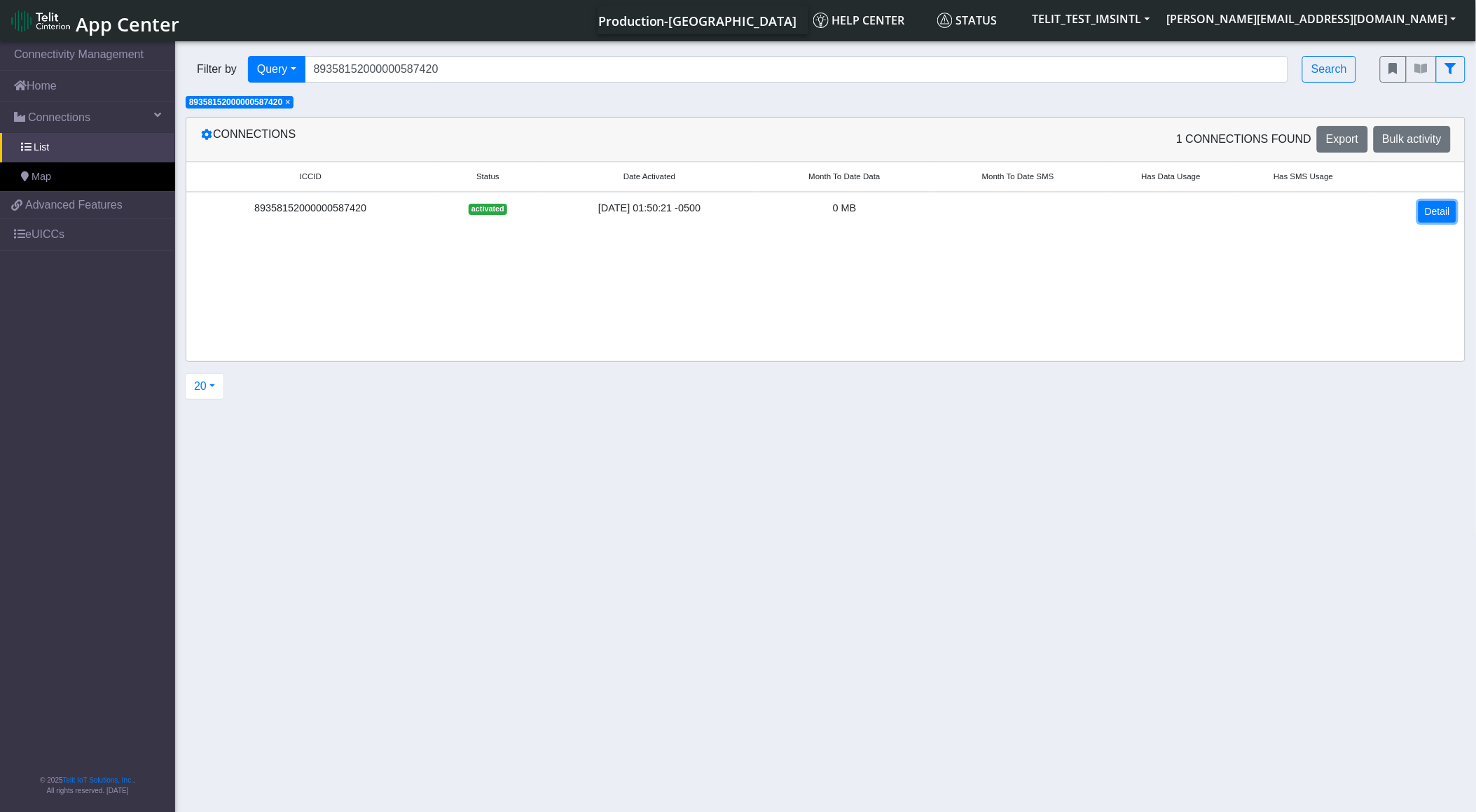
click at [1422, 218] on link "Detail" at bounding box center [1437, 212] width 38 height 22
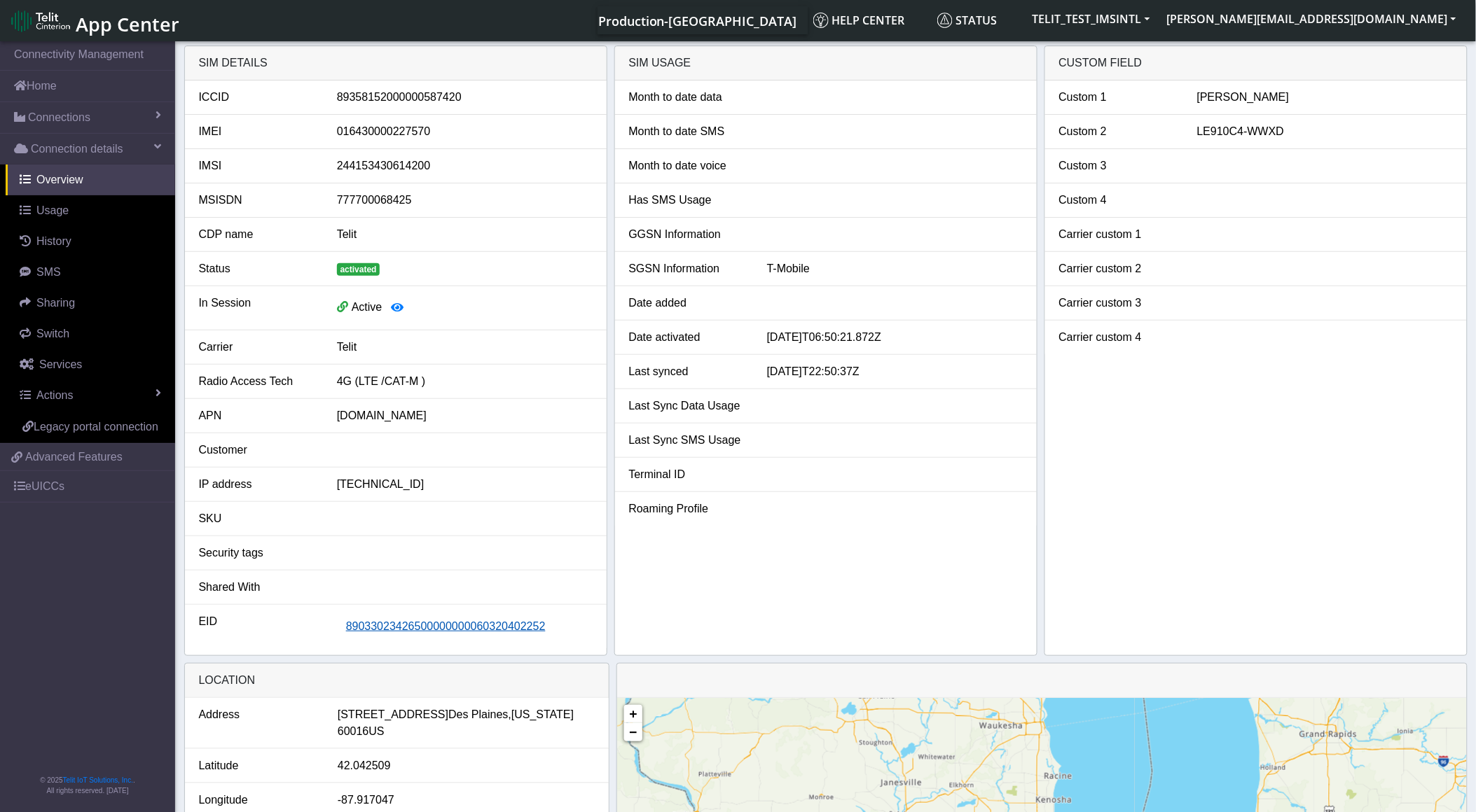
click at [358, 636] on button "89033023426500000000060320402252" at bounding box center [446, 627] width 218 height 27
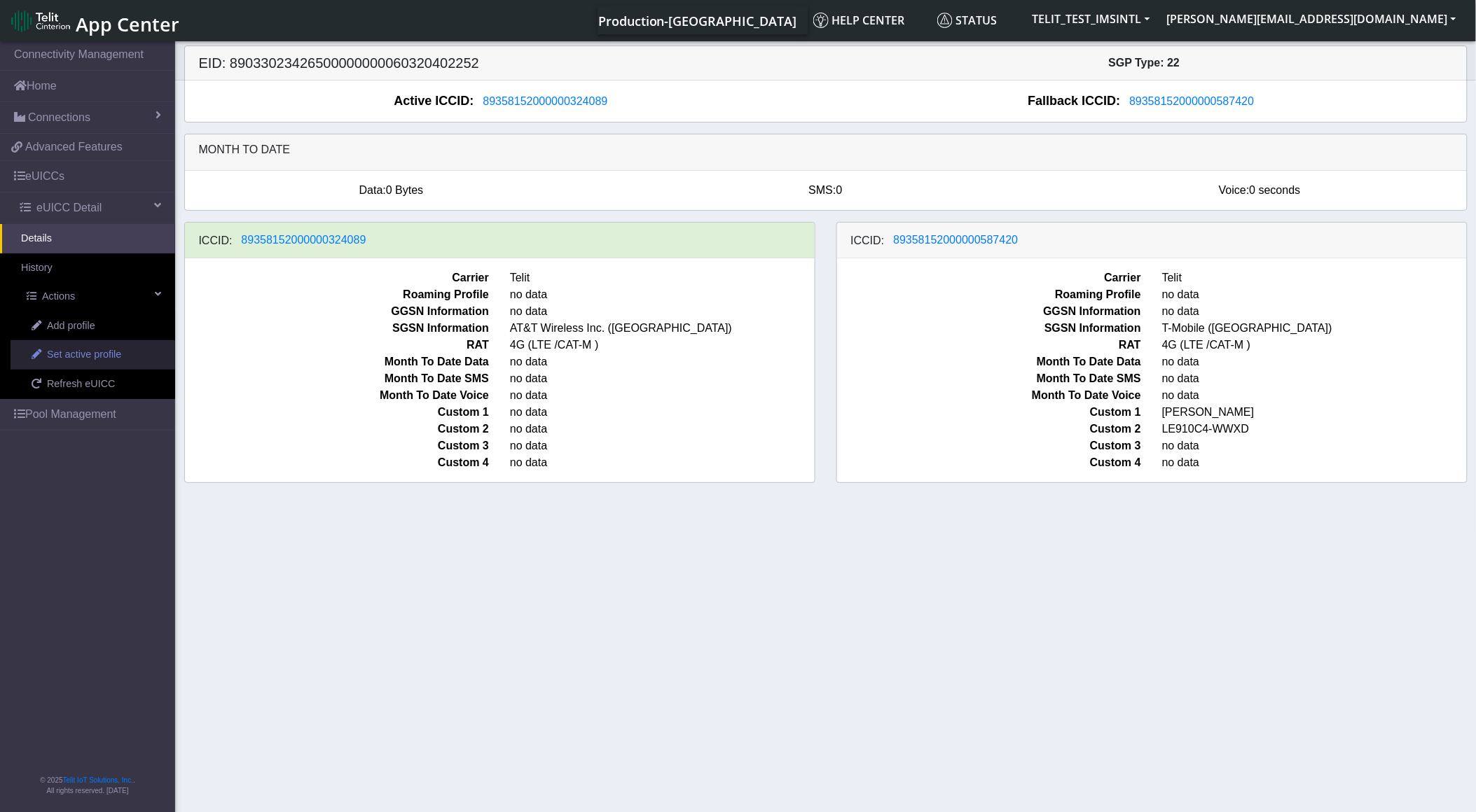
click at [99, 361] on span "Set active profile" at bounding box center [84, 355] width 75 height 16
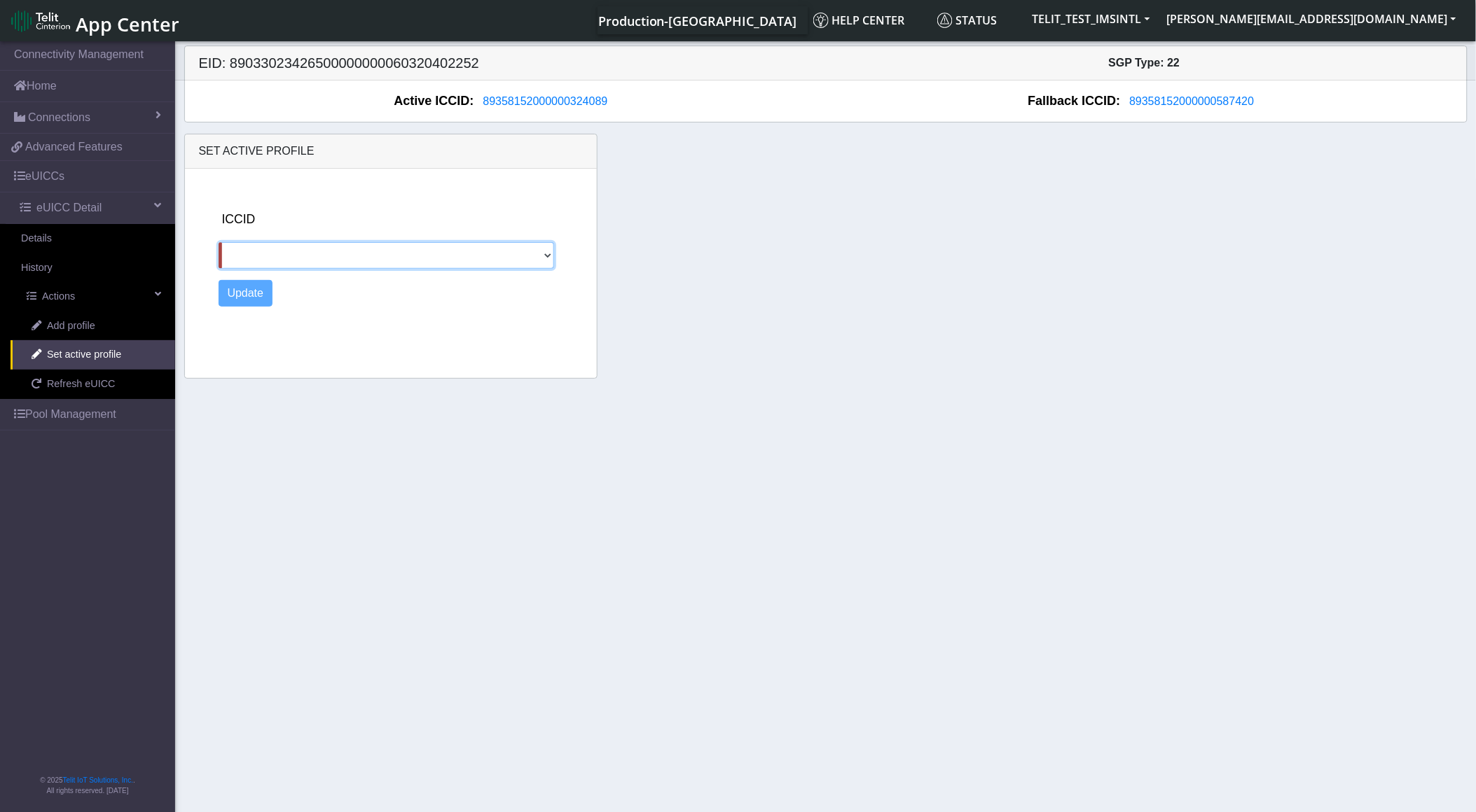
click at [547, 253] on select "89358152000000587420" at bounding box center [386, 256] width 335 height 27
select select "89358152000000587420"
click at [218, 242] on select "89358152000000587420" at bounding box center [386, 256] width 335 height 27
click at [259, 291] on button "Update" at bounding box center [245, 294] width 54 height 27
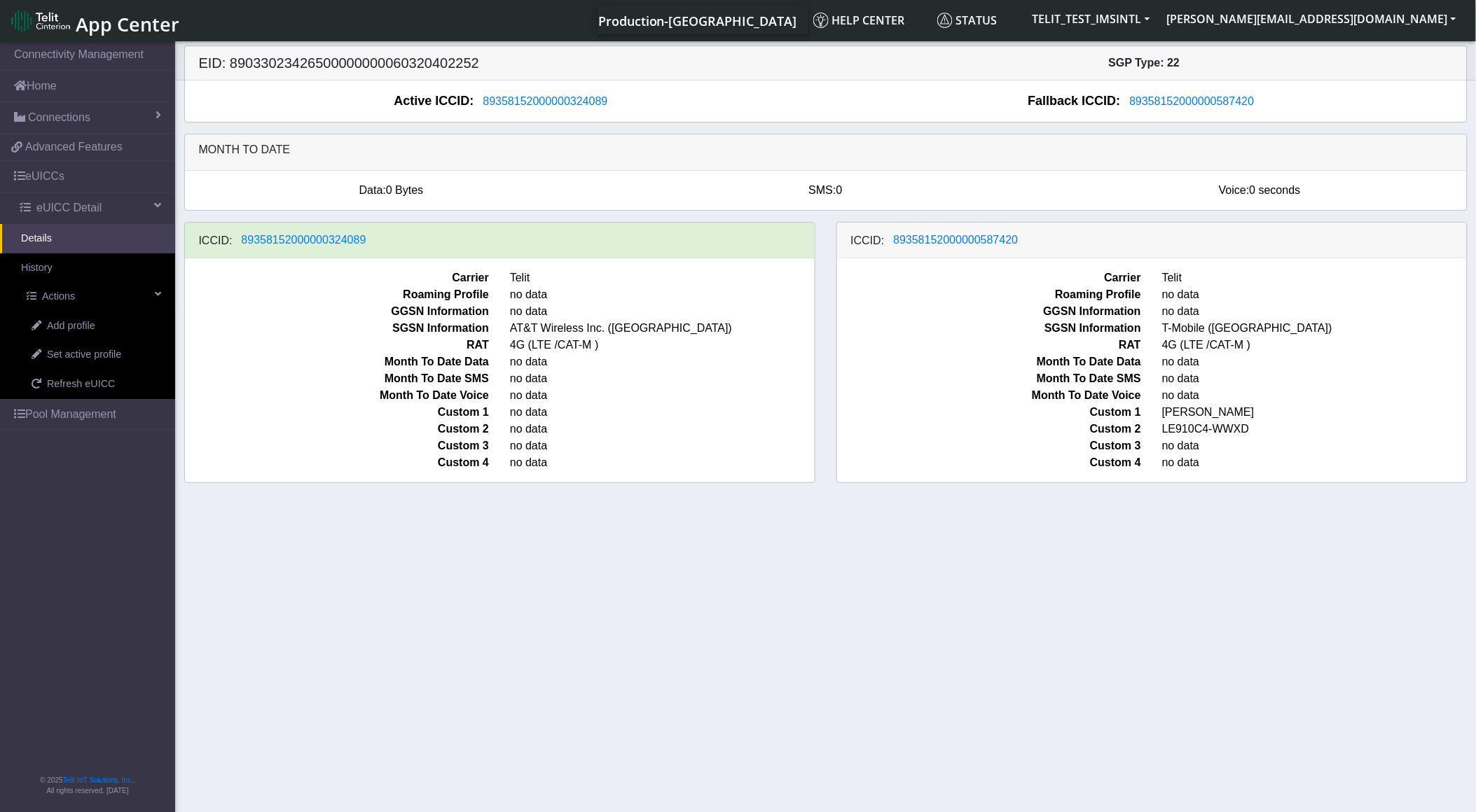
click at [785, 646] on section "Connectivity Management Home Connections List Map 36d25f9ebf23f8909c257c9f257e2…" at bounding box center [738, 428] width 1476 height 778
click at [1104, 653] on section "Connectivity Management Home Connections List Map 36d25f9ebf23f8909c257c9f257e2…" at bounding box center [738, 428] width 1476 height 778
click at [891, 603] on section "Connectivity Management Home Connections List Map 36d25f9ebf23f8909c257c9f257e2…" at bounding box center [738, 428] width 1476 height 778
click at [38, 386] on span at bounding box center [36, 384] width 10 height 10
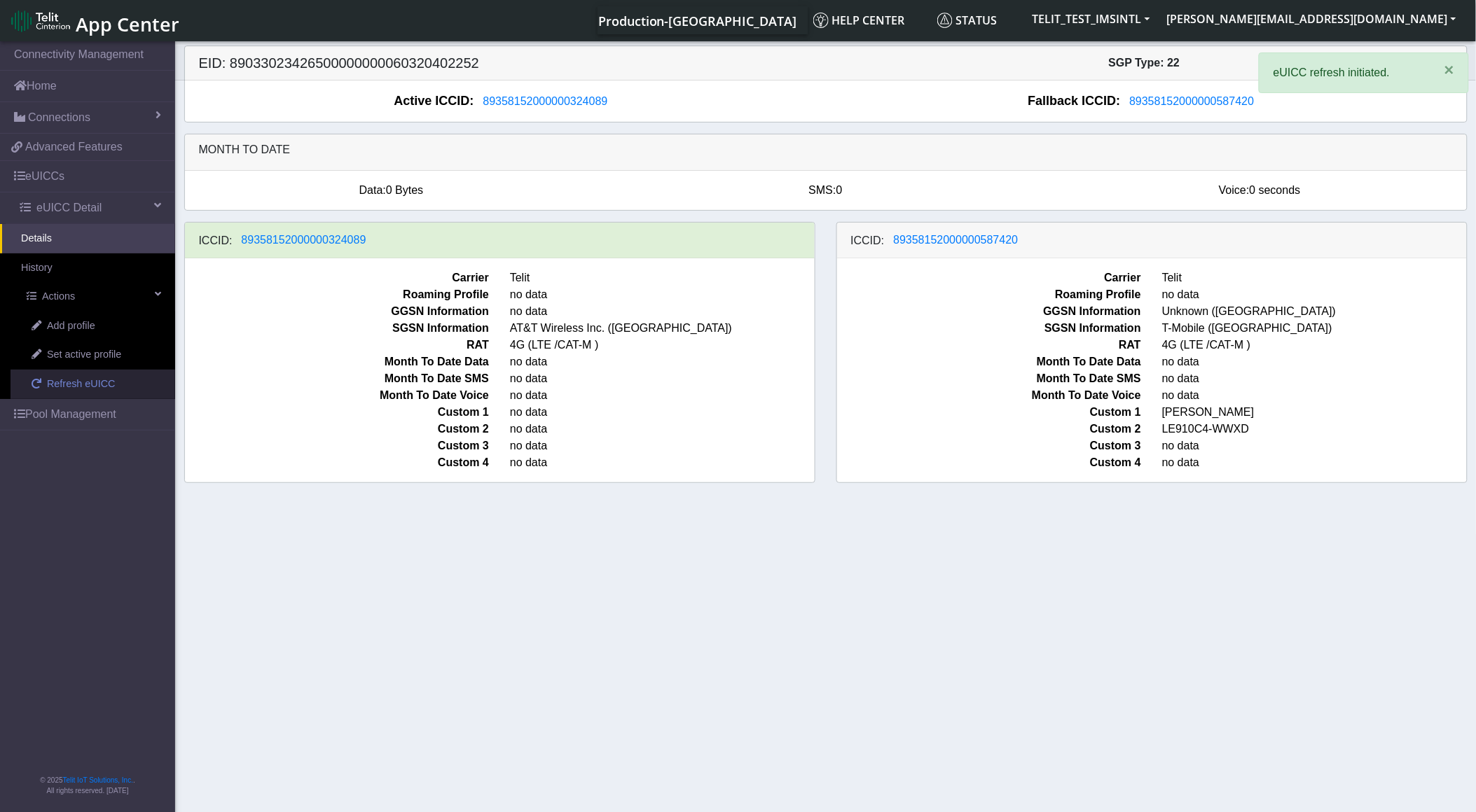
click at [38, 386] on span at bounding box center [36, 384] width 10 height 10
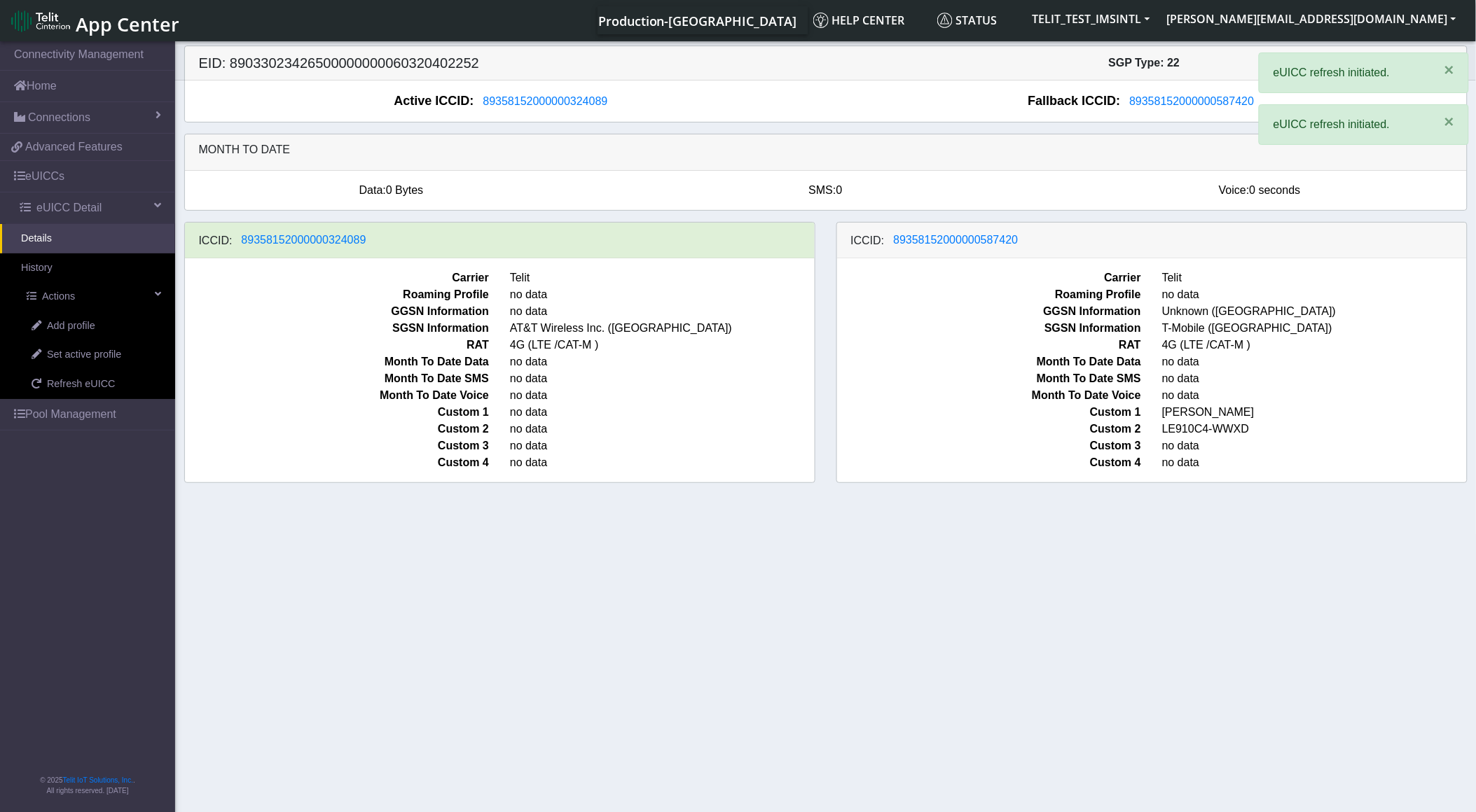
click at [789, 742] on section "Connectivity Management Home Connections List Map 36d25f9ebf23f8909c257c9f257e2…" at bounding box center [738, 428] width 1476 height 778
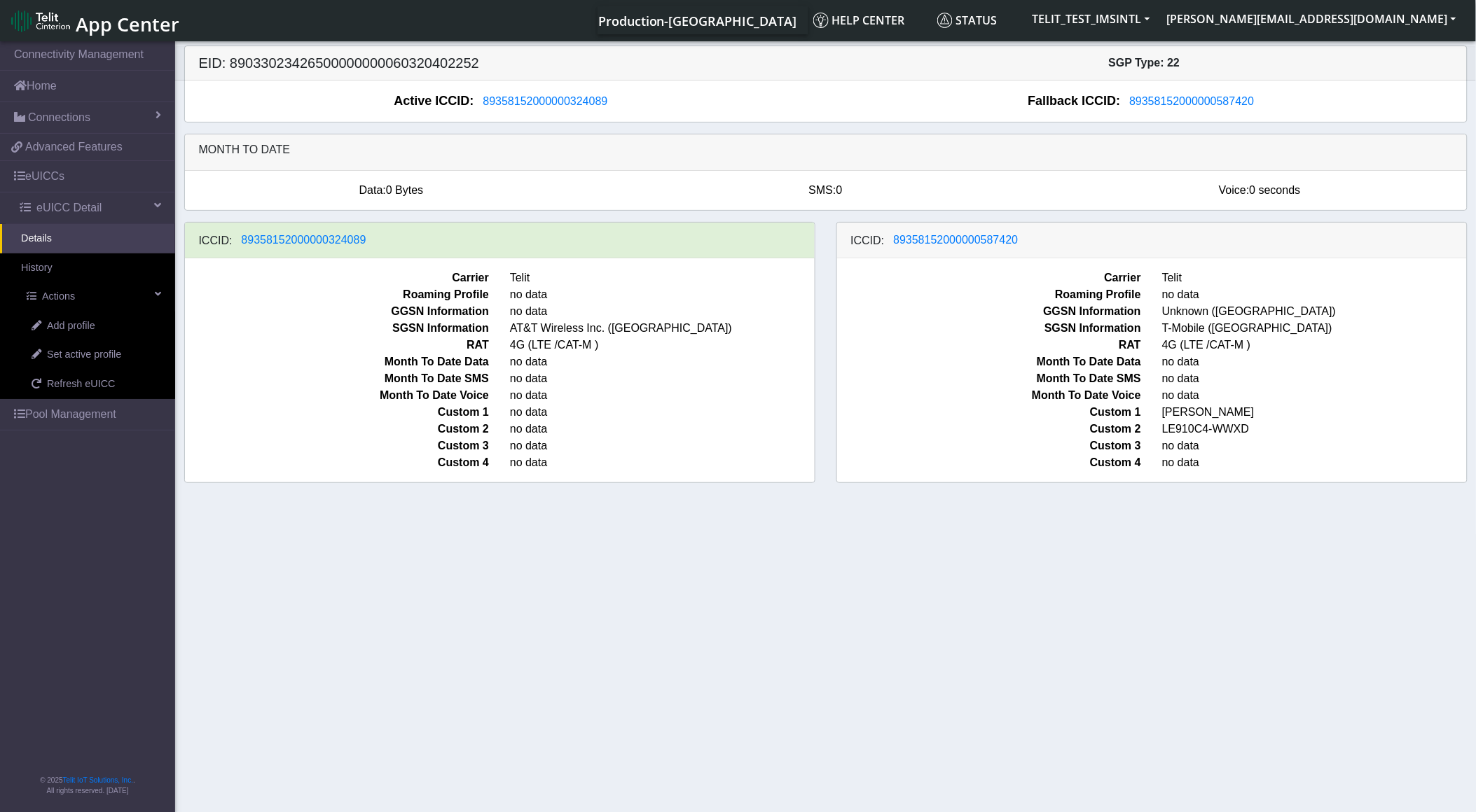
click at [640, 652] on section "Connectivity Management Home Connections List Map 36d25f9ebf23f8909c257c9f257e2…" at bounding box center [738, 428] width 1476 height 778
click at [71, 112] on span "Connections" at bounding box center [60, 118] width 63 height 17
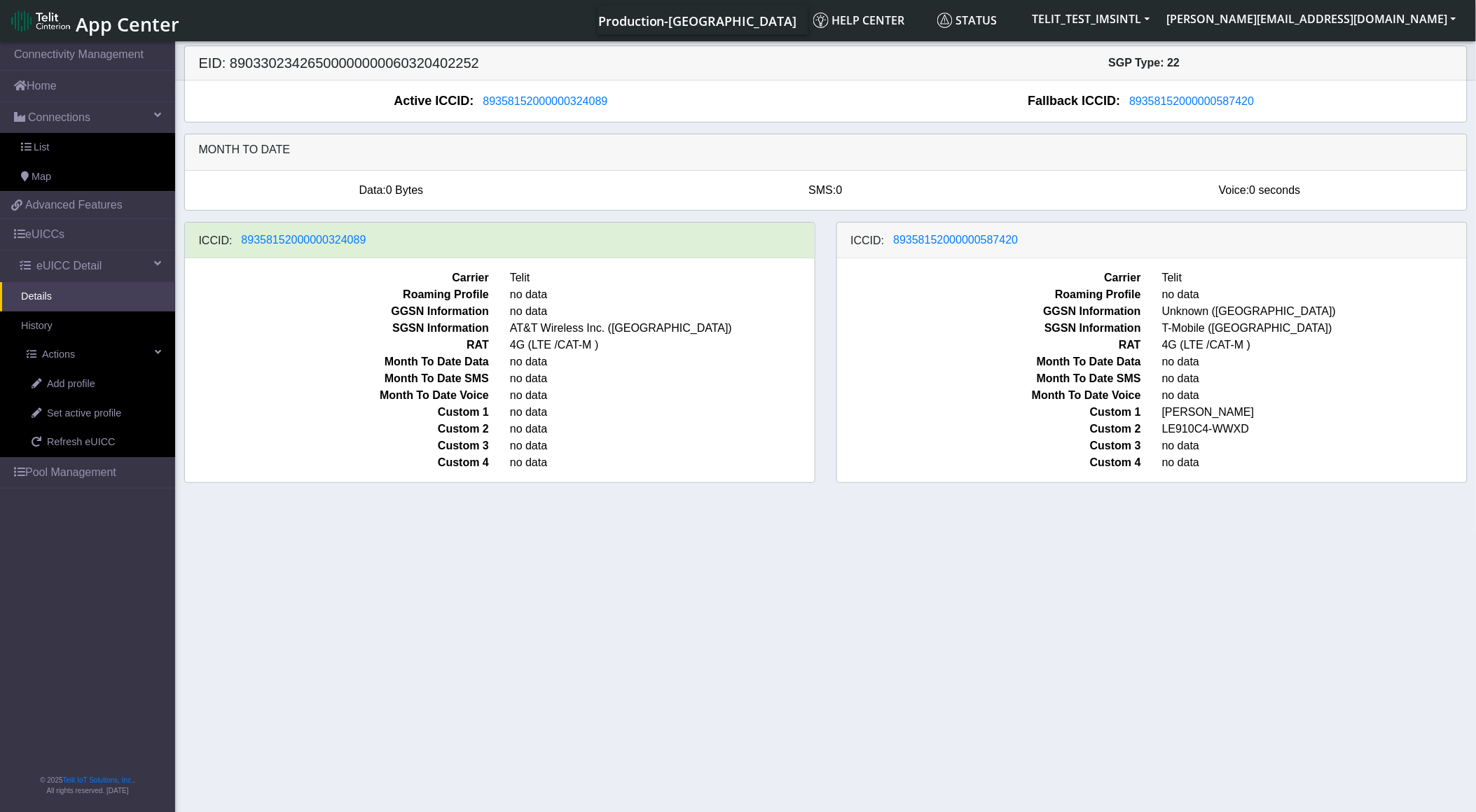
click at [457, 64] on h5 "EID: 89033023426500000000060320402252" at bounding box center [507, 63] width 637 height 17
copy h5 "89033023426500000000060320402252"
click at [86, 156] on link "List" at bounding box center [87, 148] width 175 height 29
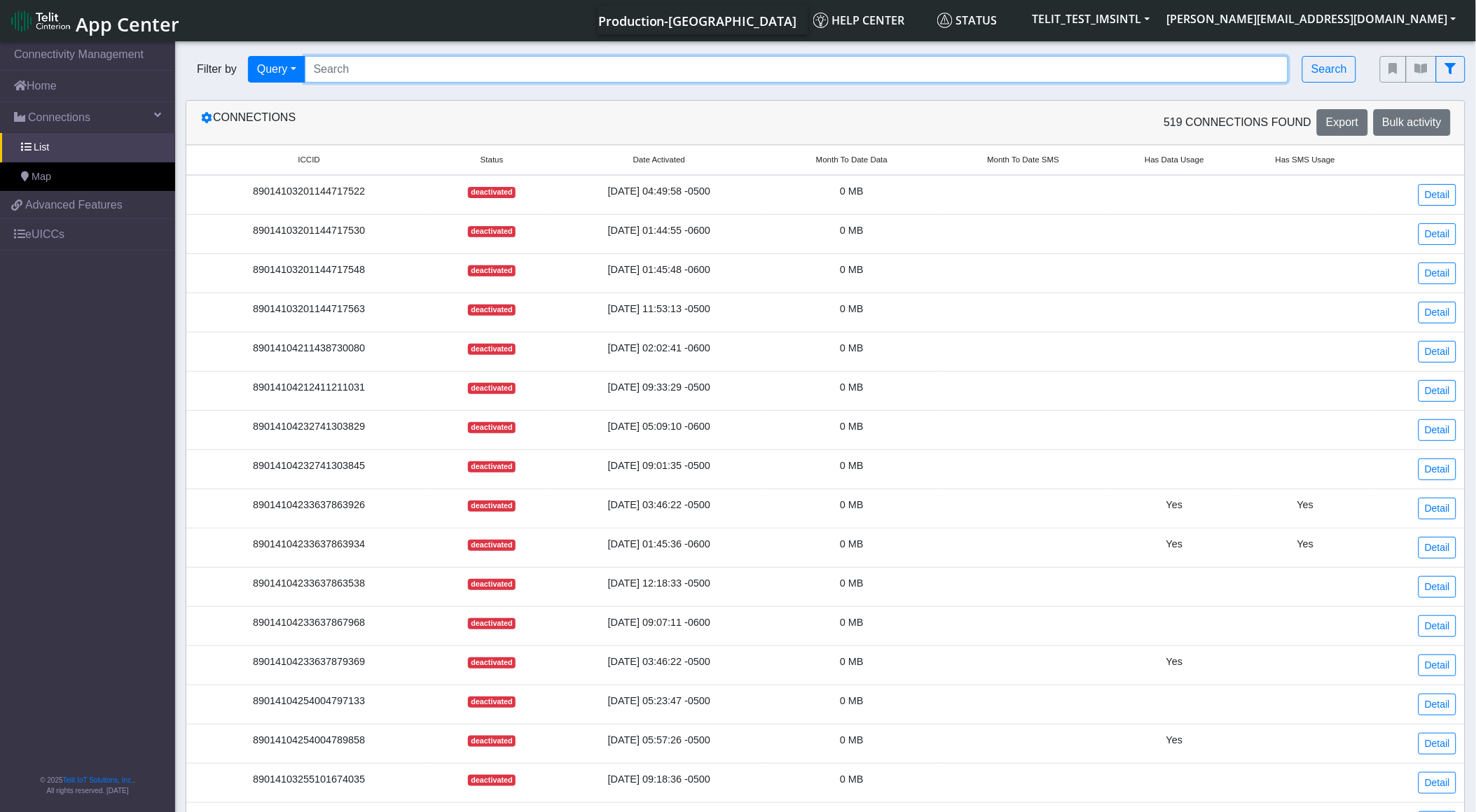
drag, startPoint x: 520, startPoint y: 74, endPoint x: 441, endPoint y: 111, distance: 87.2
click at [519, 77] on input "Search..." at bounding box center [796, 69] width 984 height 27
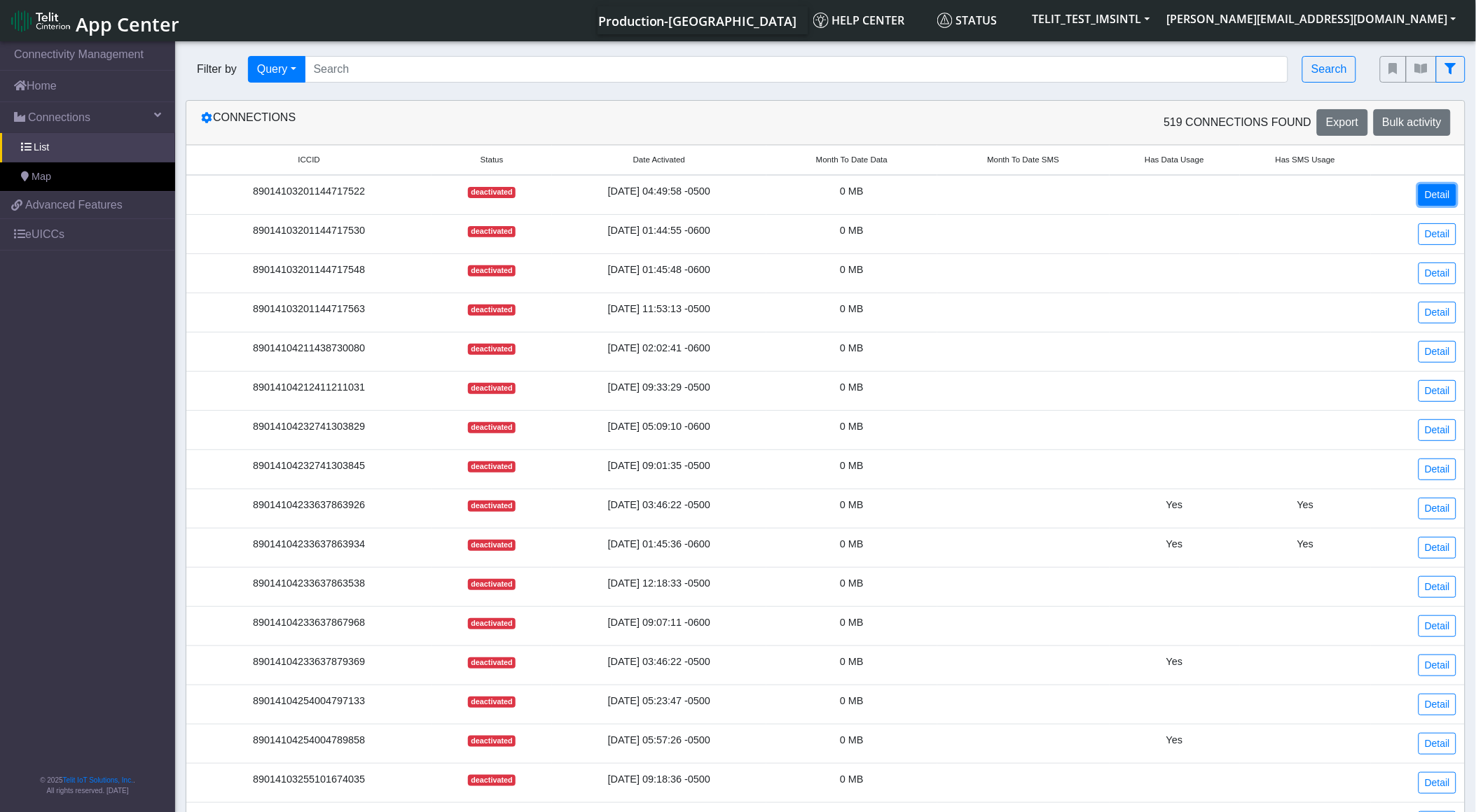
click at [1419, 193] on link "Detail" at bounding box center [1437, 194] width 38 height 22
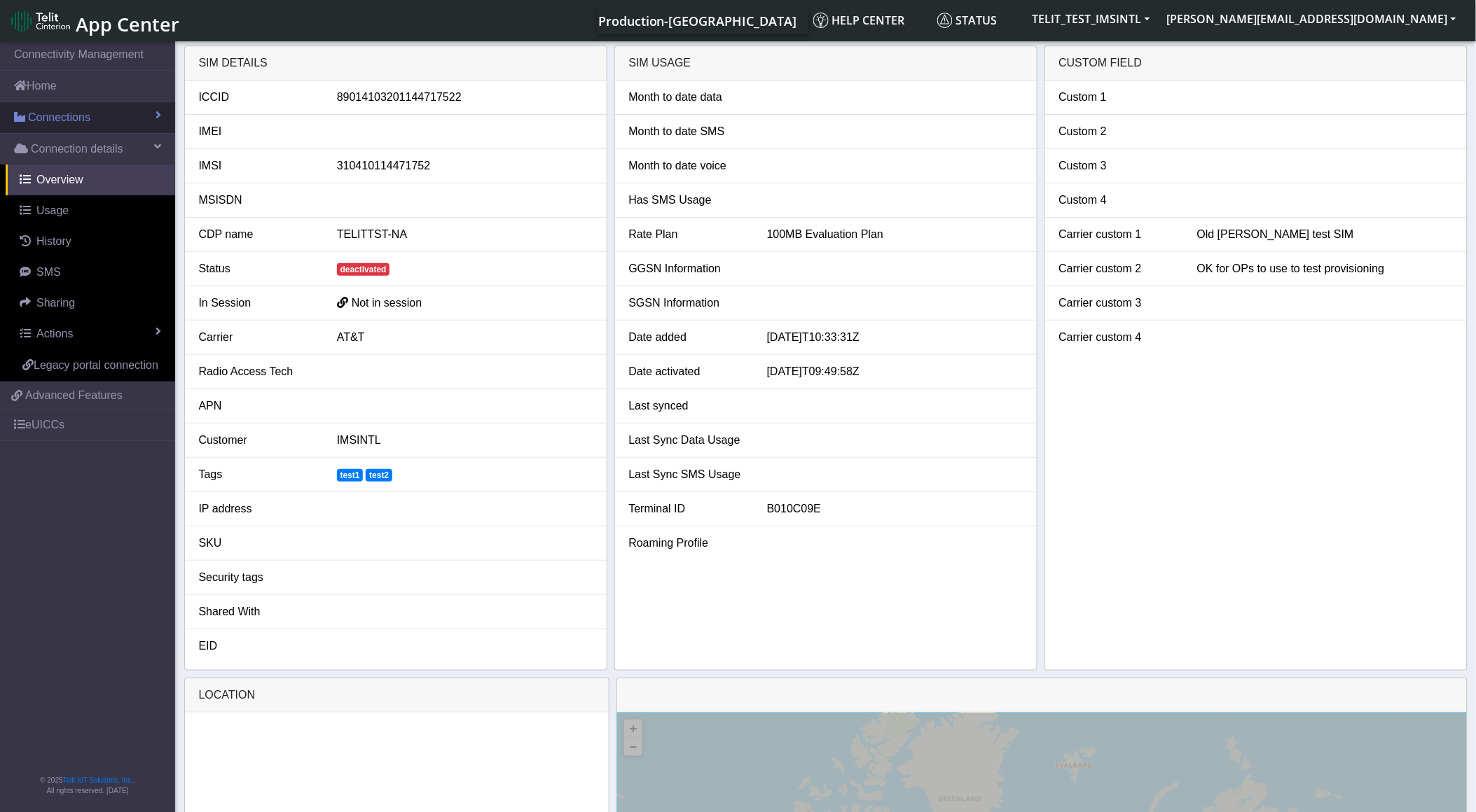
click at [99, 121] on link "Connections" at bounding box center [87, 117] width 175 height 31
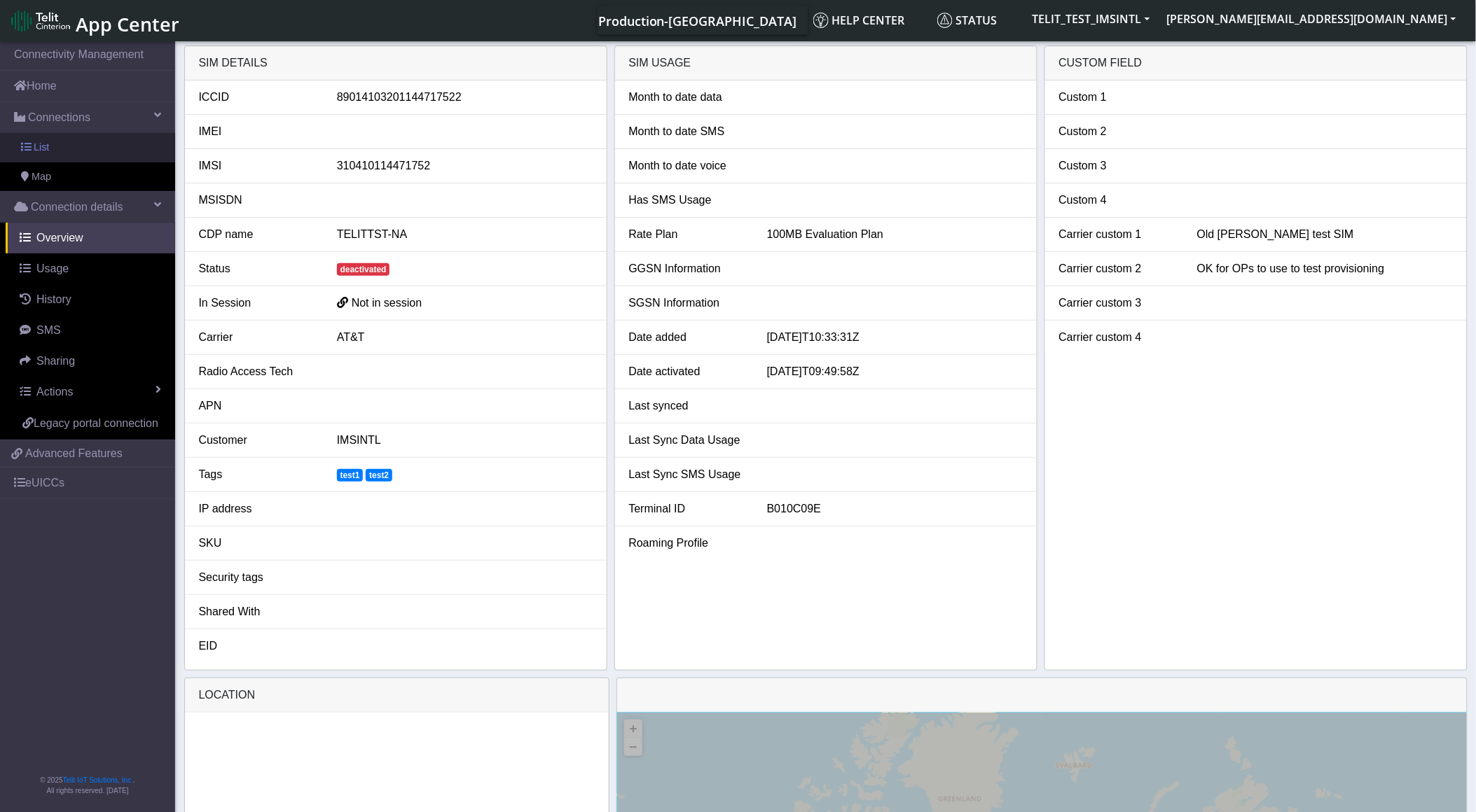
click at [75, 157] on link "List" at bounding box center [87, 148] width 175 height 29
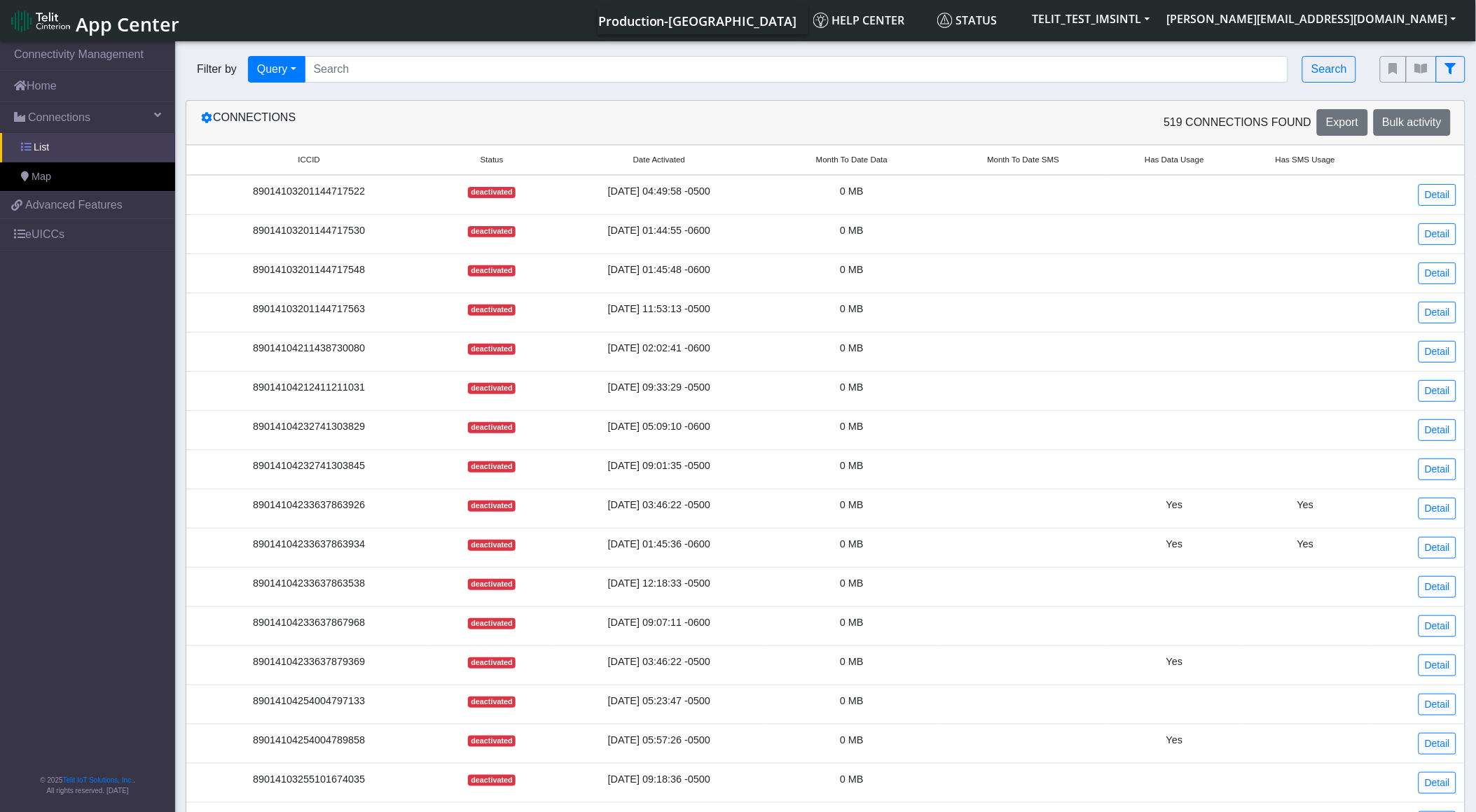
click at [77, 147] on link "List" at bounding box center [87, 148] width 175 height 29
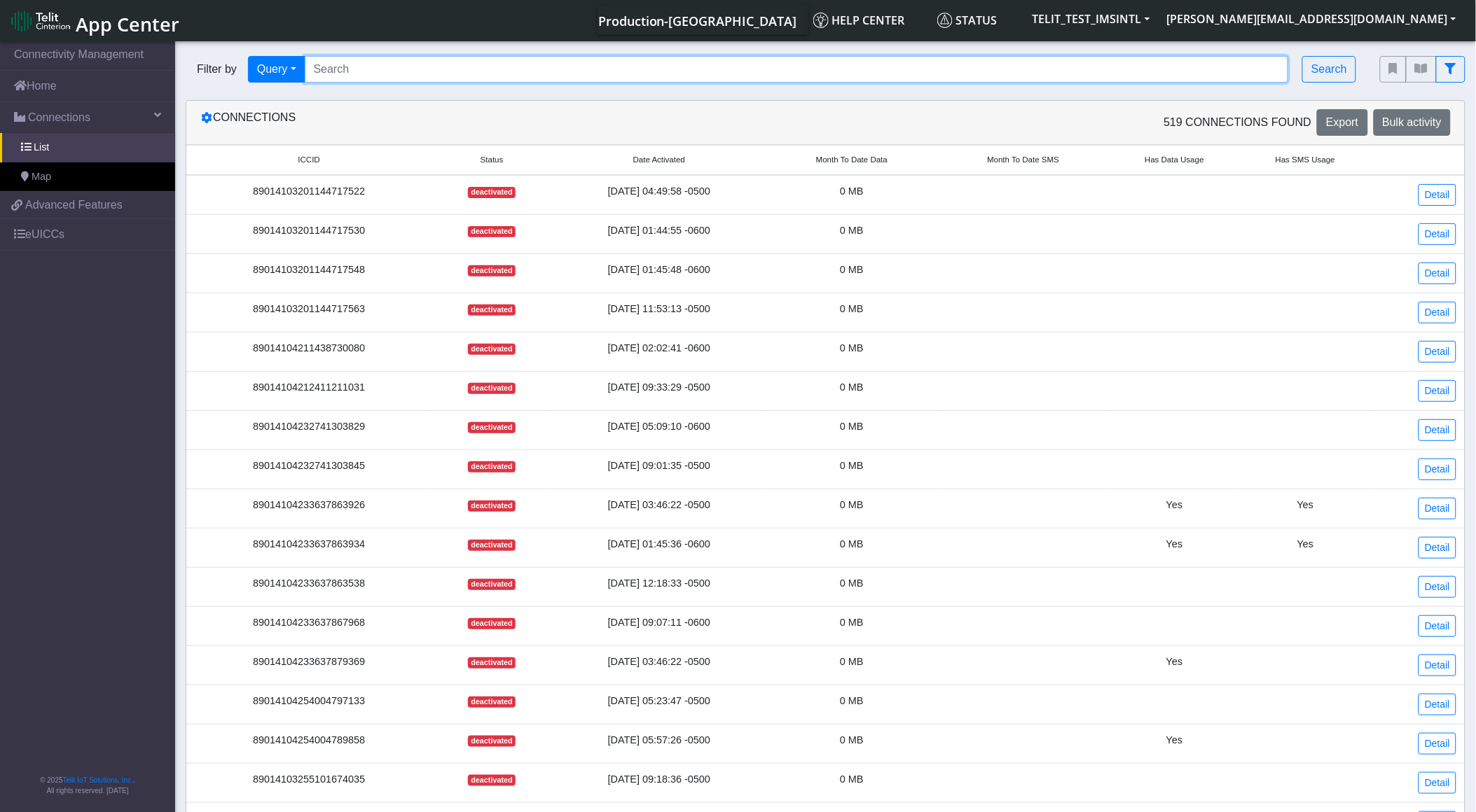
drag, startPoint x: 399, startPoint y: 75, endPoint x: 394, endPoint y: 63, distance: 13.0
click at [399, 75] on input "Search..." at bounding box center [796, 69] width 984 height 27
paste input "89033023426500000000060320402252"
type input "89033023426500000000060320402252"
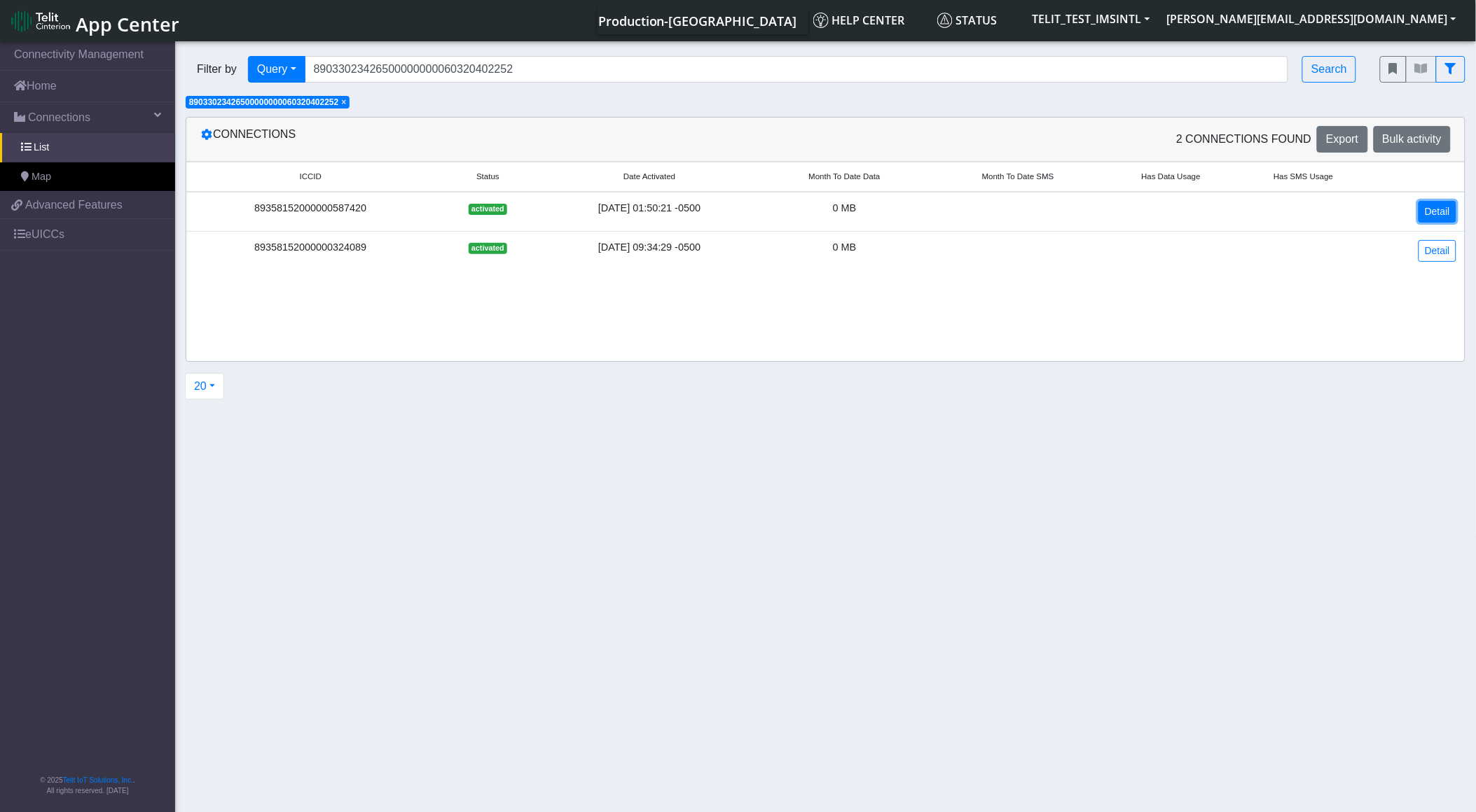
click at [1430, 208] on link "Detail" at bounding box center [1437, 212] width 38 height 22
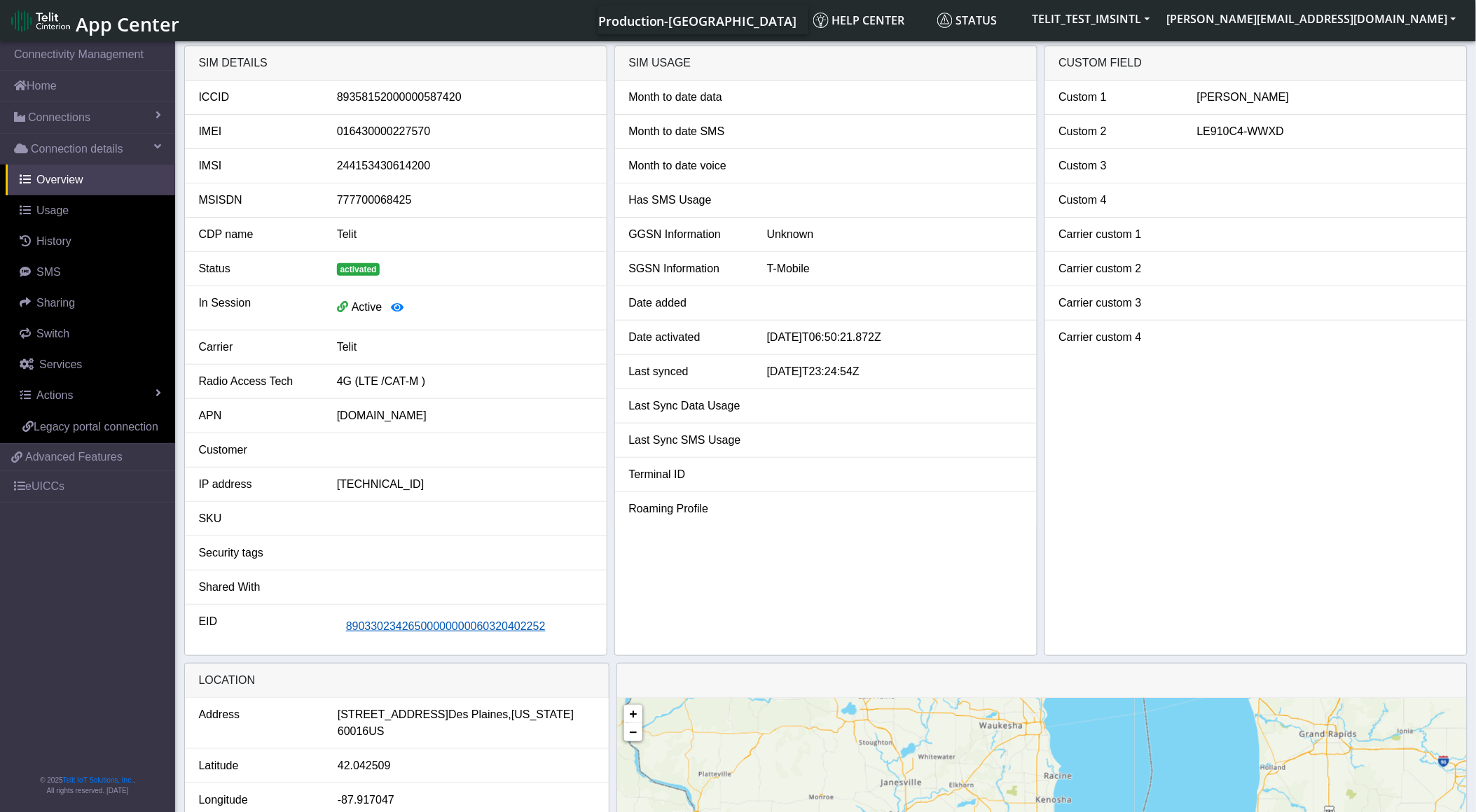
click at [443, 629] on span "89033023426500000000060320402252" at bounding box center [446, 627] width 200 height 12
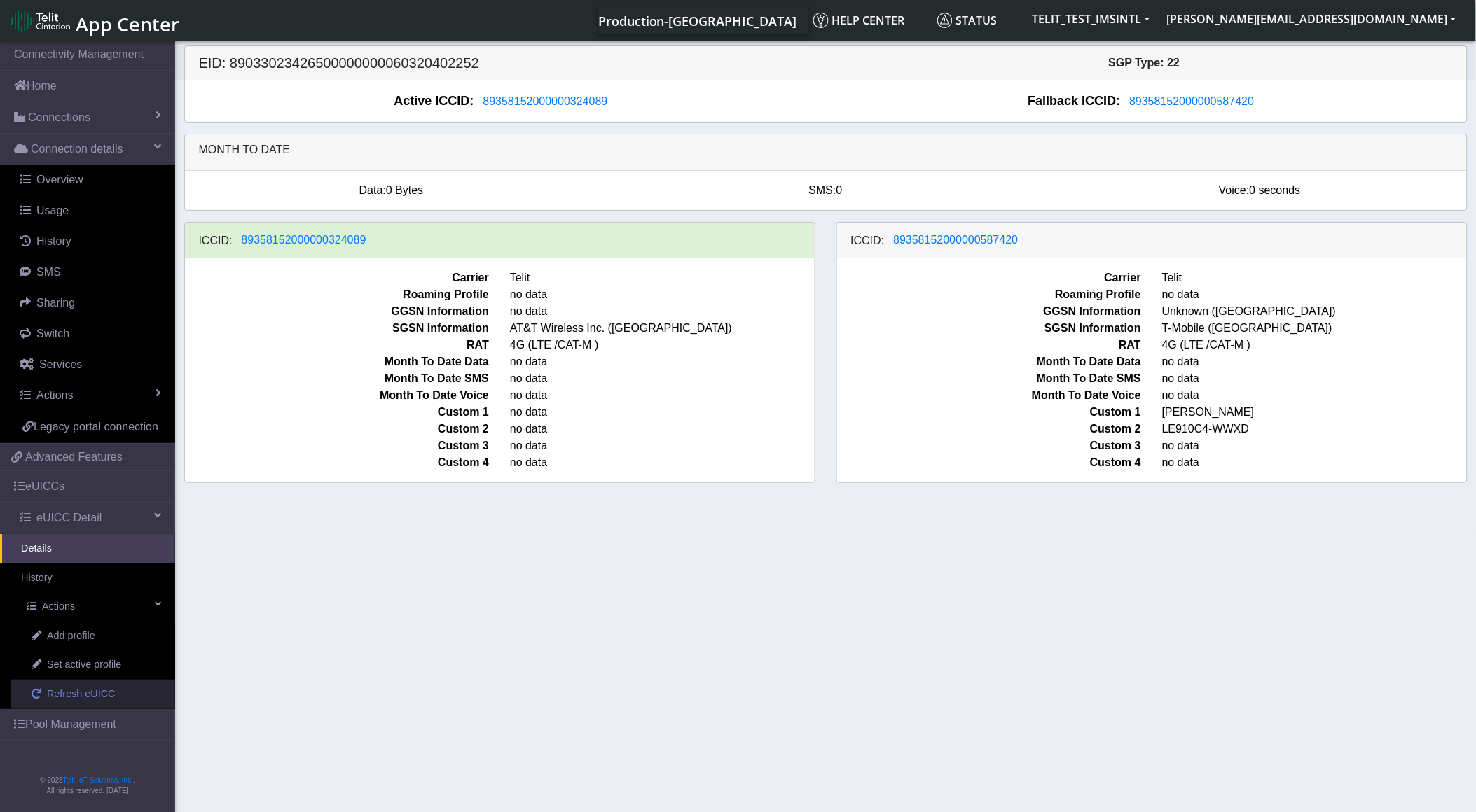
click at [59, 690] on span "Refresh eUICC" at bounding box center [81, 694] width 69 height 16
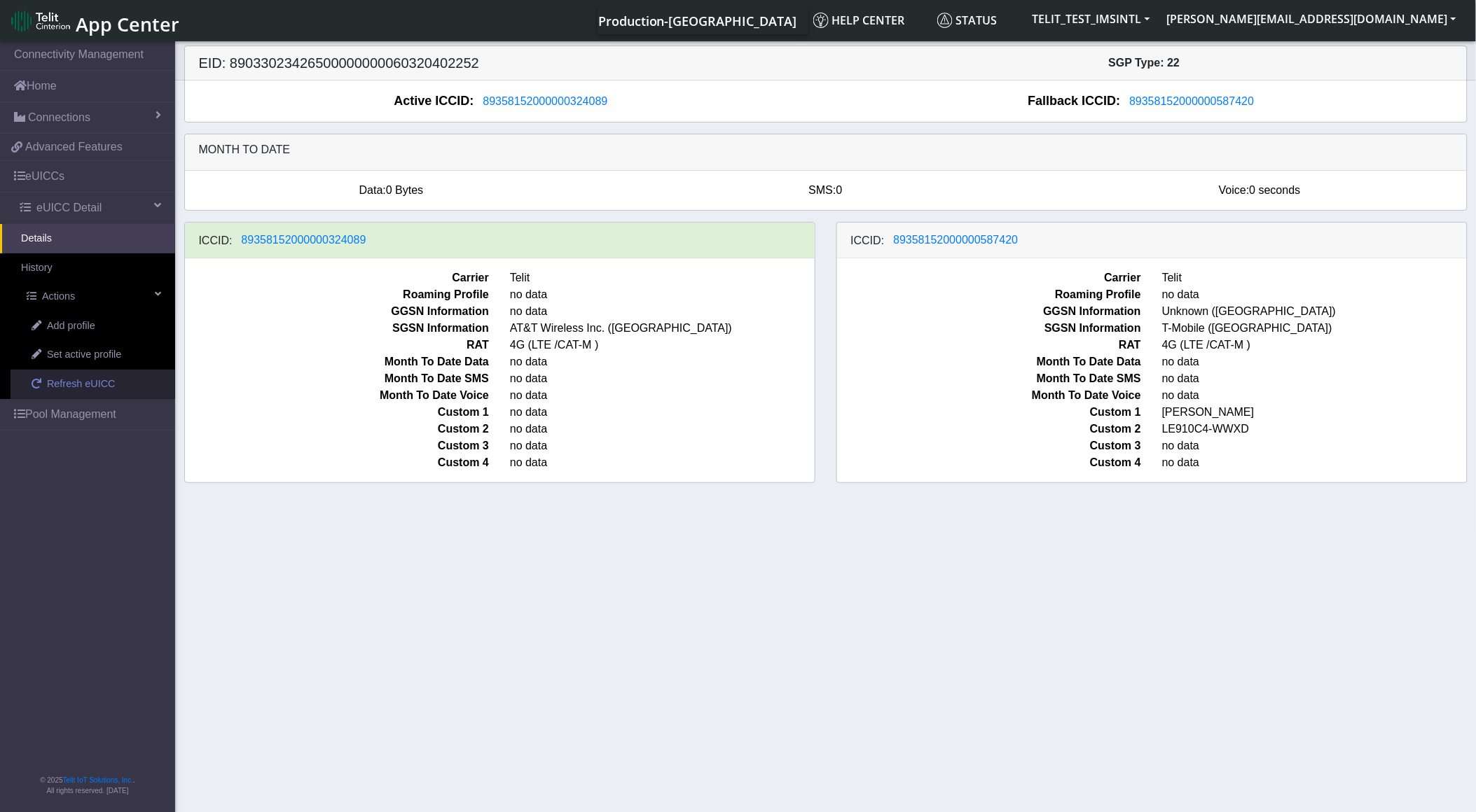
click at [61, 391] on span "Refresh eUICC" at bounding box center [81, 384] width 69 height 16
